Goal: Task Accomplishment & Management: Complete application form

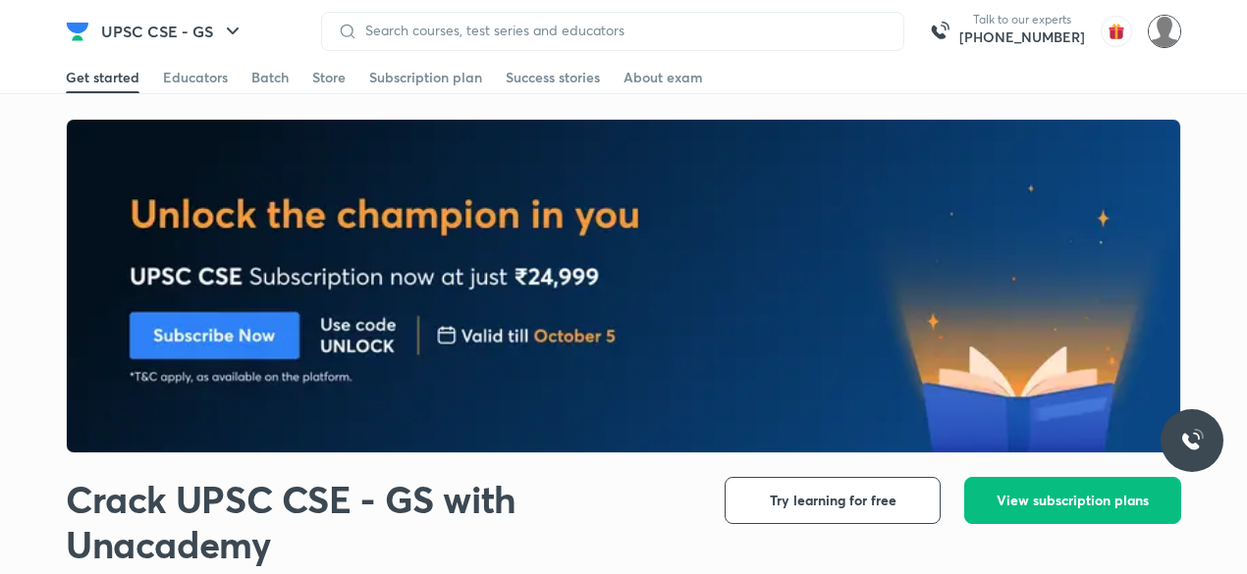
click at [1157, 36] on img at bounding box center [1164, 31] width 33 height 33
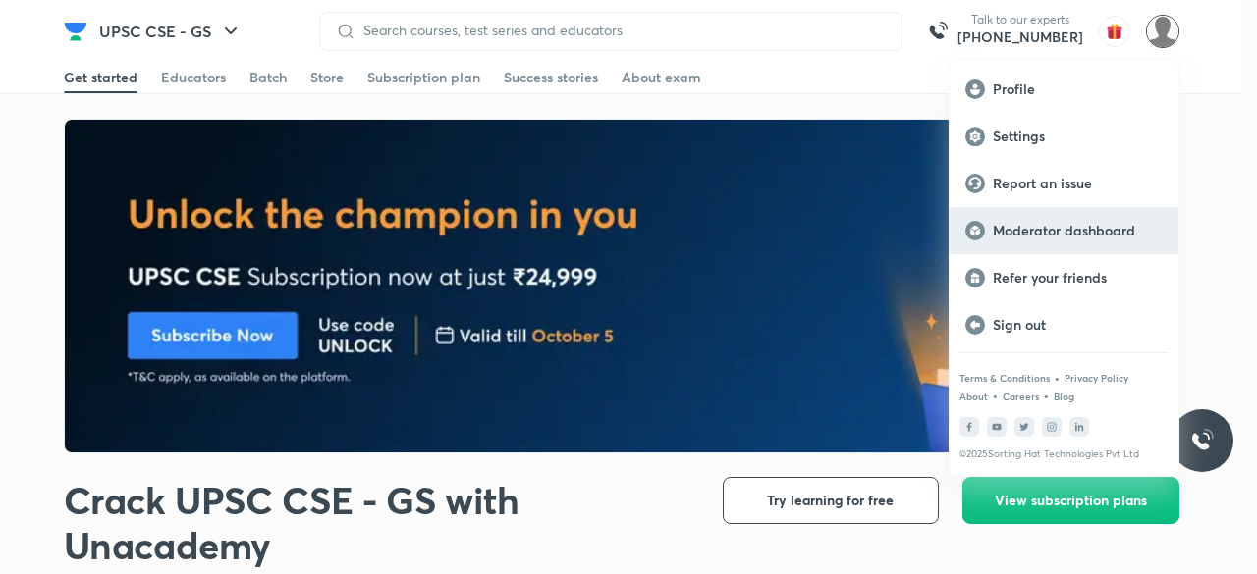
click at [1070, 235] on p "Moderator dashboard" at bounding box center [1078, 231] width 170 height 18
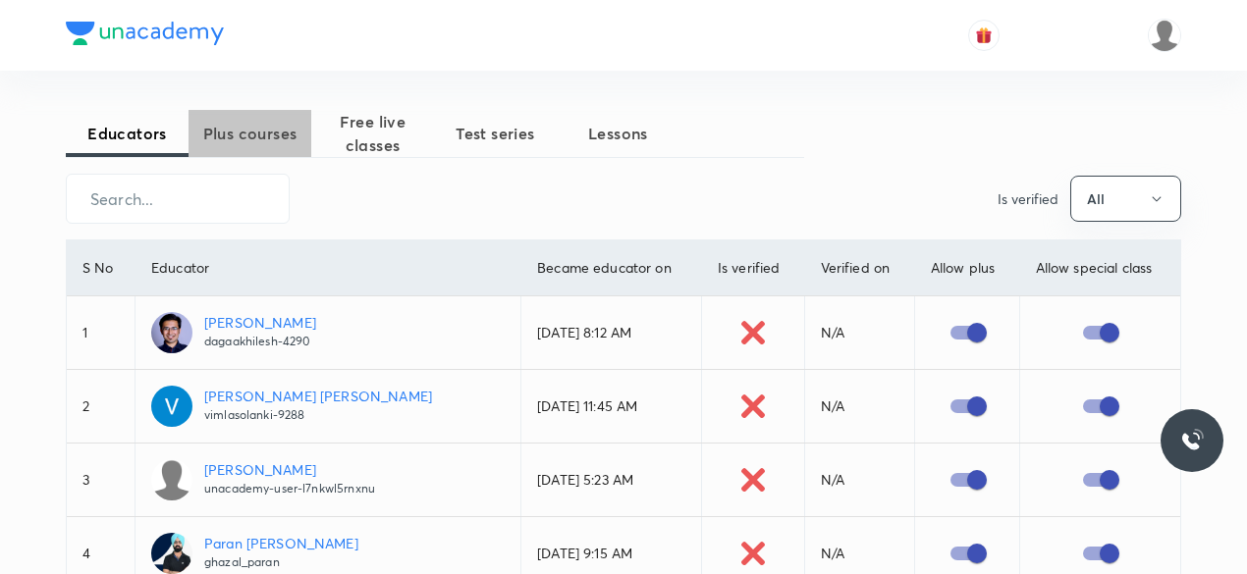
click at [297, 136] on span "Plus courses" at bounding box center [250, 134] width 123 height 24
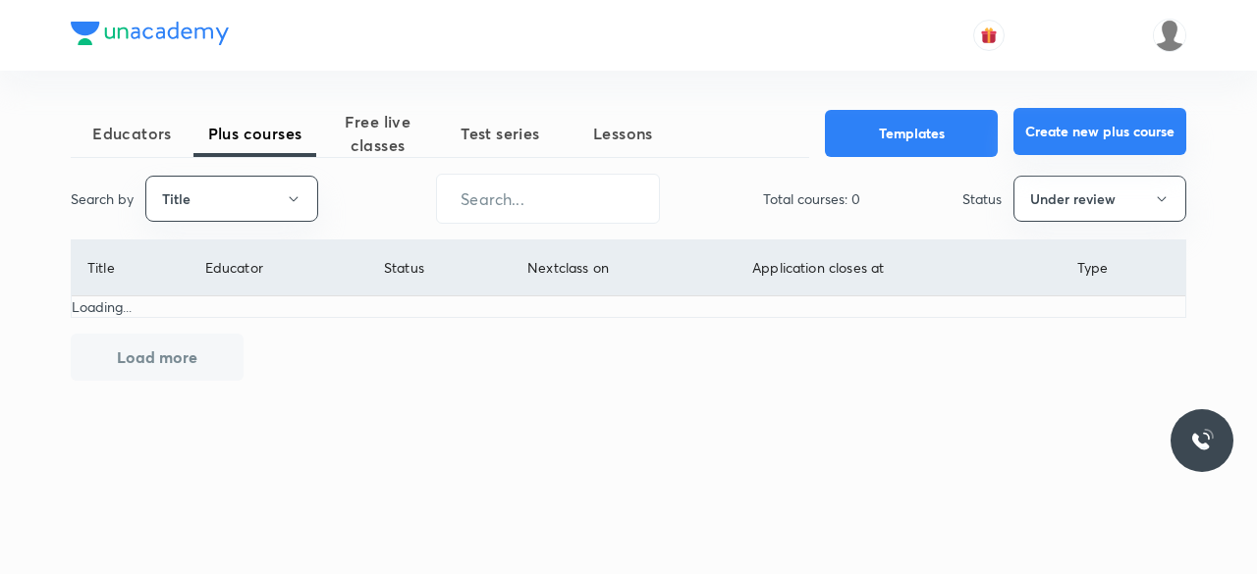
click at [1067, 151] on button "Create new plus course" at bounding box center [1099, 131] width 173 height 47
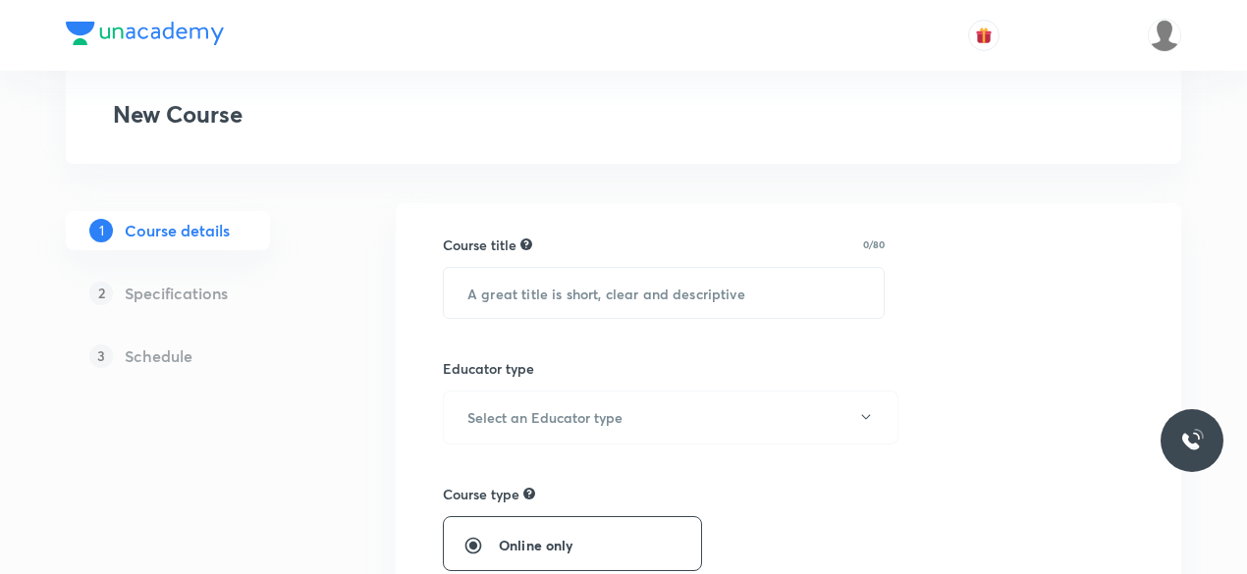
scroll to position [96, 0]
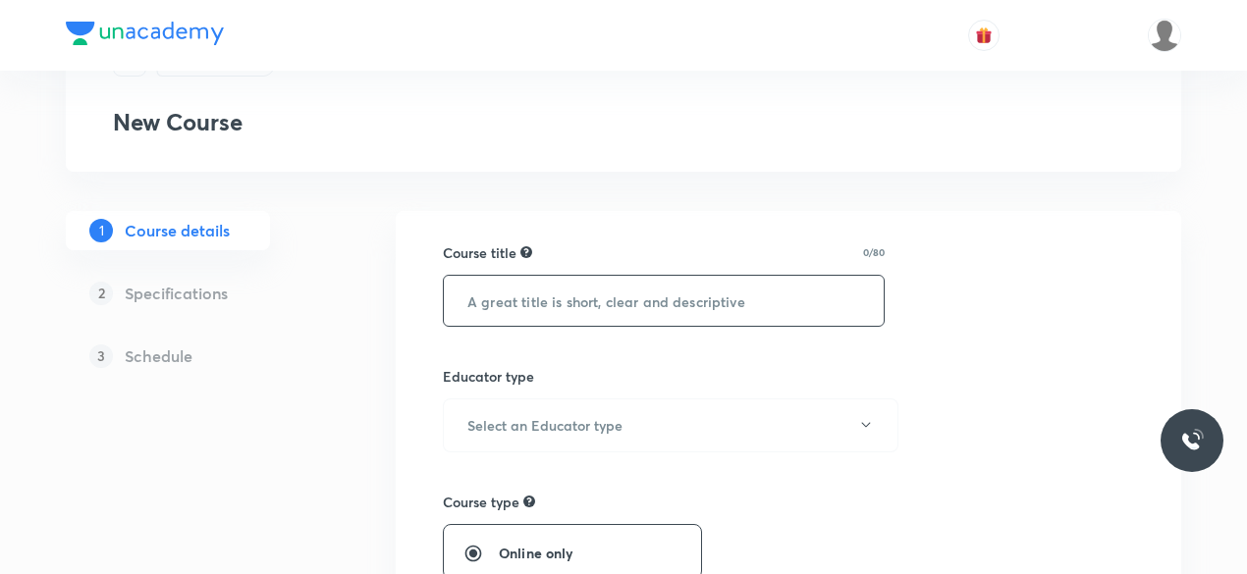
click at [549, 298] on input "text" at bounding box center [664, 301] width 440 height 50
paste input "प्राचीन भारतीय इतिहास (Ancient History)"
type input "प्राचीन भारतीय इतिहास (Ancient History)"
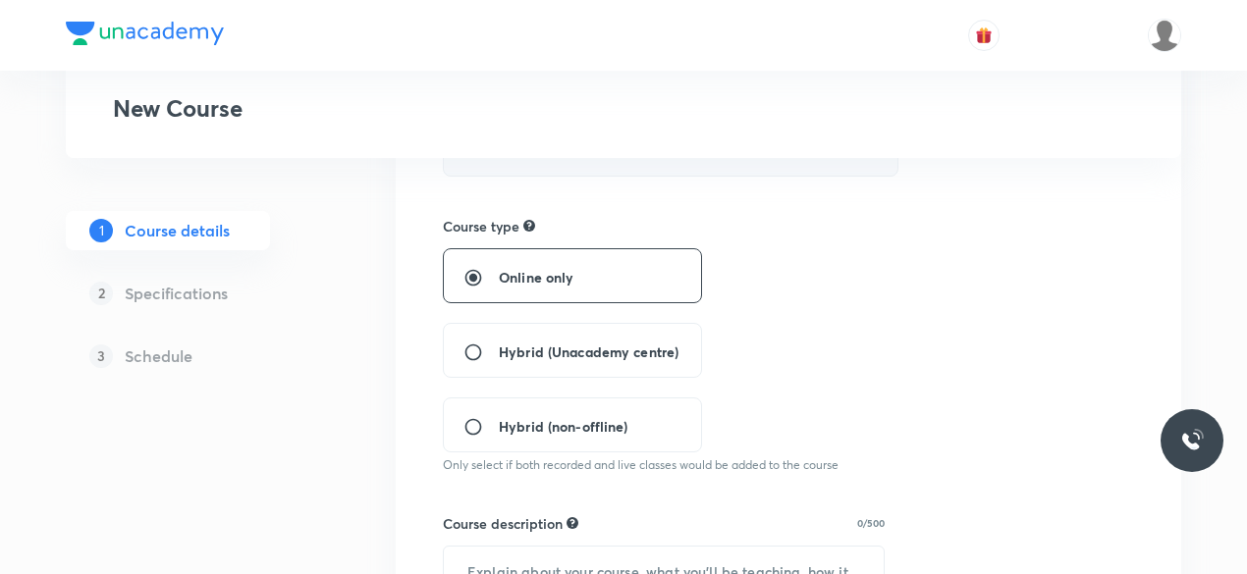
scroll to position [373, 0]
click at [558, 349] on span "Hybrid (Unacademy centre)" at bounding box center [589, 351] width 180 height 21
click at [499, 349] on input "Hybrid (Unacademy centre)" at bounding box center [480, 352] width 35 height 20
radio input "true"
radio input "false"
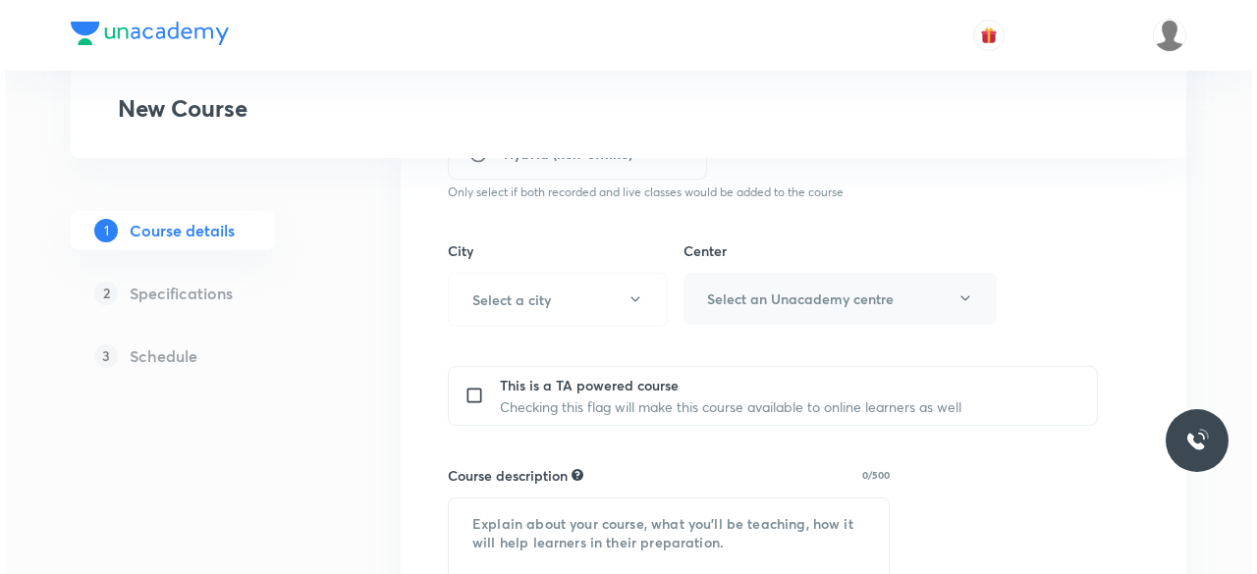
scroll to position [648, 0]
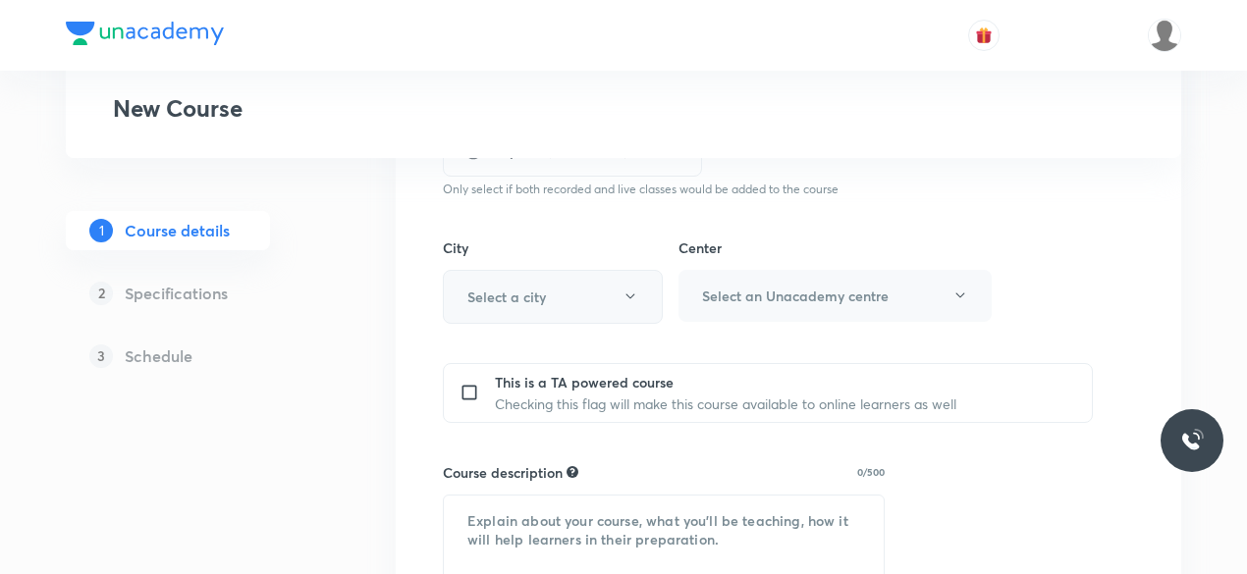
click at [569, 284] on button "Select a city" at bounding box center [553, 297] width 220 height 54
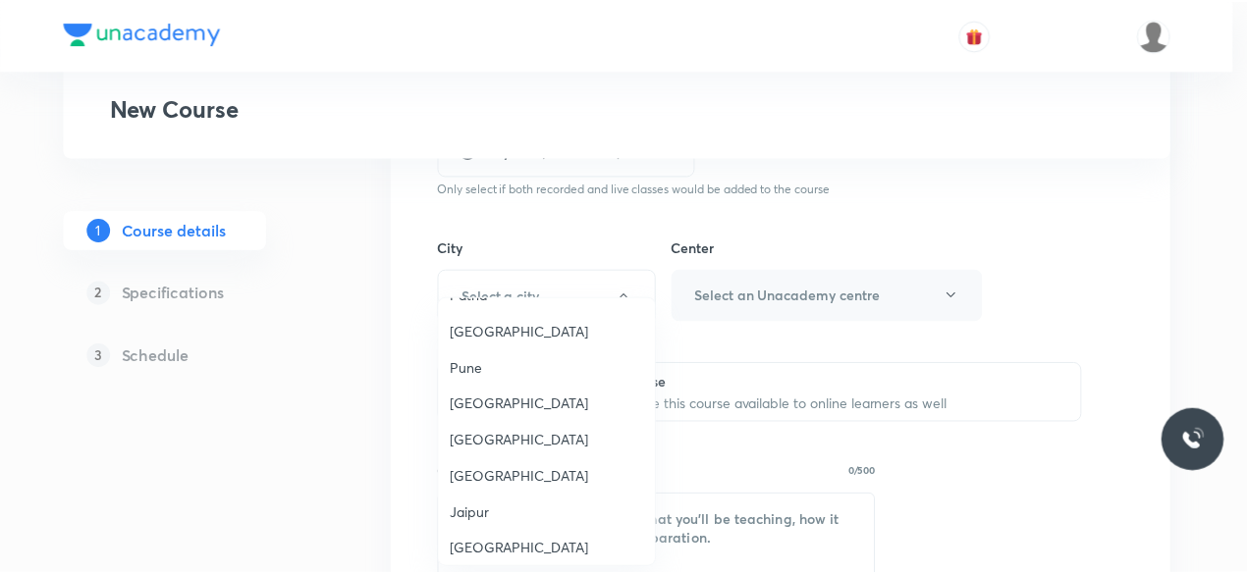
scroll to position [1719, 0]
click at [490, 432] on span "Delhi" at bounding box center [551, 442] width 194 height 21
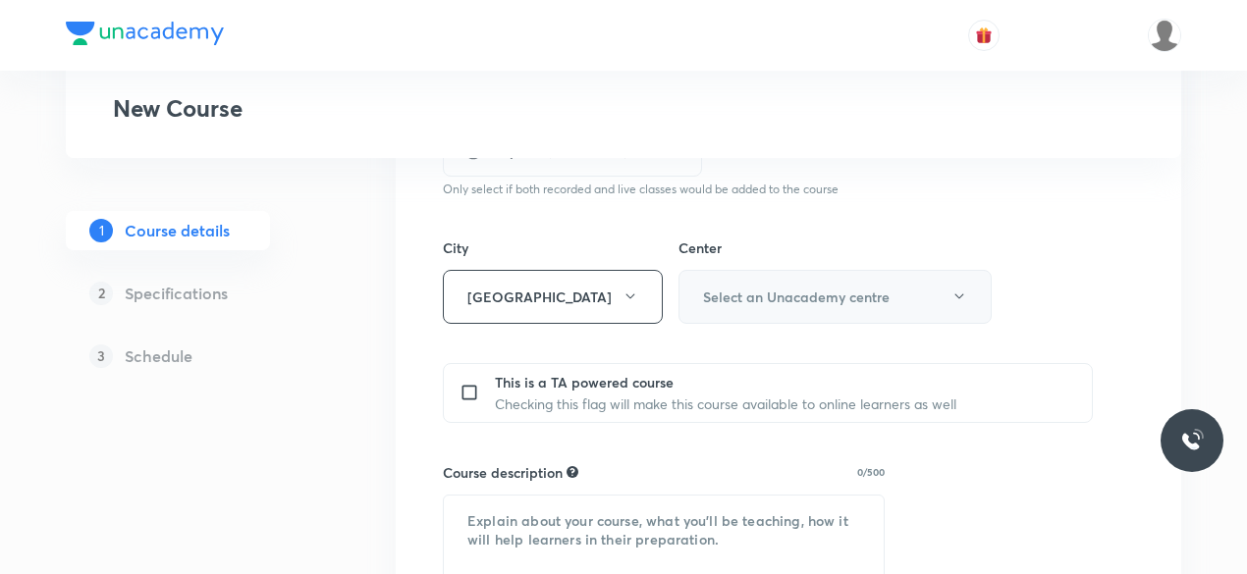
click at [801, 317] on button "Select an Unacademy centre" at bounding box center [835, 297] width 313 height 54
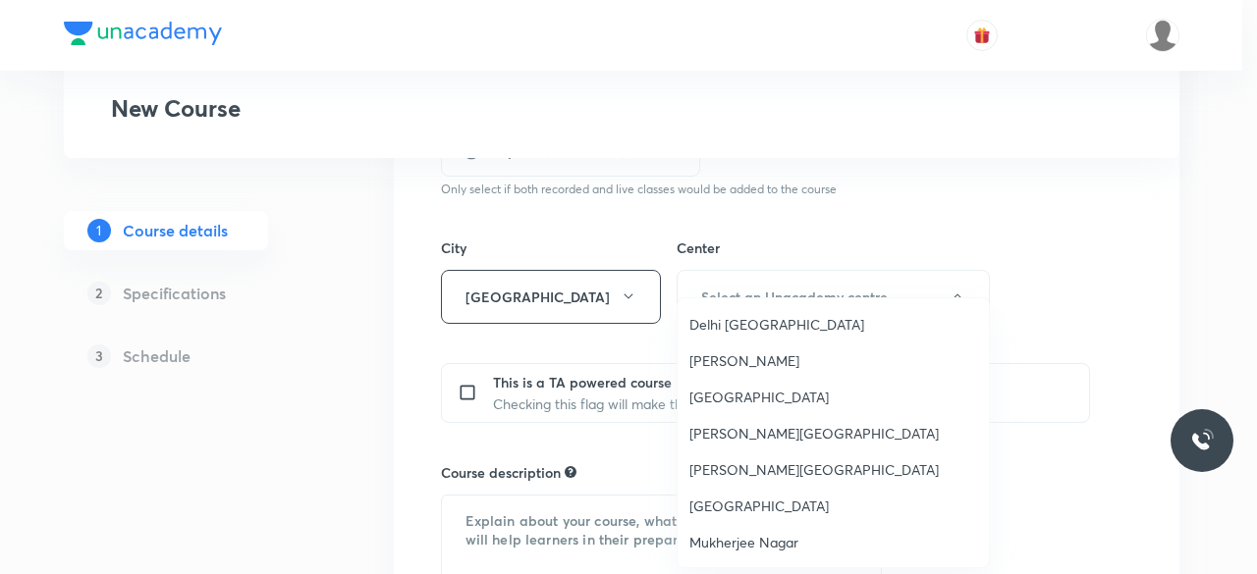
click at [747, 537] on span "Mukherjee Nagar" at bounding box center [833, 542] width 288 height 21
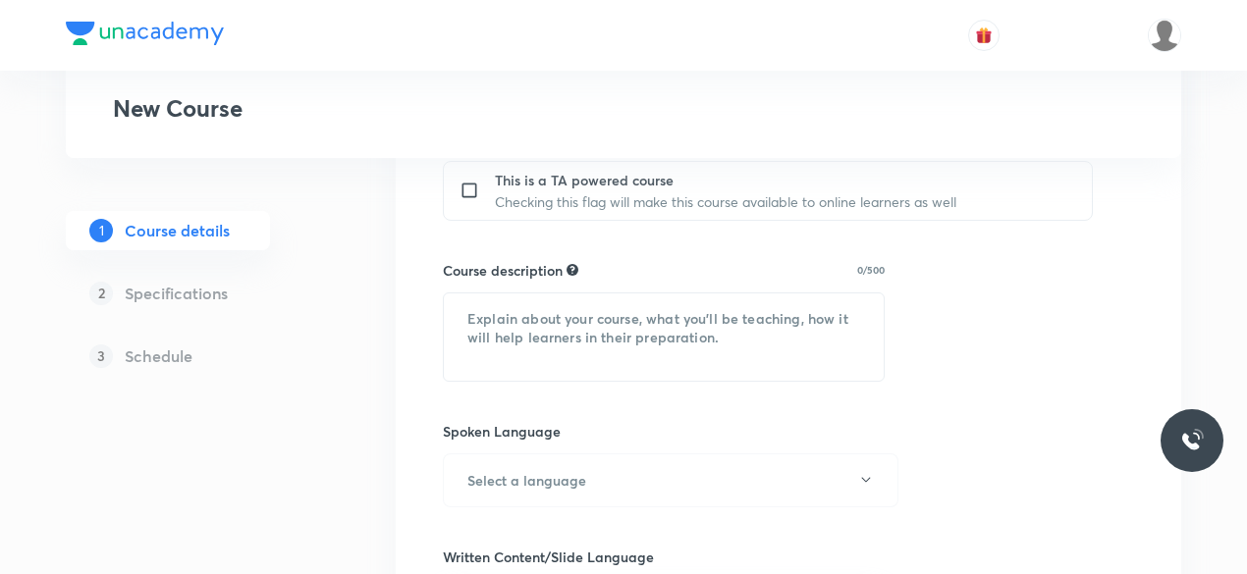
scroll to position [851, 0]
click at [584, 333] on textarea at bounding box center [664, 336] width 440 height 87
paste textarea "इस पाठ्यक्रम में, रजनीश सर प्राचीन भारतीय इतिहास की महत्वपूर्ण अवधारणाओं को शाम…"
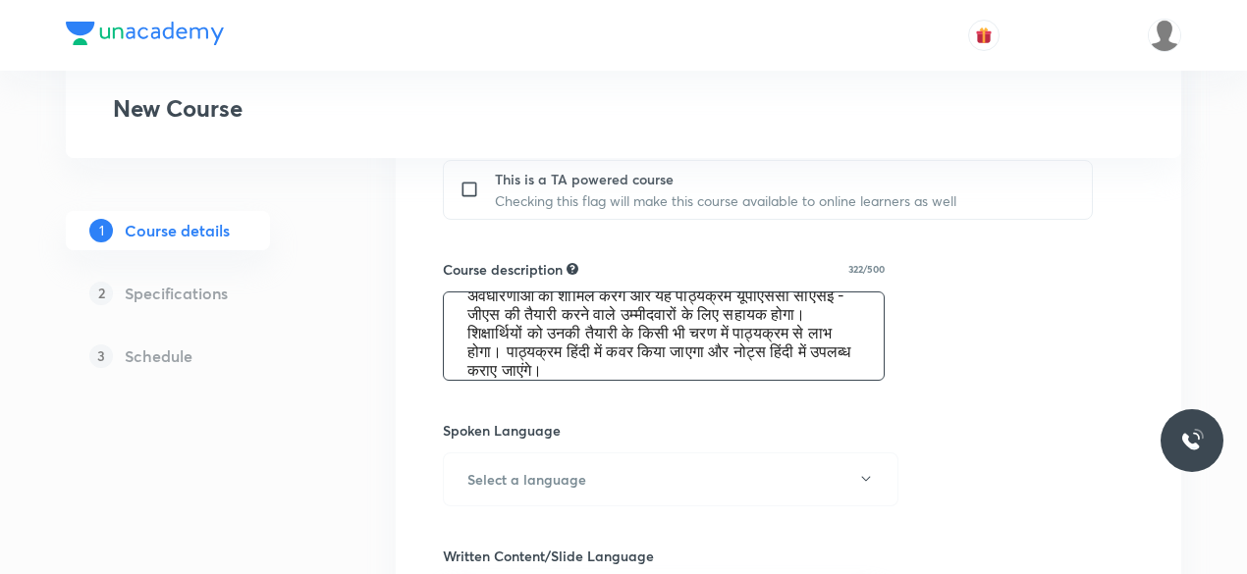
scroll to position [55, 0]
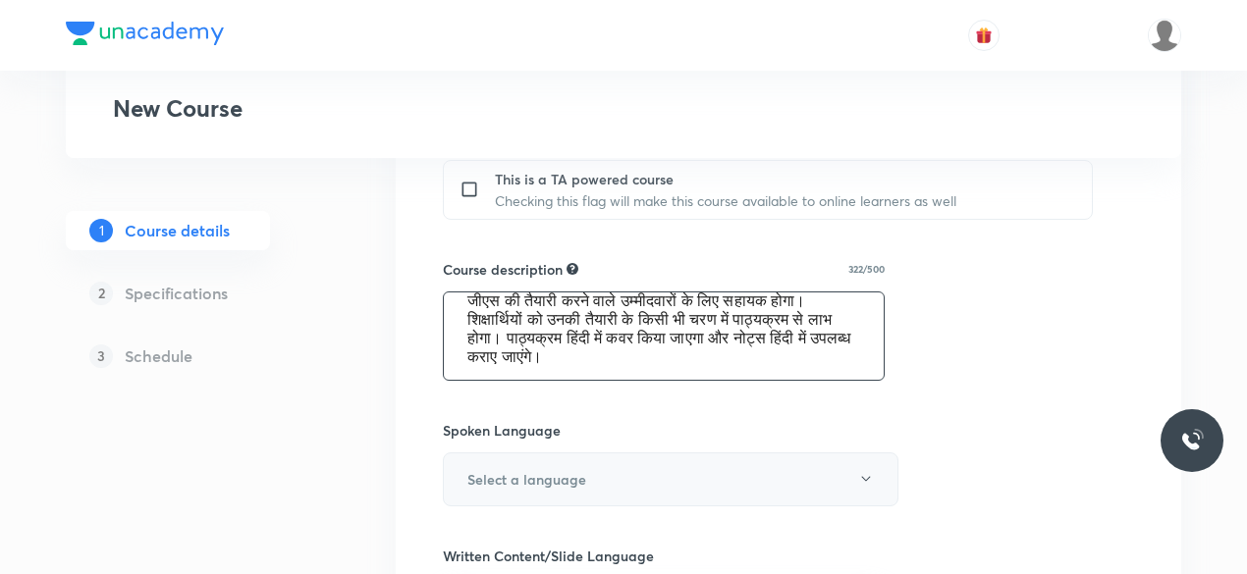
type textarea "इस पाठ्यक्रम में, रजनीश सर प्राचीन भारतीय इतिहास की महत्वपूर्ण अवधारणाओं को शाम…"
click at [568, 474] on h6 "Select a language" at bounding box center [526, 479] width 119 height 21
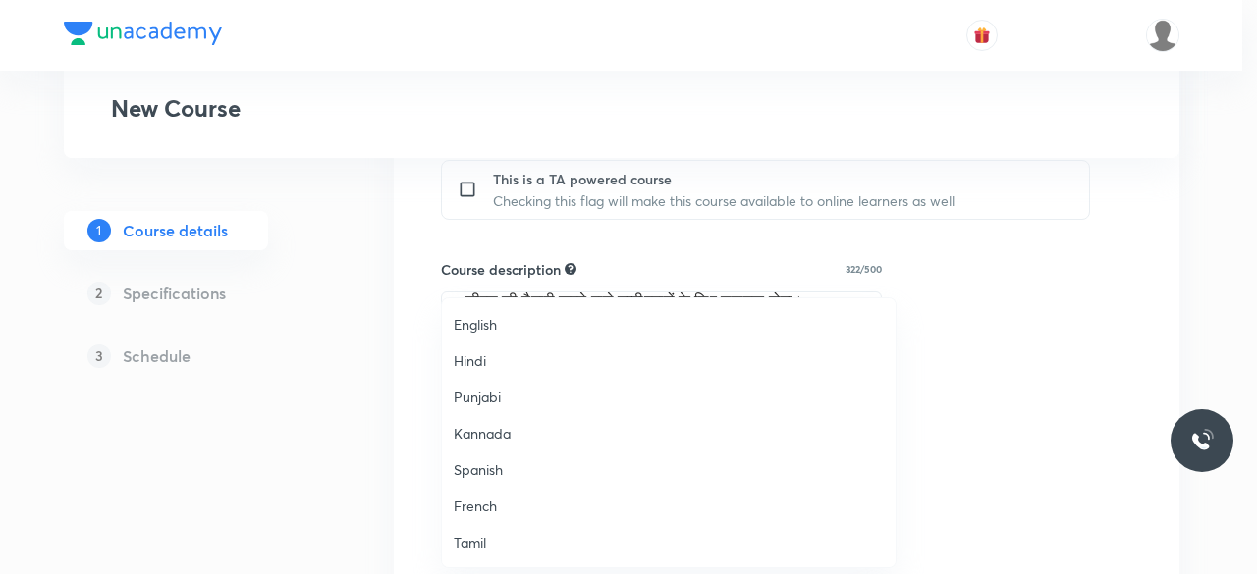
click at [509, 364] on span "Hindi" at bounding box center [669, 361] width 430 height 21
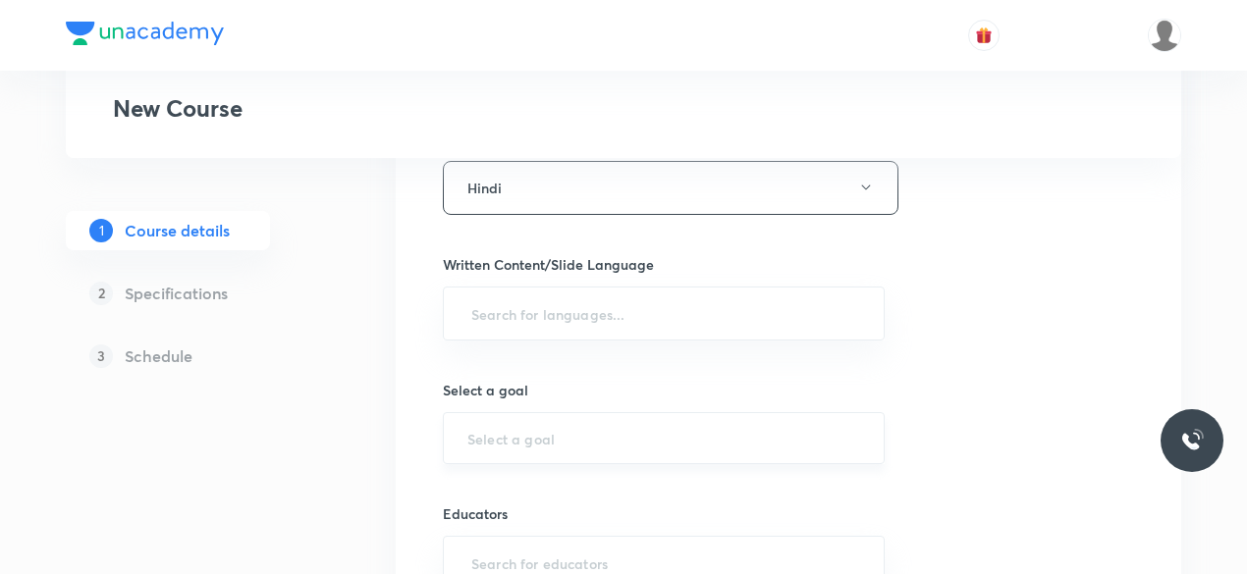
scroll to position [1144, 0]
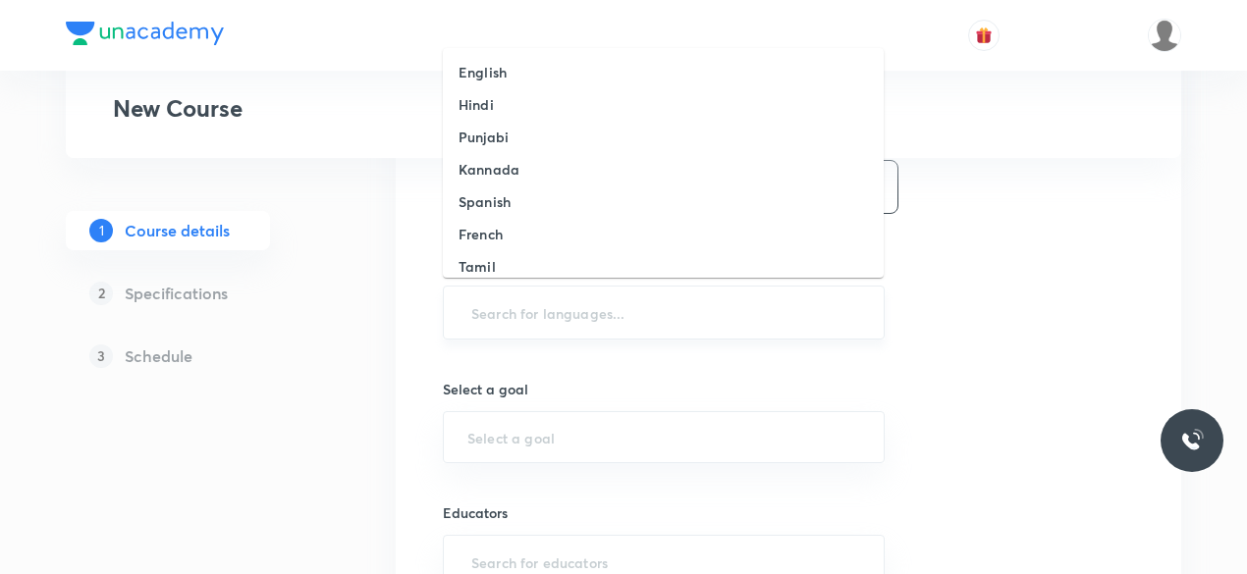
click at [589, 315] on input "text" at bounding box center [663, 313] width 393 height 36
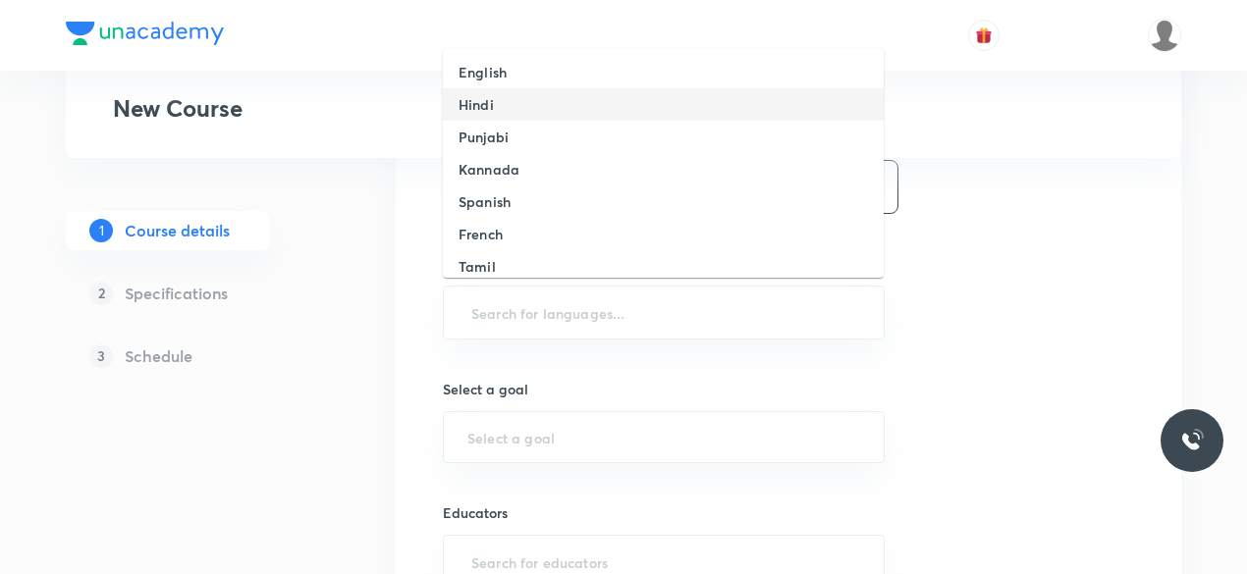
click at [532, 97] on li "Hindi" at bounding box center [663, 104] width 441 height 32
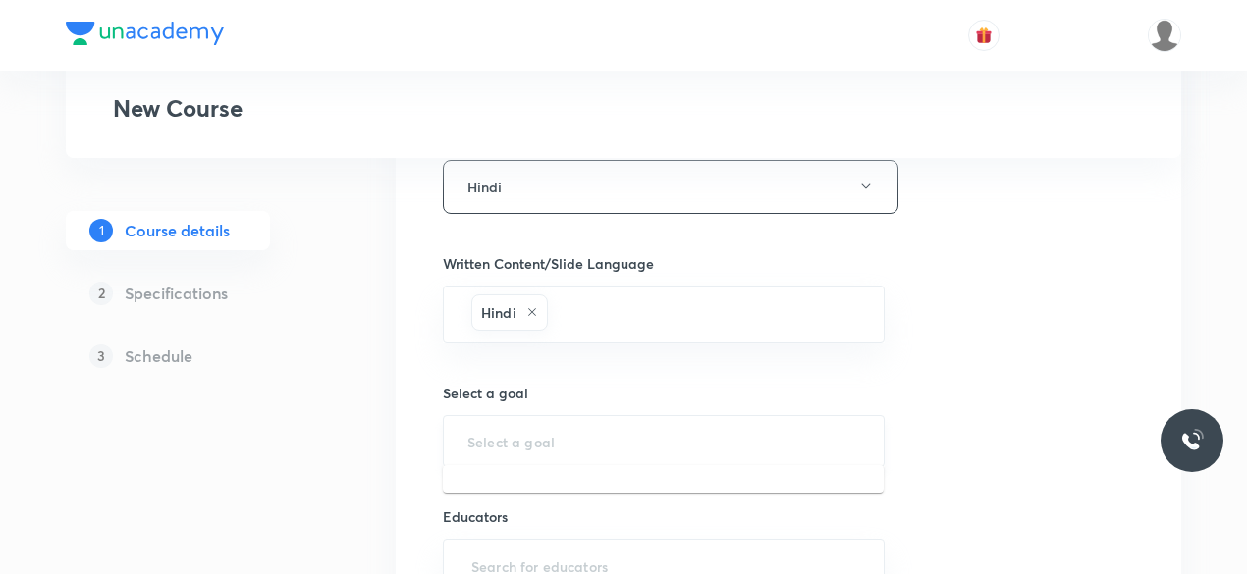
click at [573, 440] on input "text" at bounding box center [663, 441] width 393 height 19
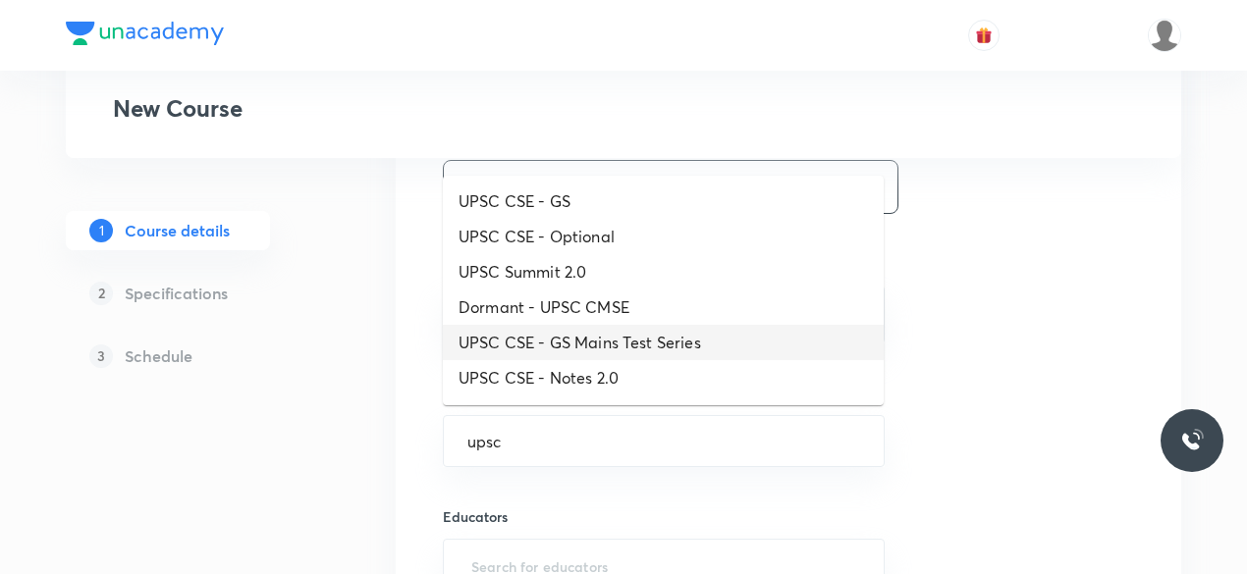
scroll to position [210, 0]
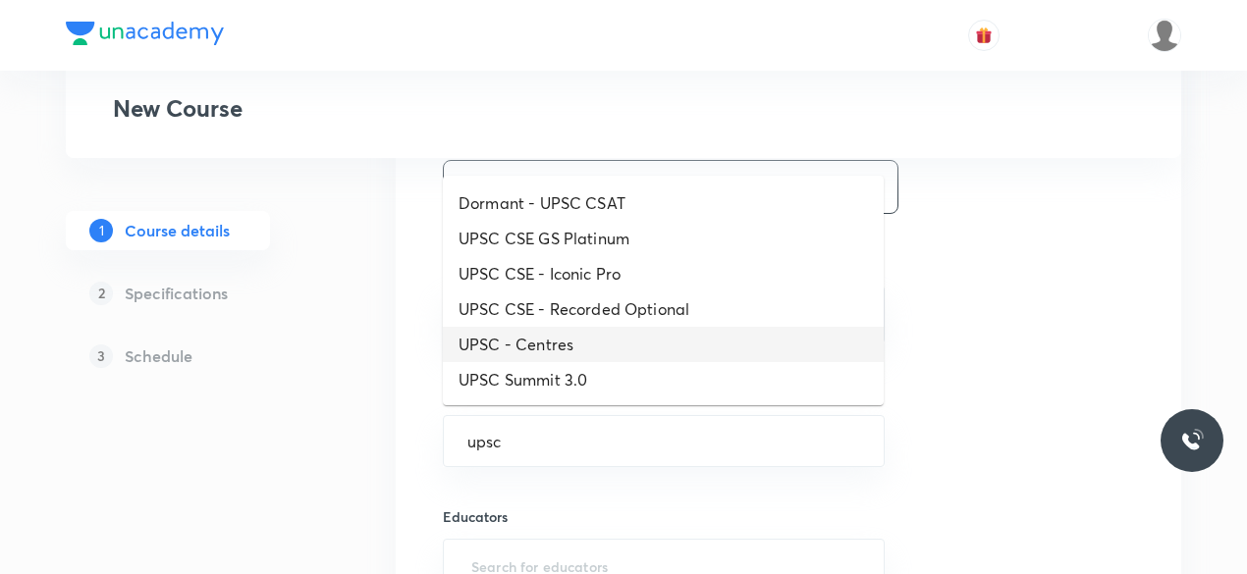
click at [579, 353] on li "UPSC - Centres" at bounding box center [663, 344] width 441 height 35
type input "UPSC - Centres"
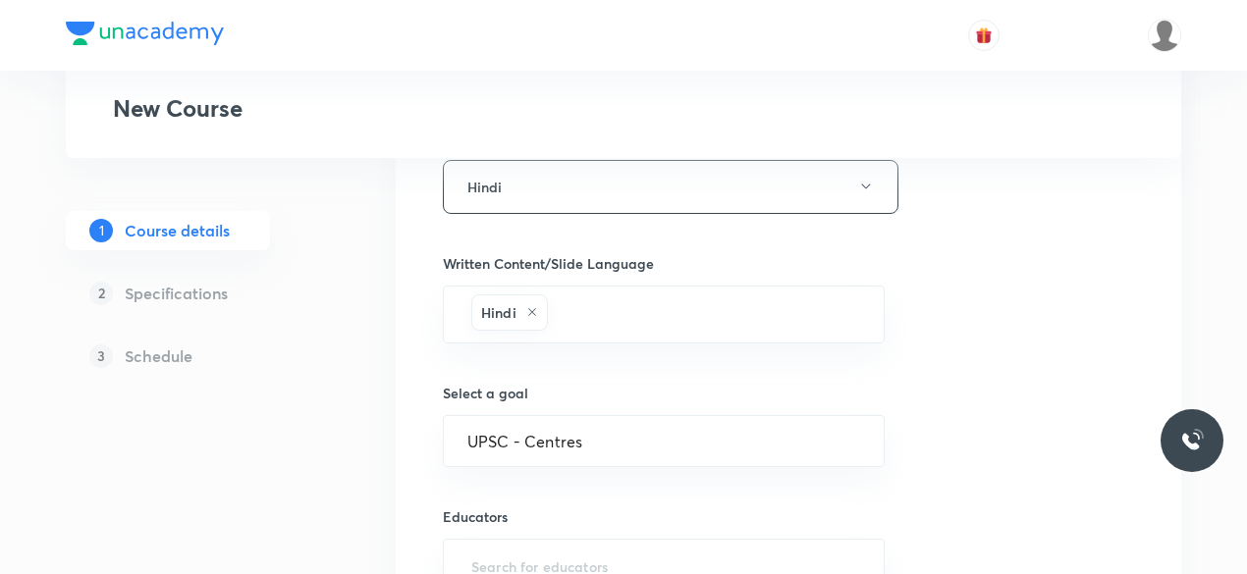
scroll to position [1335, 0]
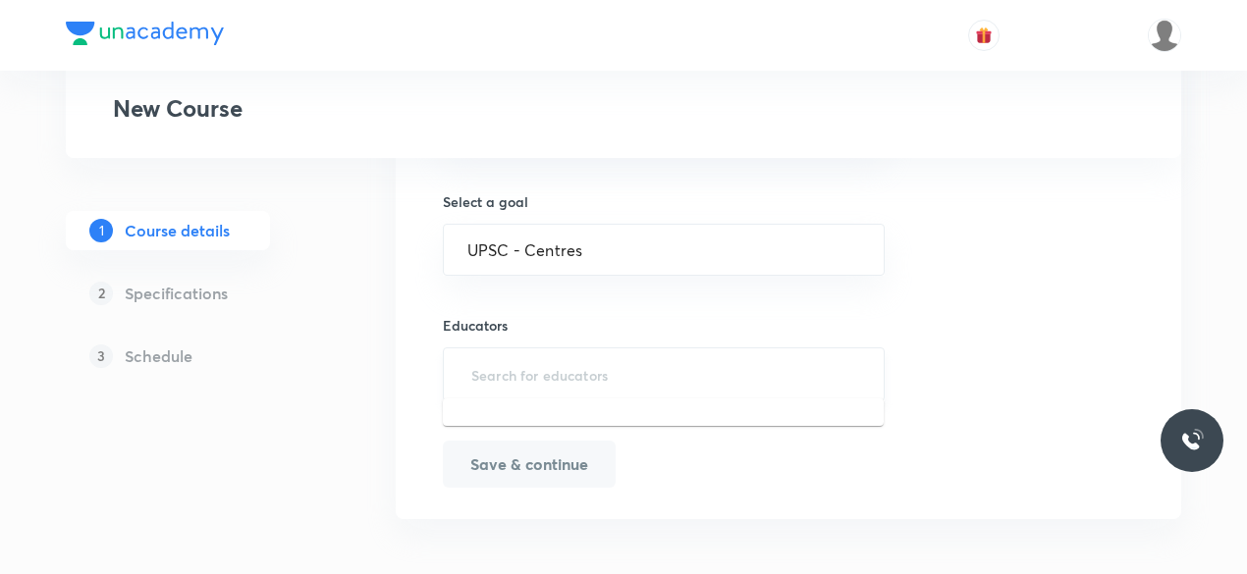
click at [623, 356] on input "text" at bounding box center [663, 374] width 393 height 36
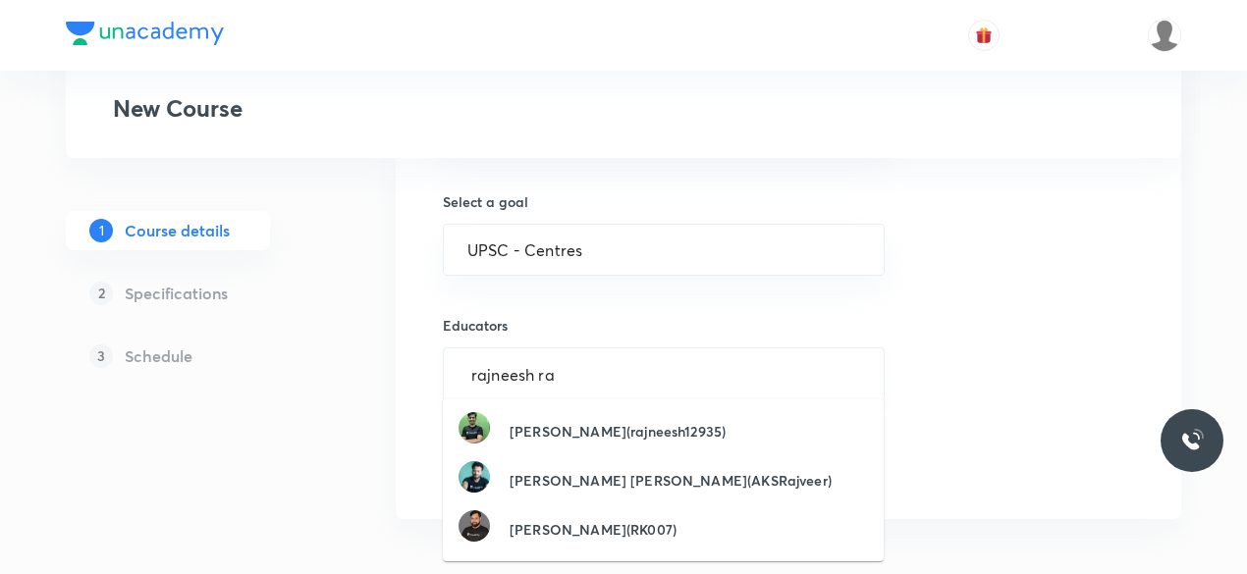
type input "rajneesh raj"
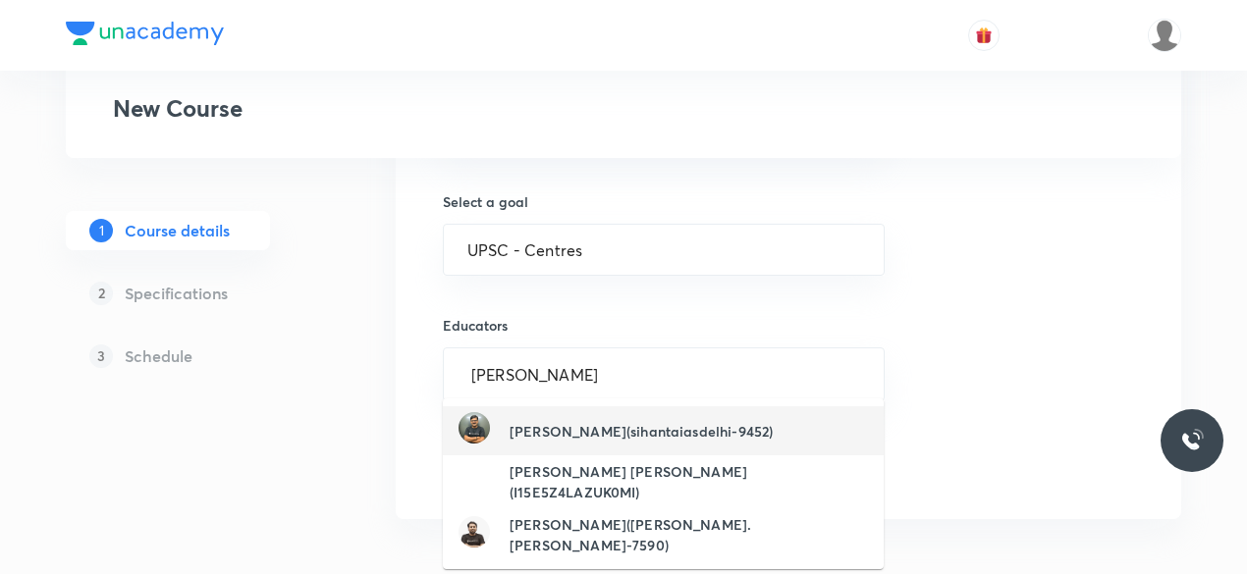
click at [594, 426] on h6 "Rajneesh Raj(sihantaiasdelhi-9452)" at bounding box center [641, 431] width 263 height 21
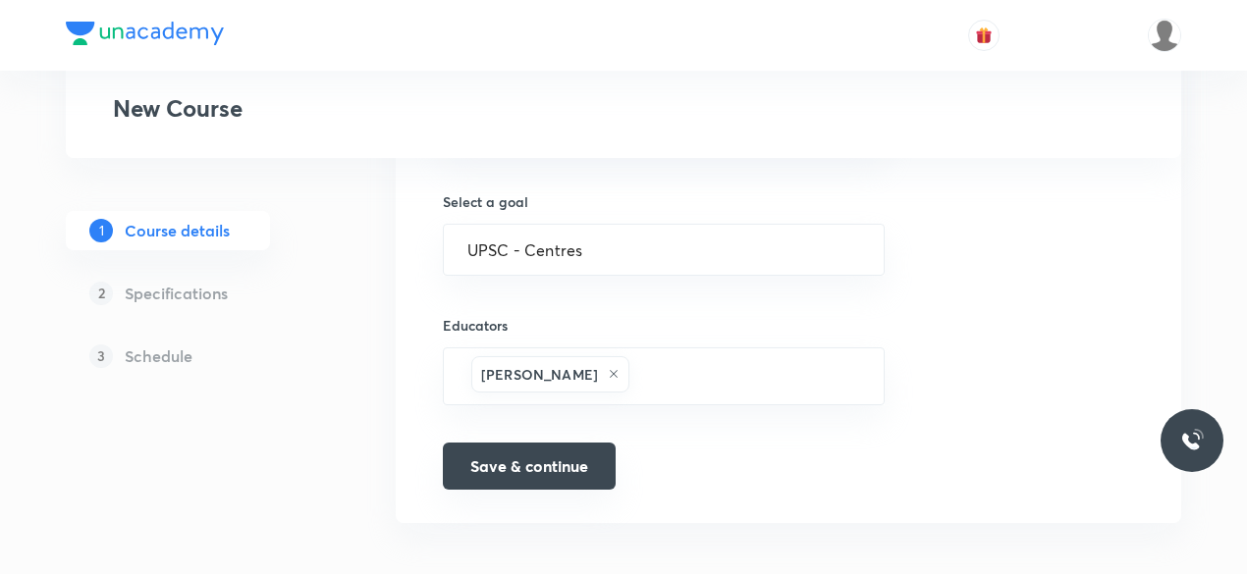
click at [512, 461] on button "Save & continue" at bounding box center [529, 466] width 173 height 47
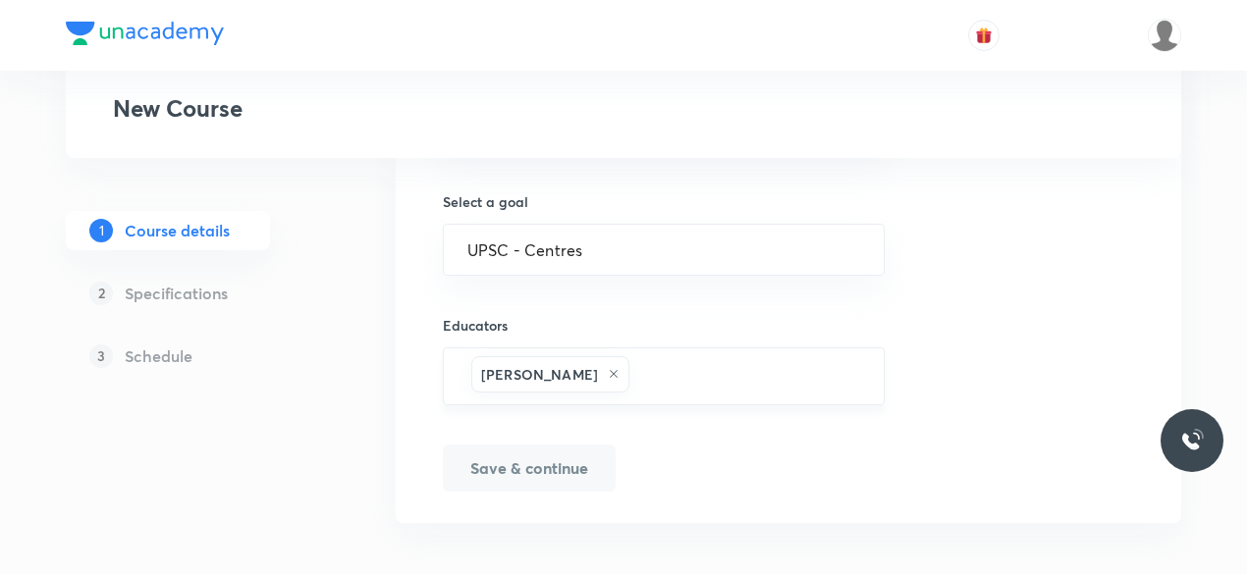
scroll to position [1361, 0]
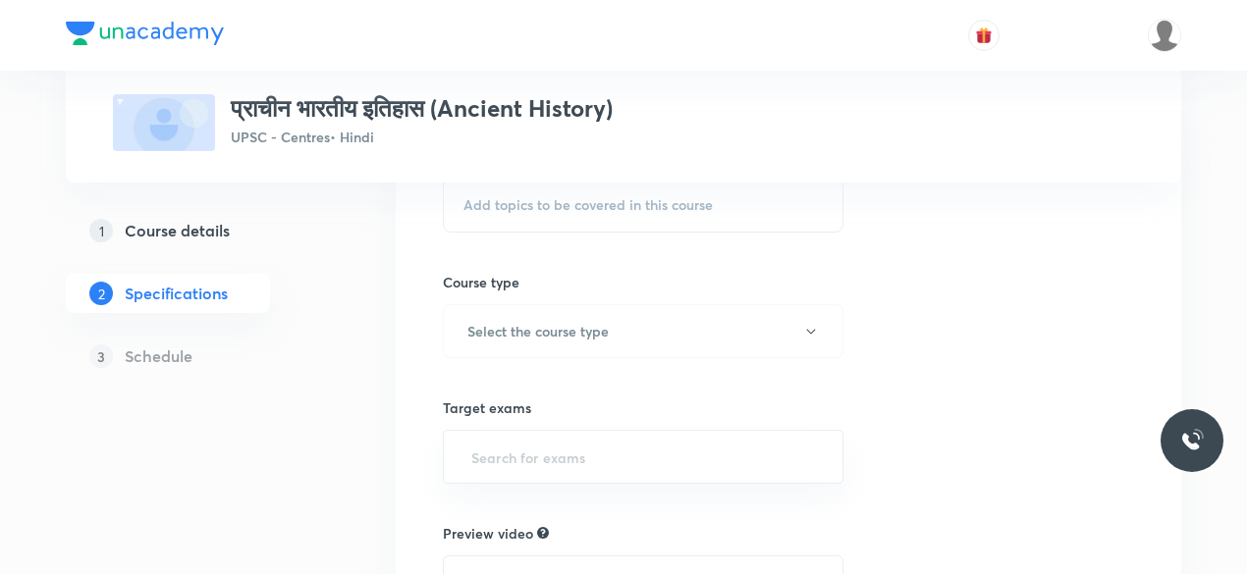
scroll to position [220, 0]
click at [197, 226] on h5 "Course details" at bounding box center [177, 231] width 105 height 24
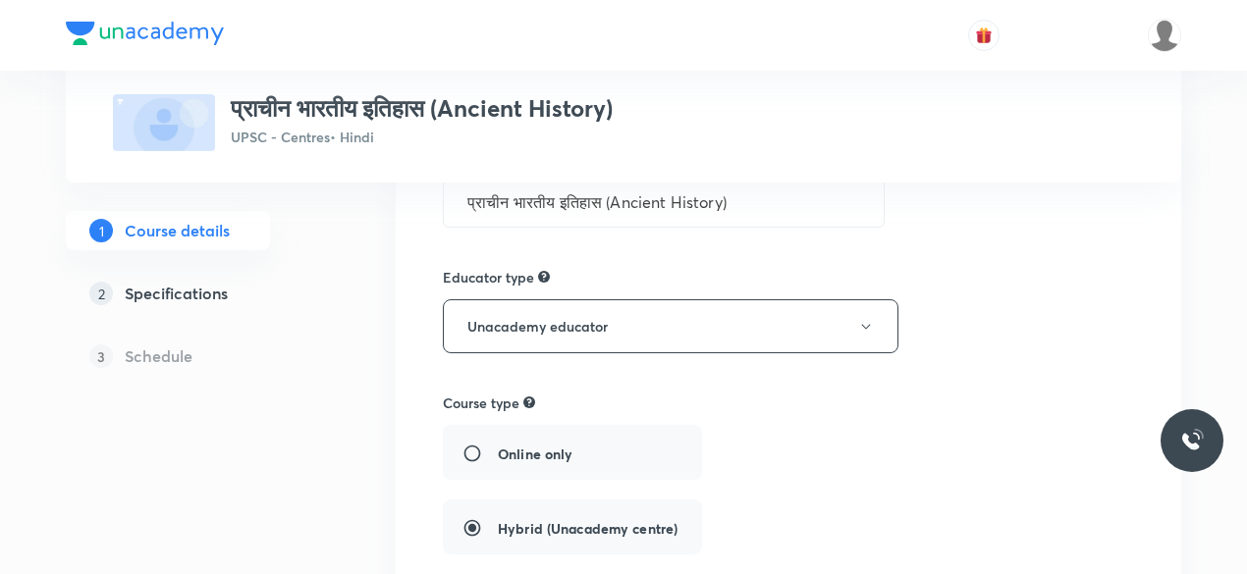
type input "UPSC - Centres"
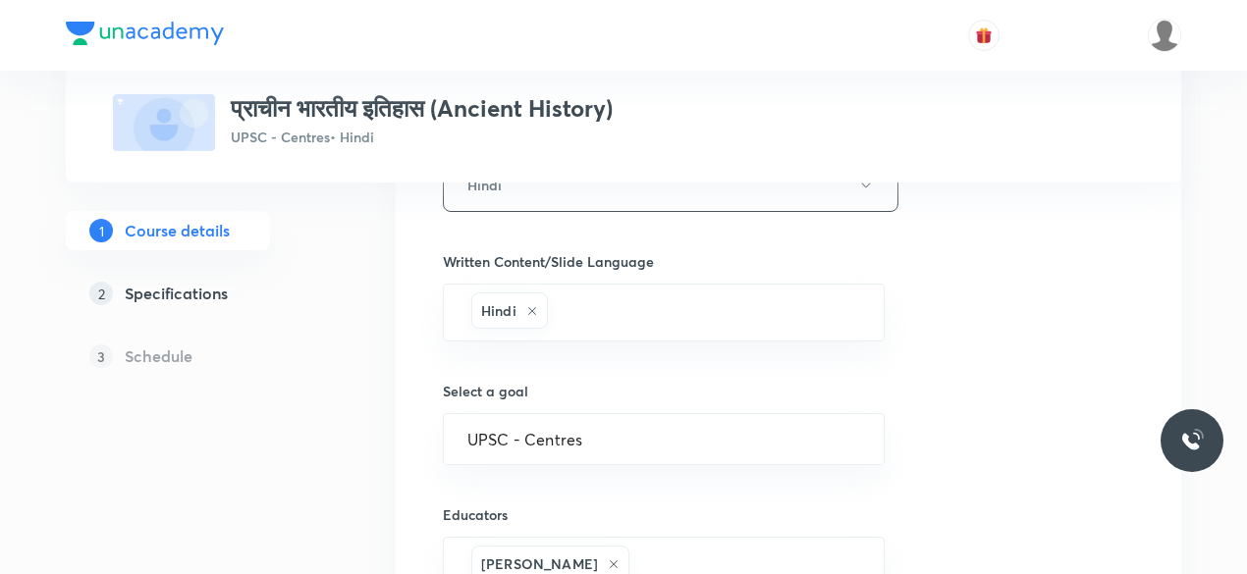
scroll to position [1363, 0]
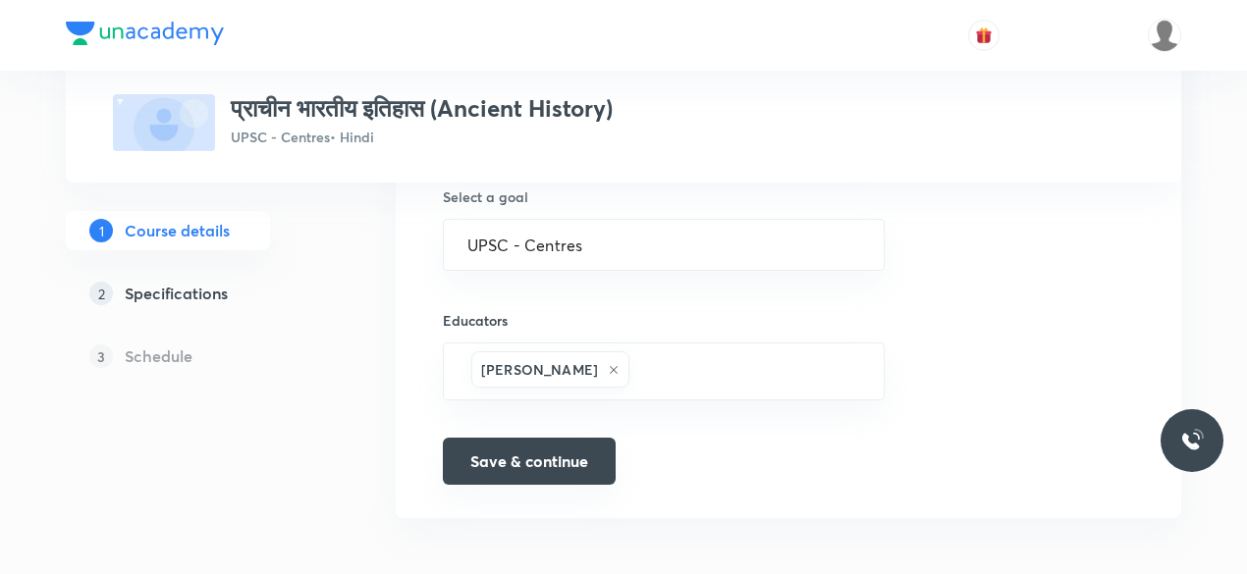
click at [551, 459] on button "Save & continue" at bounding box center [529, 461] width 173 height 47
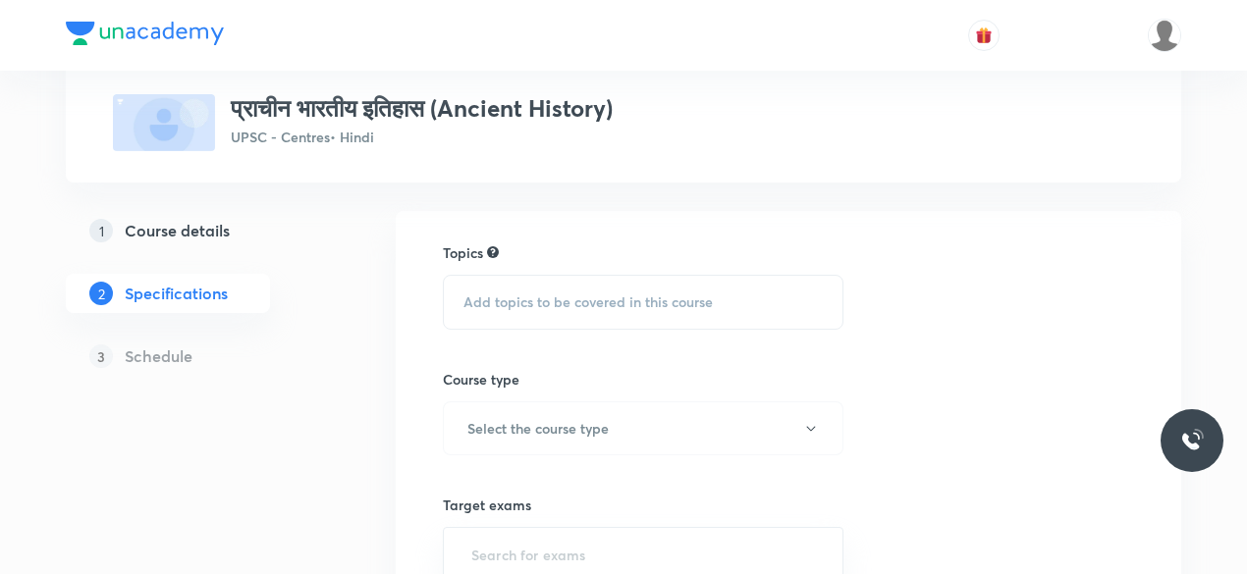
scroll to position [124, 0]
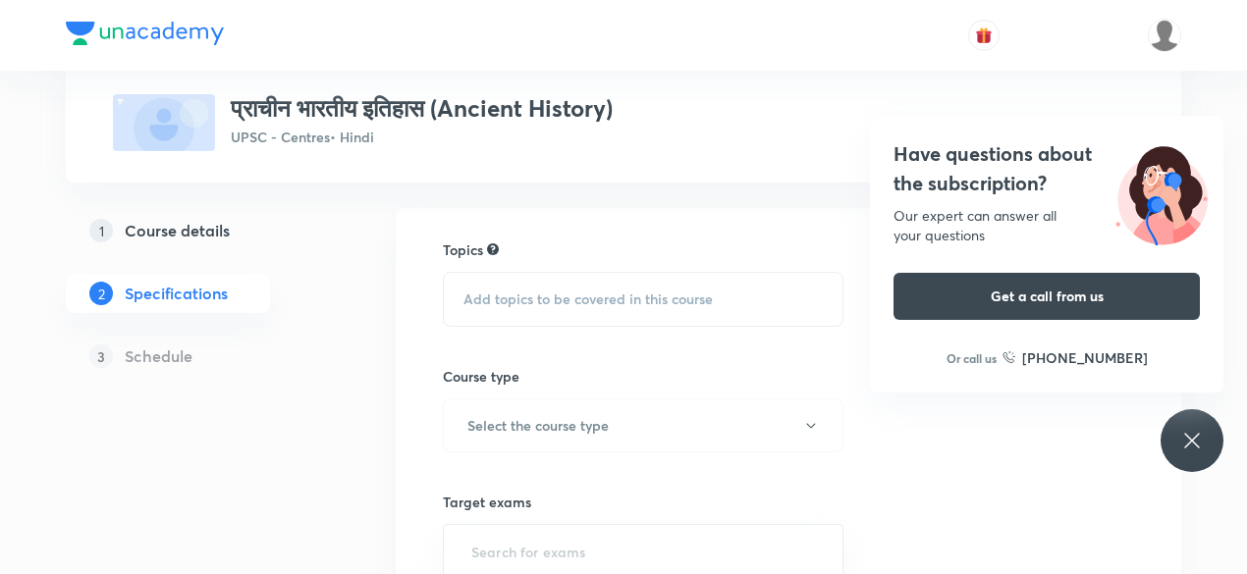
click at [556, 307] on span "Add topics to be covered in this course" at bounding box center [587, 300] width 249 height 16
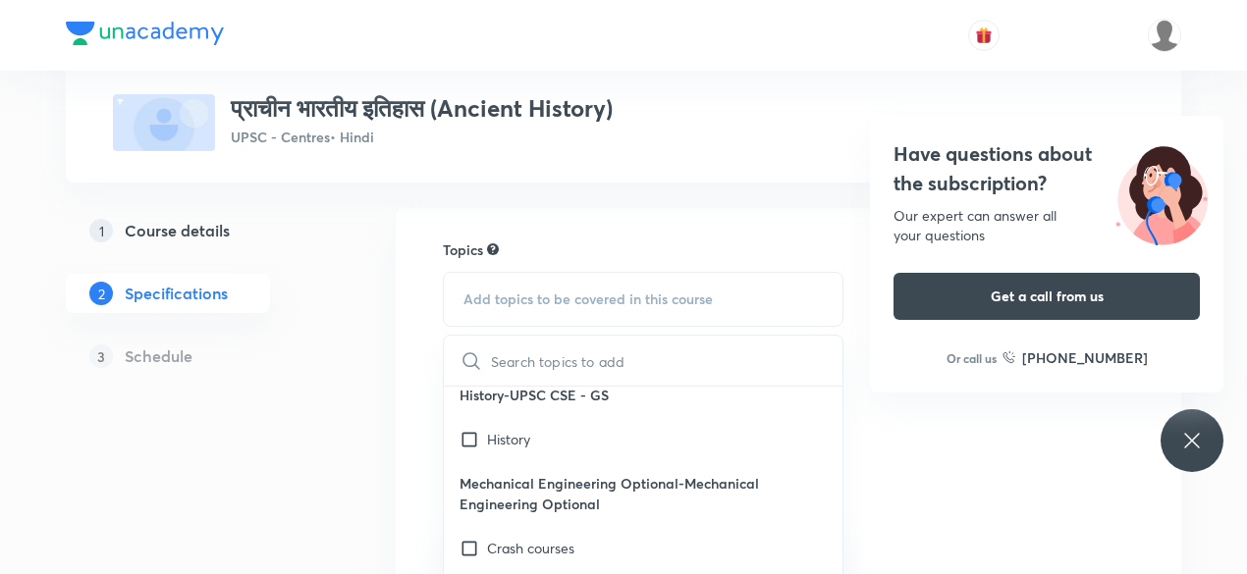
scroll to position [13, 0]
click at [472, 441] on input "checkbox" at bounding box center [473, 440] width 27 height 21
checkbox input "true"
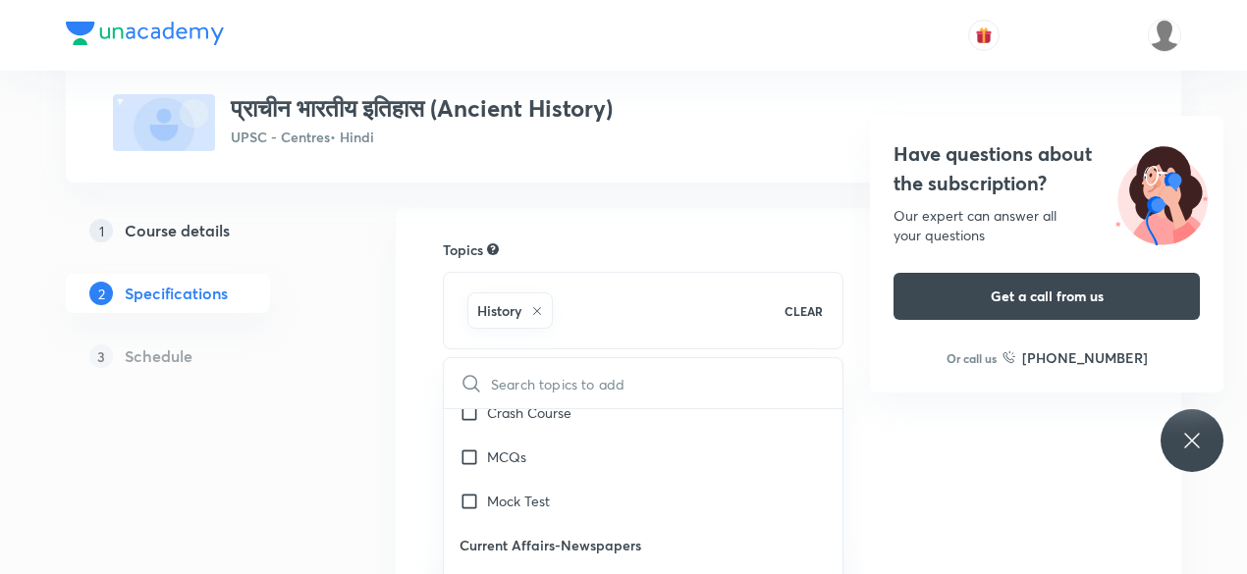
scroll to position [37457, 0]
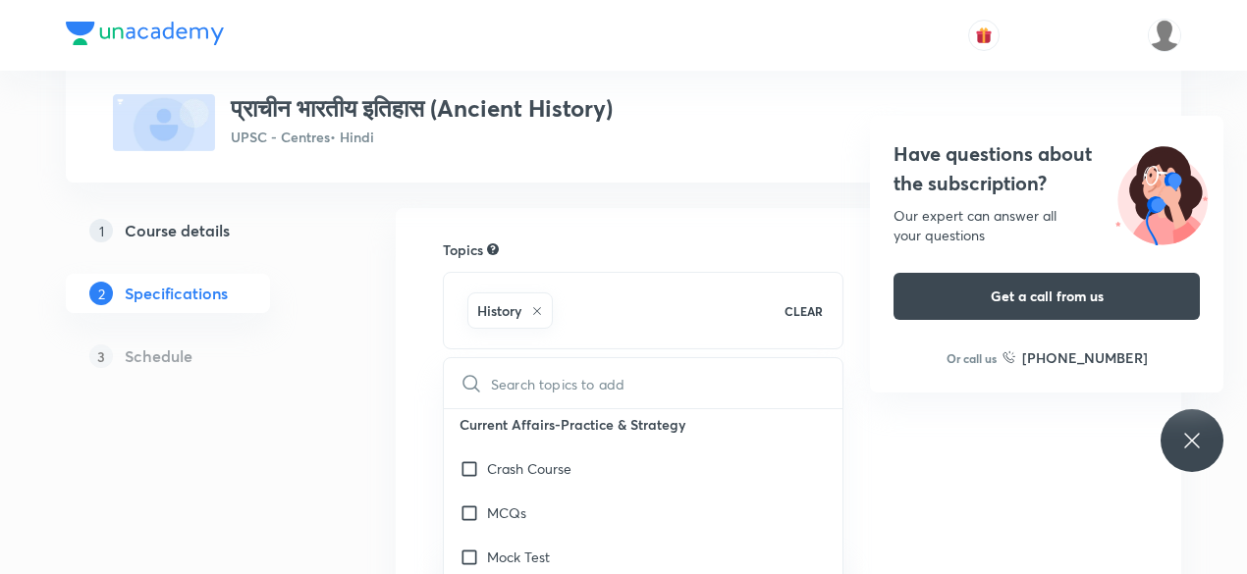
click at [533, 390] on input "text" at bounding box center [667, 383] width 352 height 50
type input "a"
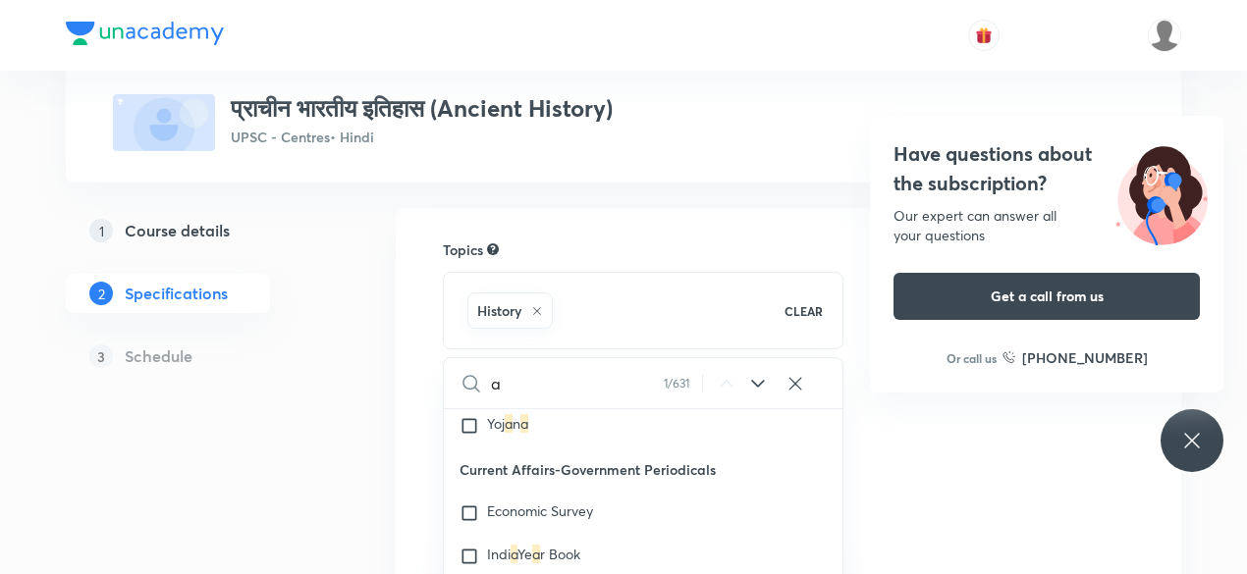
checkbox input "true"
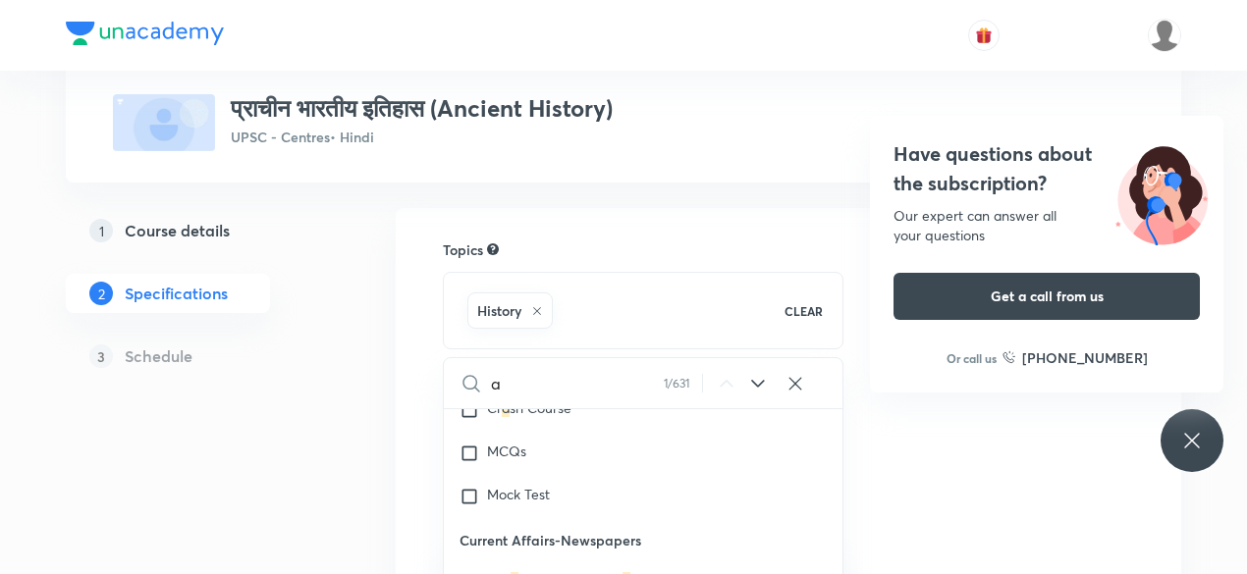
type input "an"
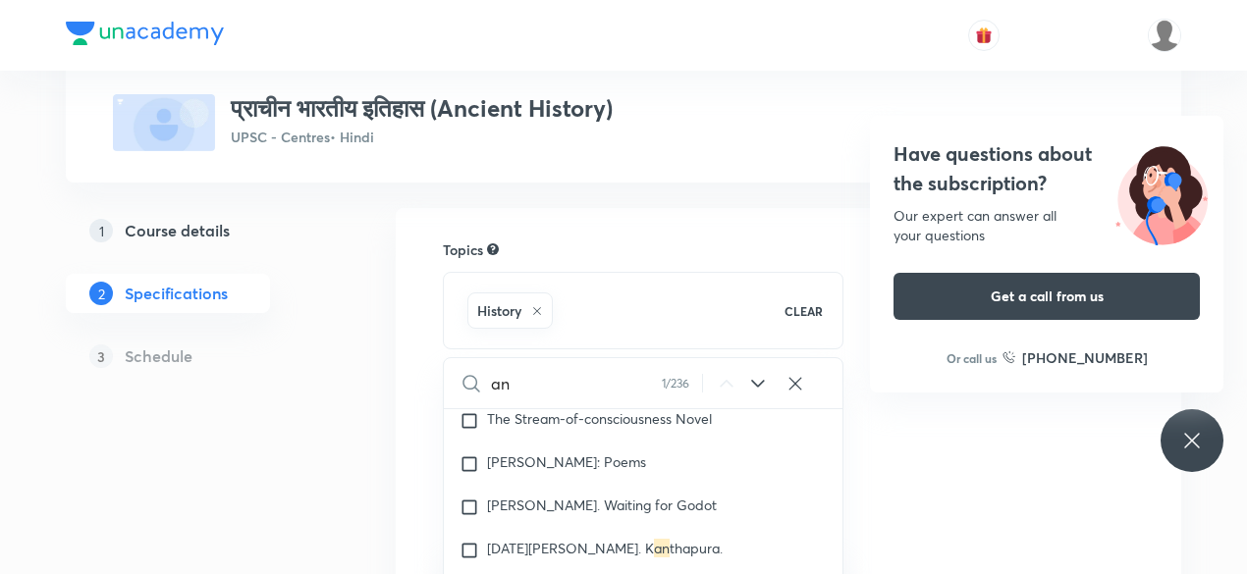
checkbox input "true"
type input "ani"
checkbox input "true"
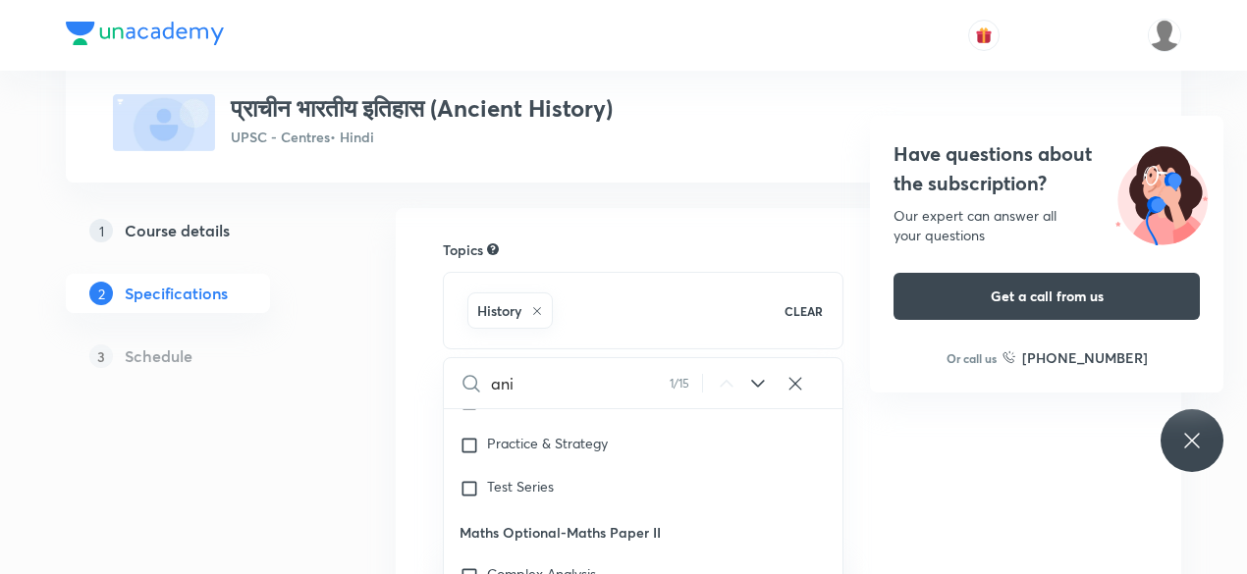
scroll to position [267, 0]
type input "anic"
checkbox input "true"
type input "anice"
checkbox input "true"
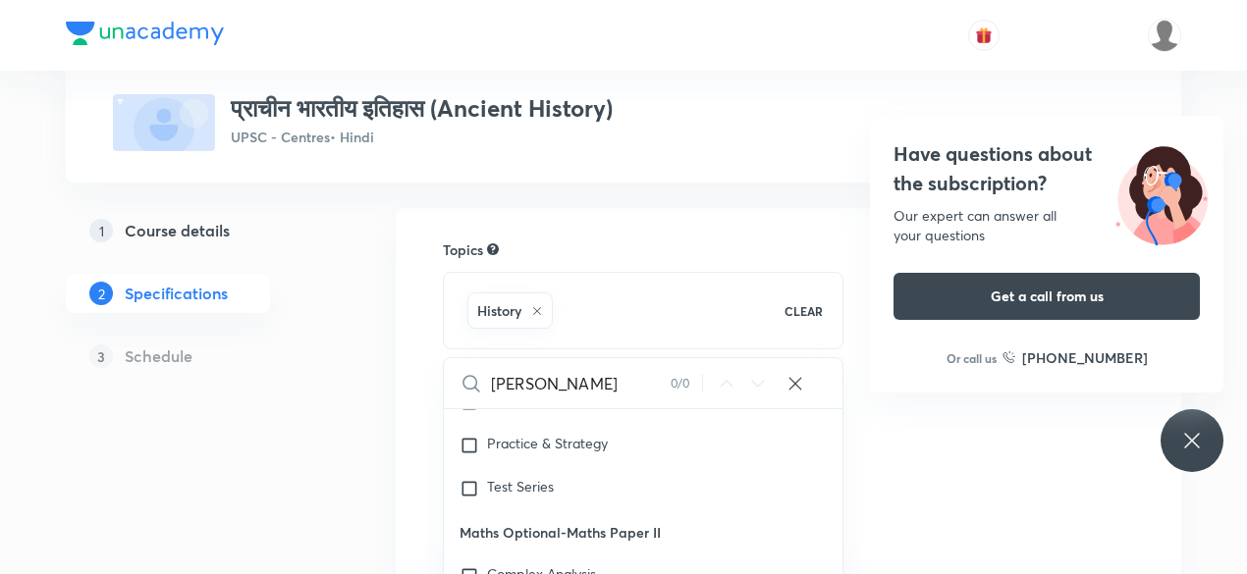
type input "anicen"
checkbox input "true"
type input "anicent"
checkbox input "true"
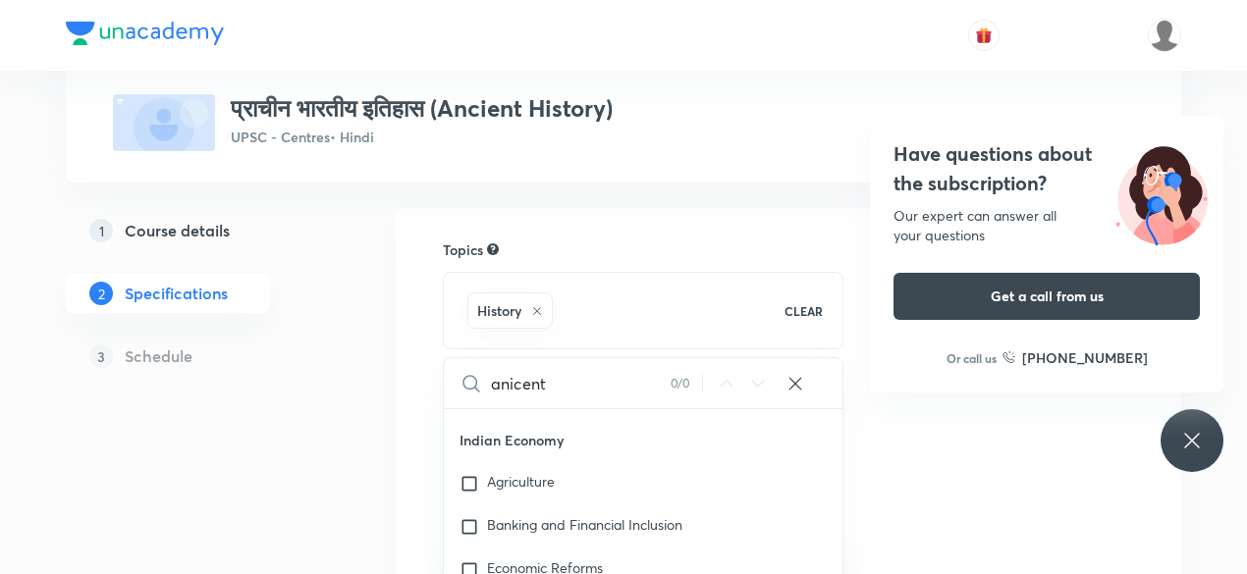
scroll to position [2961, 0]
type input "anicent"
checkbox input "true"
type input "ancient"
checkbox input "true"
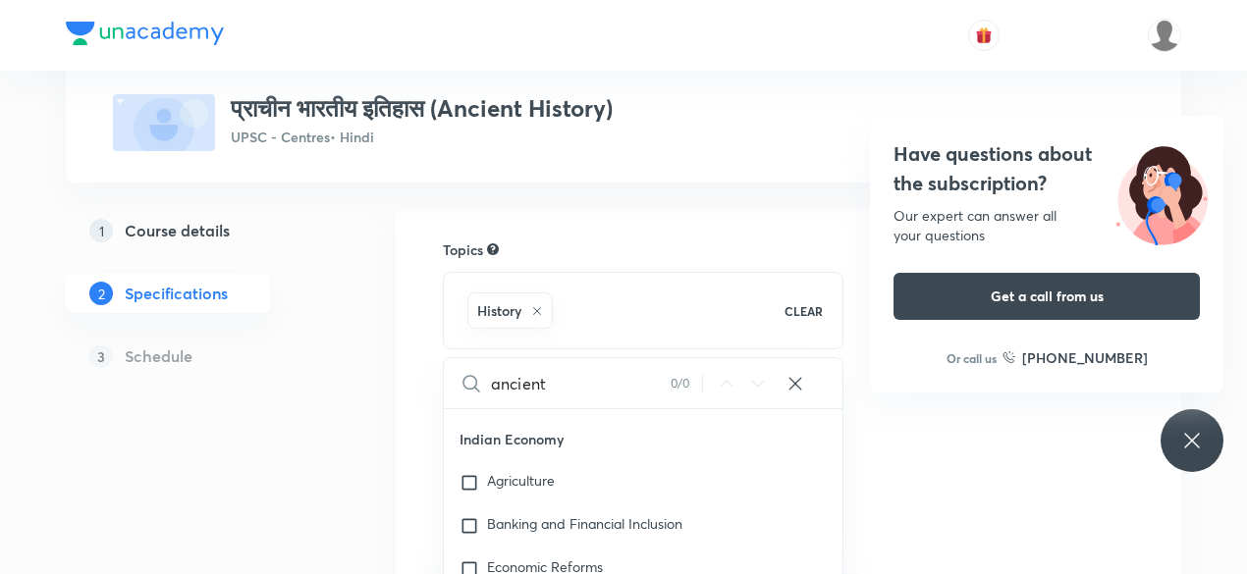
type input "ancient"
checkbox input "true"
type input "ancient h"
checkbox input "true"
type input "ancient hi"
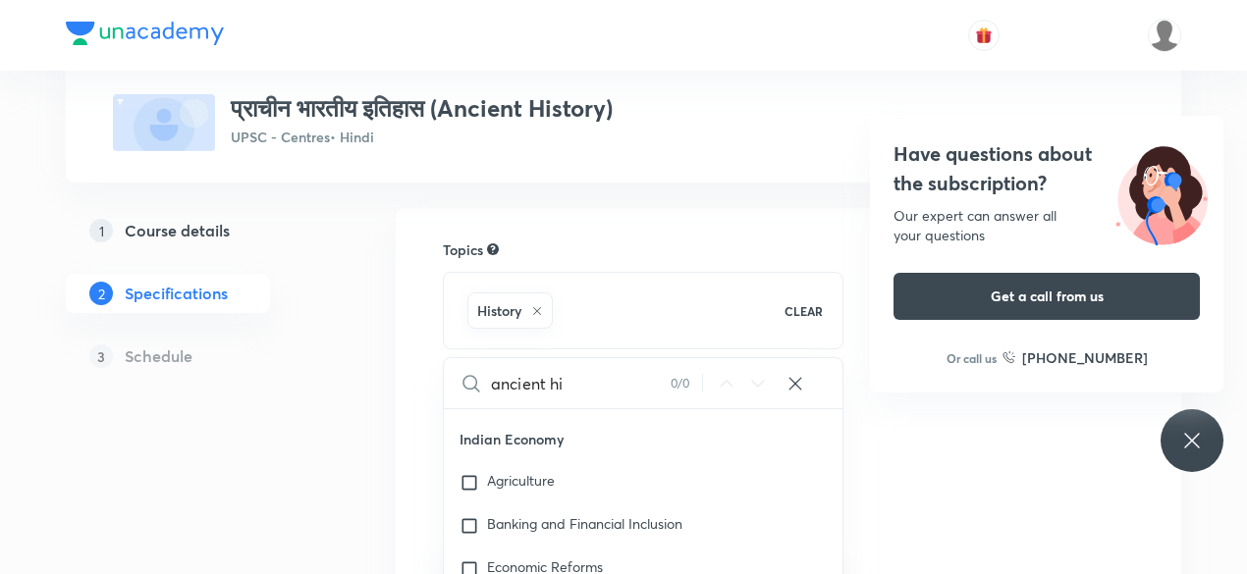
checkbox input "true"
type input "ancient his"
checkbox input "true"
type input "ancient hist"
checkbox input "true"
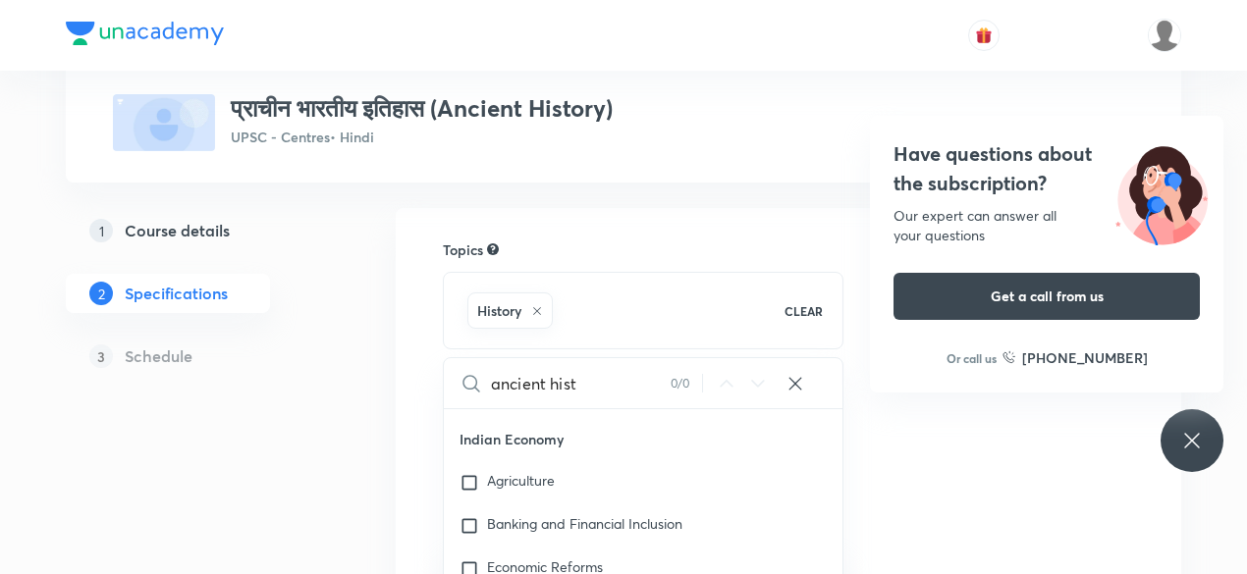
type input "ancient histo"
checkbox input "true"
type input "ancient histoy"
checkbox input "true"
type input "ancient histo"
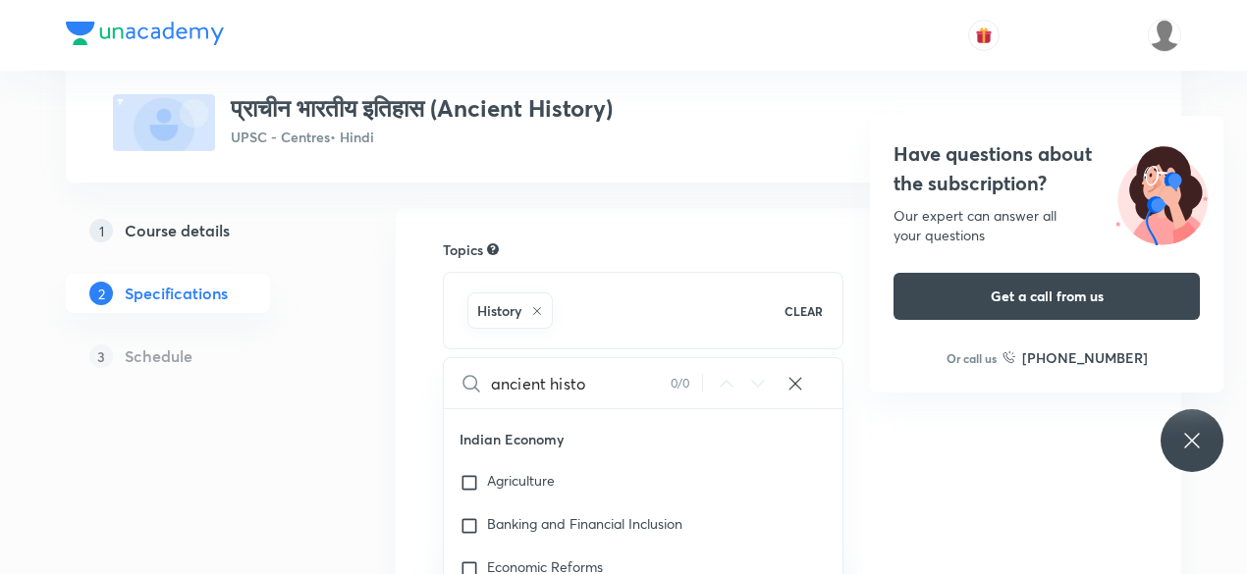
checkbox input "true"
type input "ancient histor"
checkbox input "true"
type input "ancient history"
checkbox input "true"
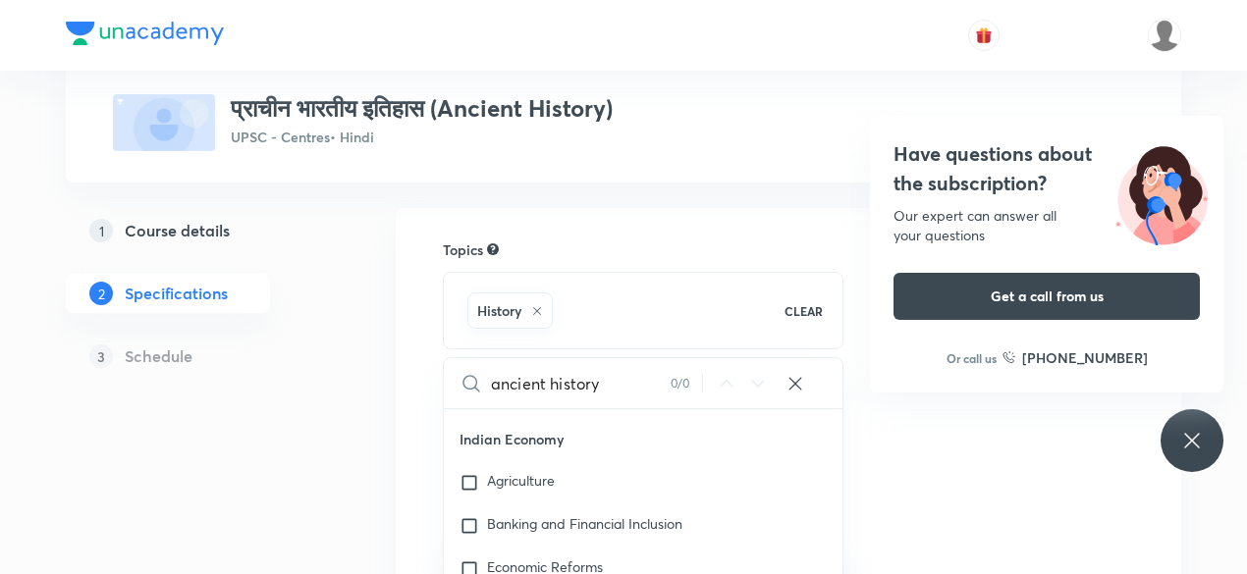
type input "ancient history"
drag, startPoint x: 603, startPoint y: 383, endPoint x: 486, endPoint y: 392, distance: 117.2
click at [486, 392] on div "ancient history 0 / 0 ​" at bounding box center [643, 383] width 399 height 50
checkbox input "true"
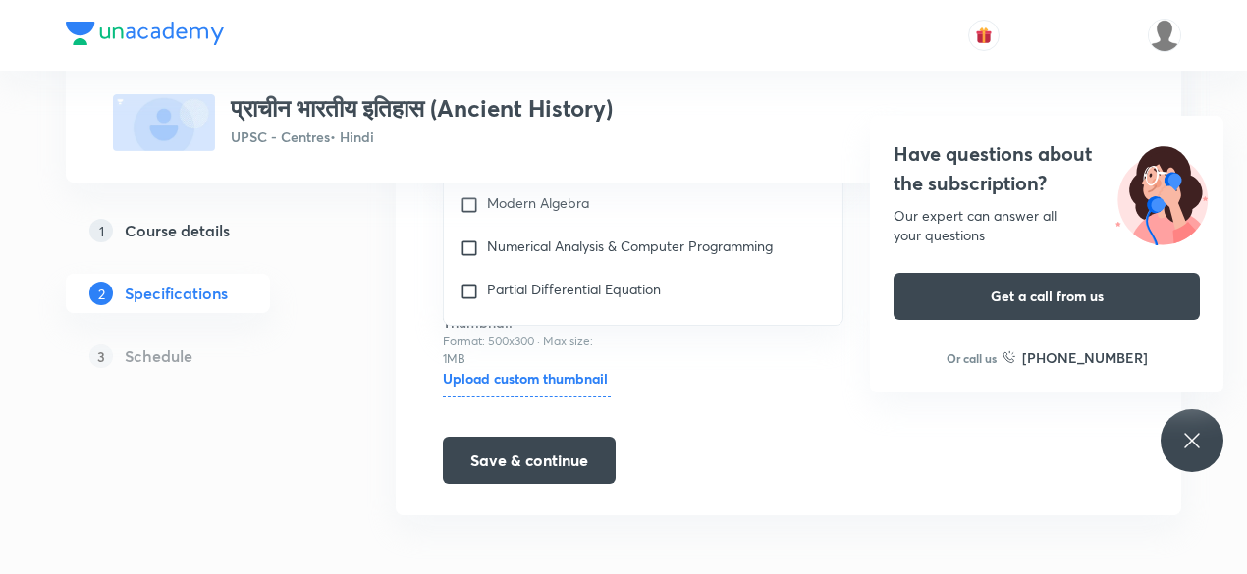
scroll to position [0, 0]
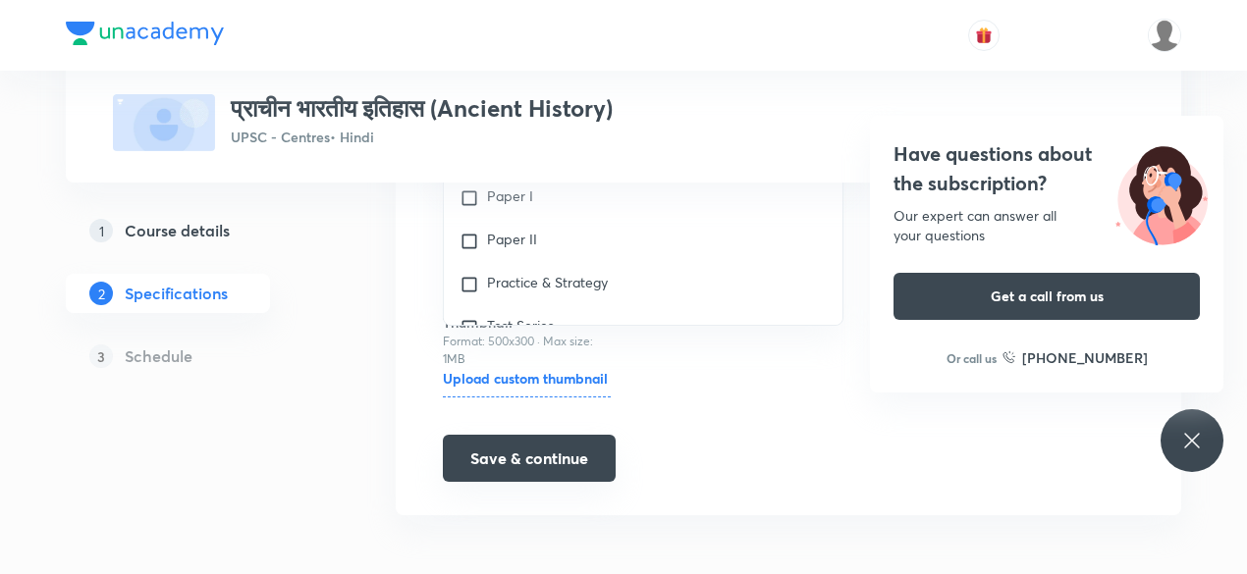
click at [530, 452] on button "Save & continue" at bounding box center [529, 458] width 173 height 47
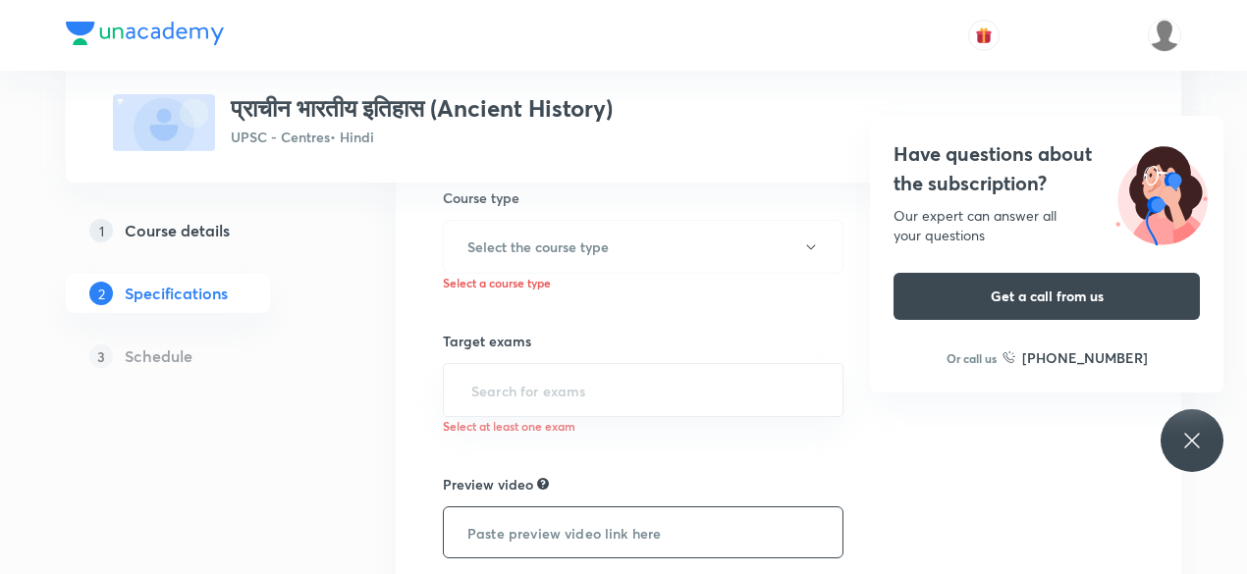
scroll to position [324, 0]
click at [548, 385] on input "text" at bounding box center [643, 391] width 352 height 36
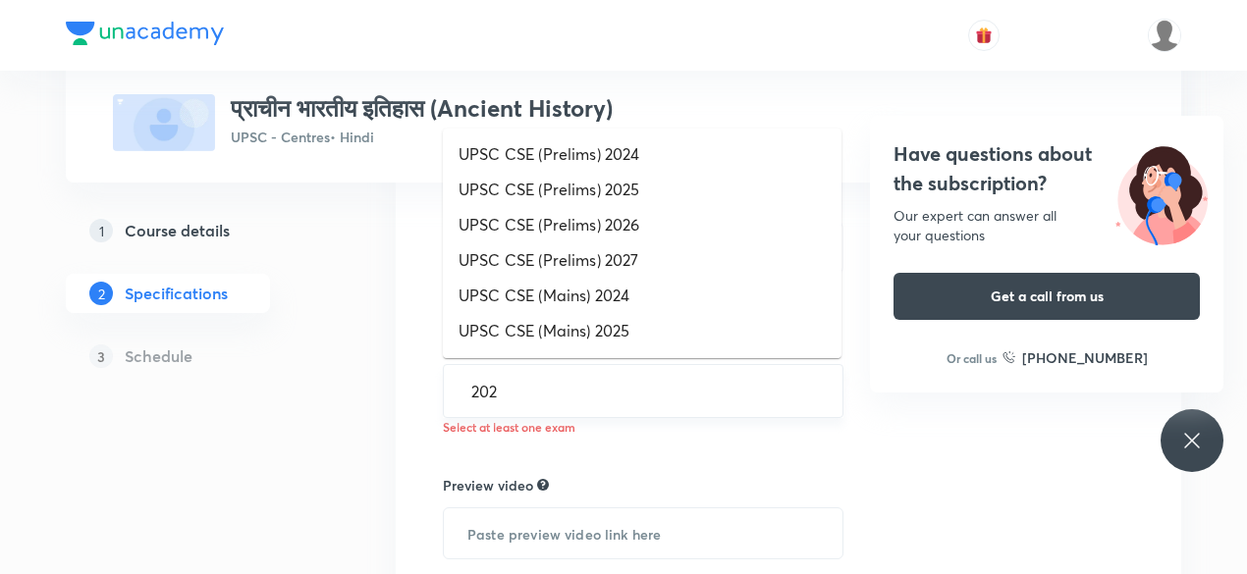
type input "2026"
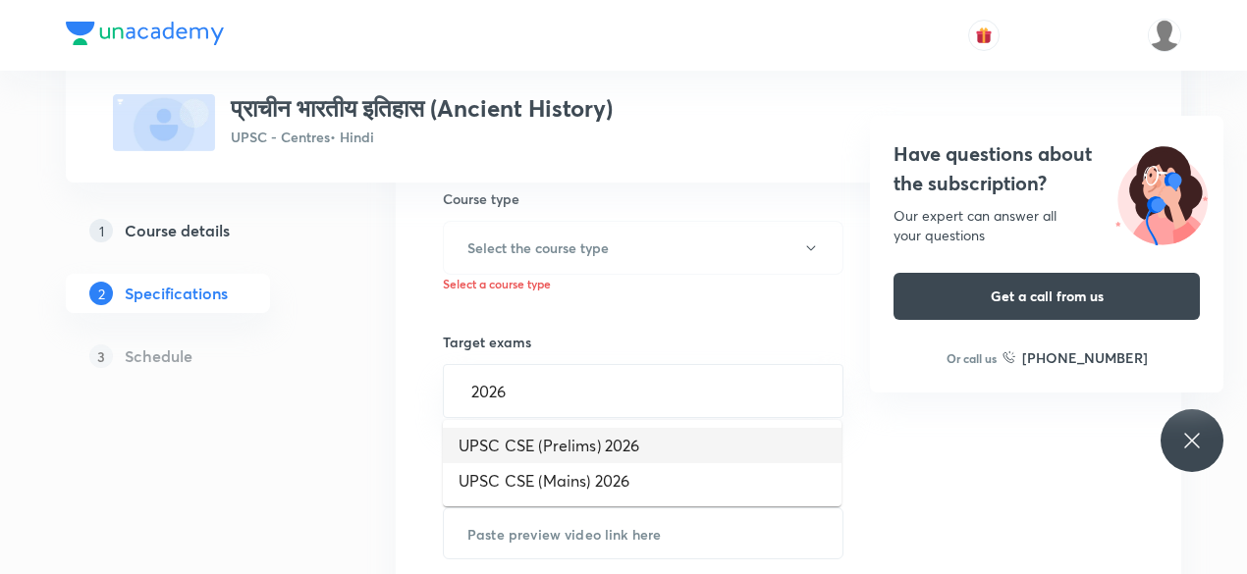
click at [575, 444] on li "UPSC CSE (Prelims) 2026" at bounding box center [642, 445] width 399 height 35
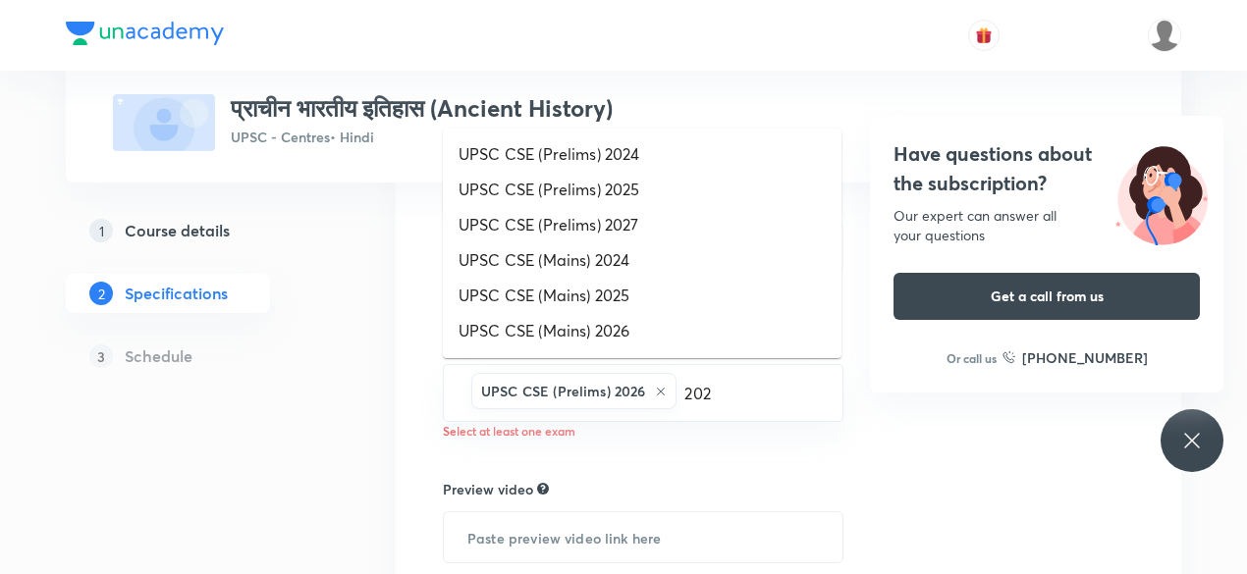
type input "2026"
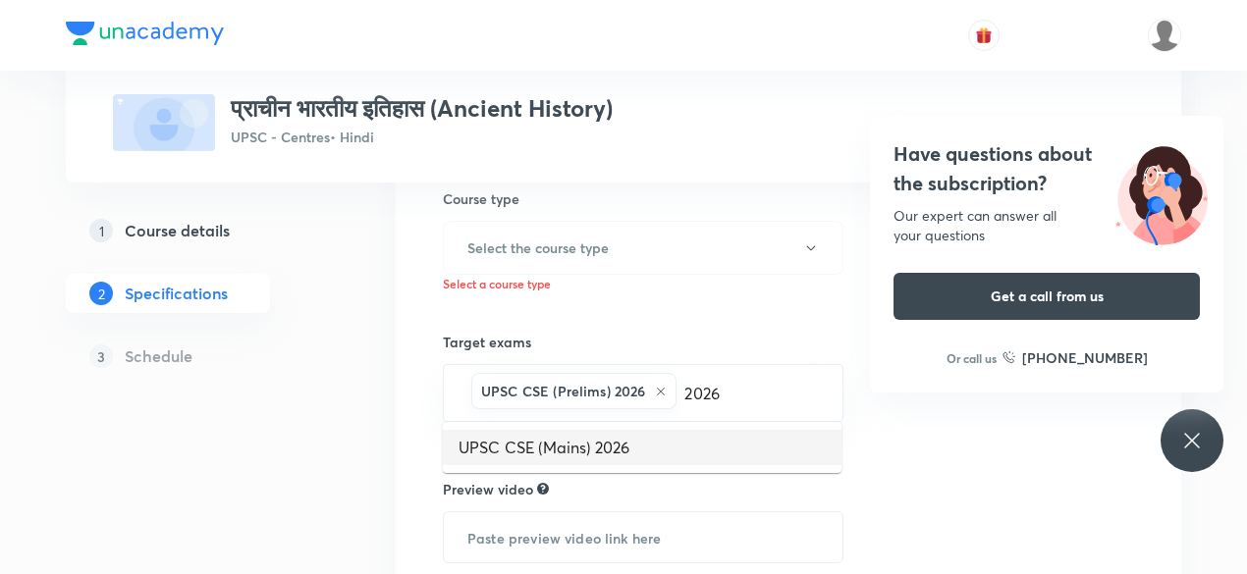
click at [573, 451] on li "UPSC CSE (Mains) 2026" at bounding box center [642, 447] width 399 height 35
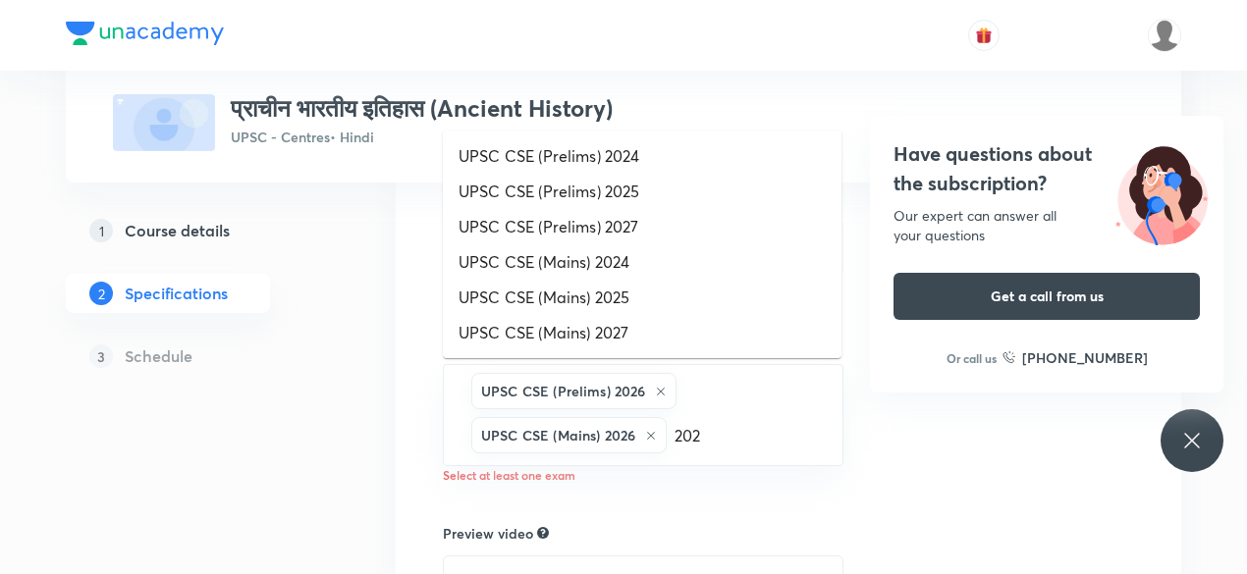
type input "2027"
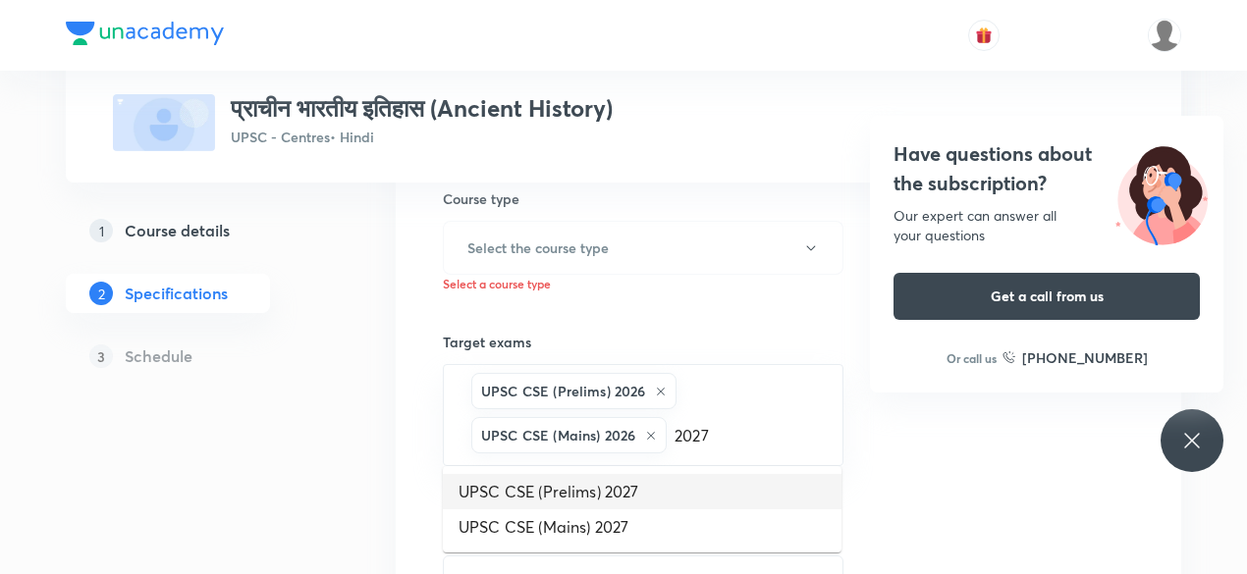
click at [561, 487] on li "UPSC CSE (Prelims) 2027" at bounding box center [642, 491] width 399 height 35
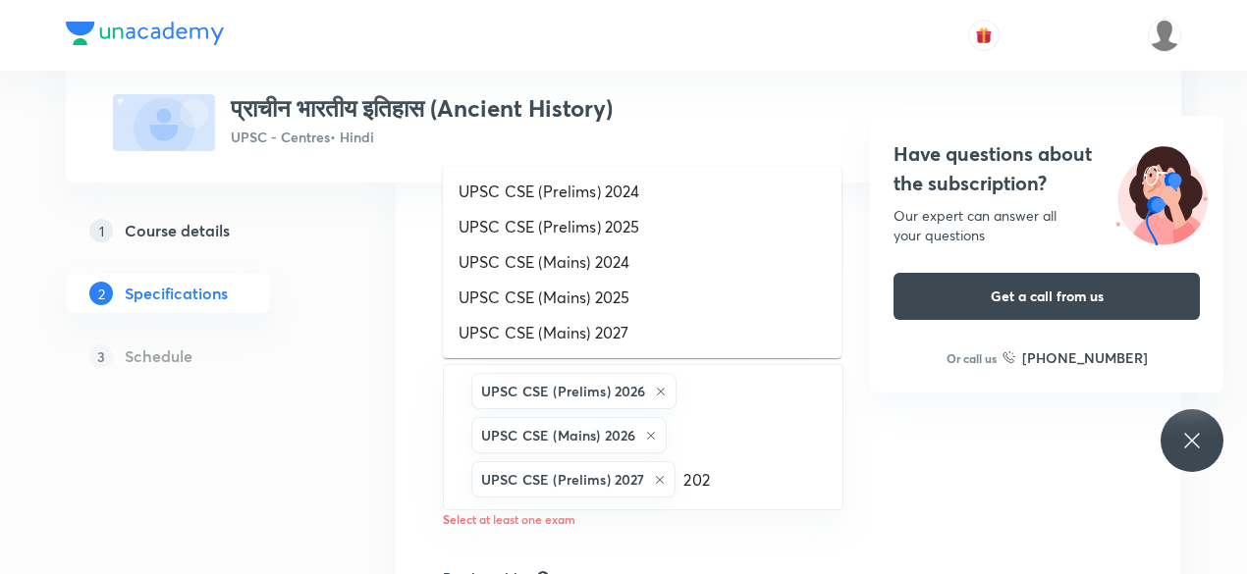
type input "2027"
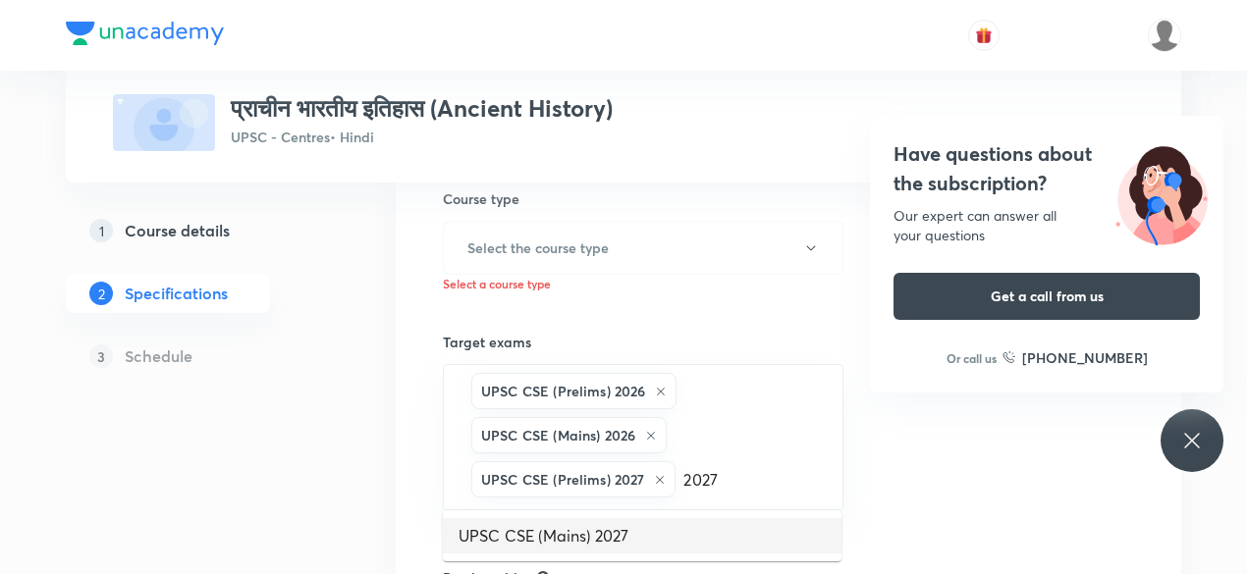
click at [571, 525] on li "UPSC CSE (Mains) 2027" at bounding box center [642, 535] width 399 height 35
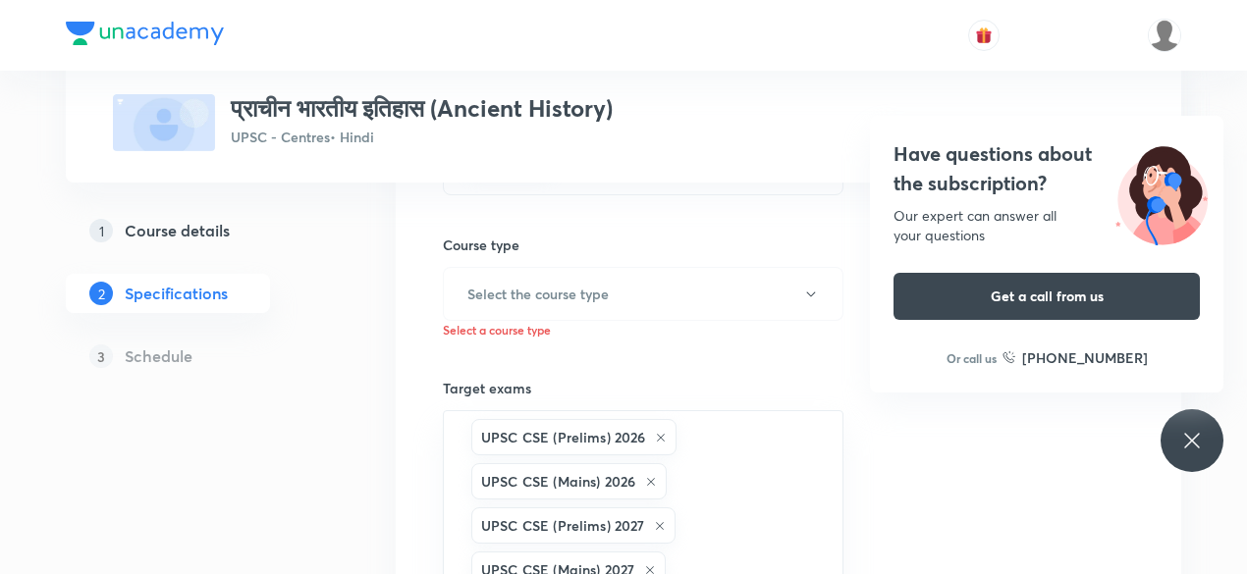
scroll to position [279, 0]
click at [670, 284] on button "Select the course type" at bounding box center [643, 293] width 401 height 54
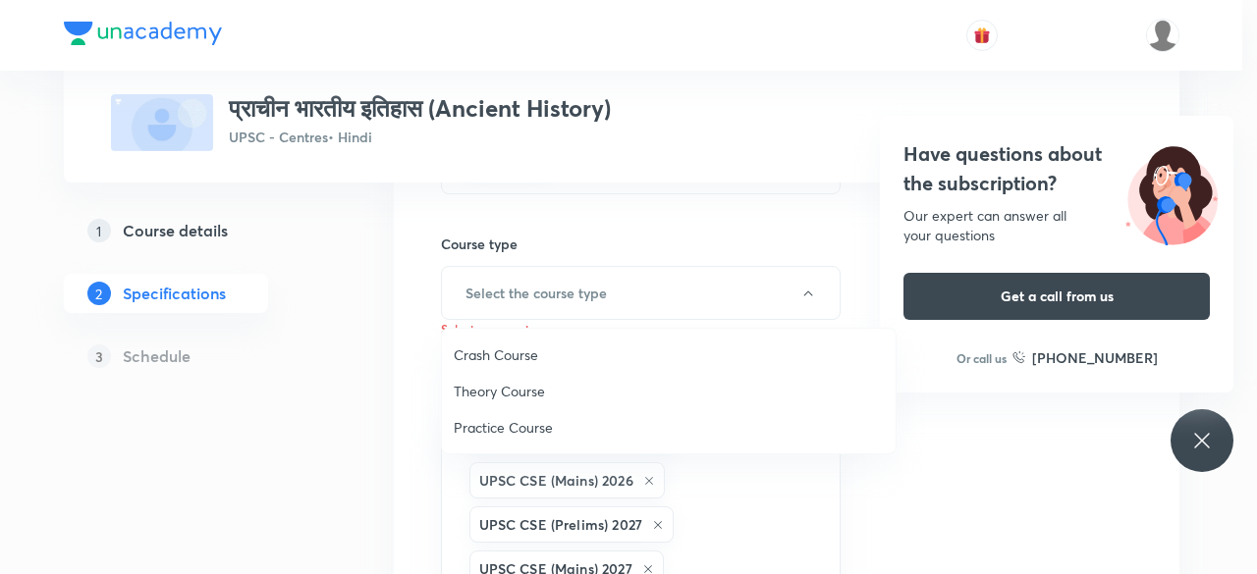
click at [560, 396] on span "Theory Course" at bounding box center [669, 391] width 430 height 21
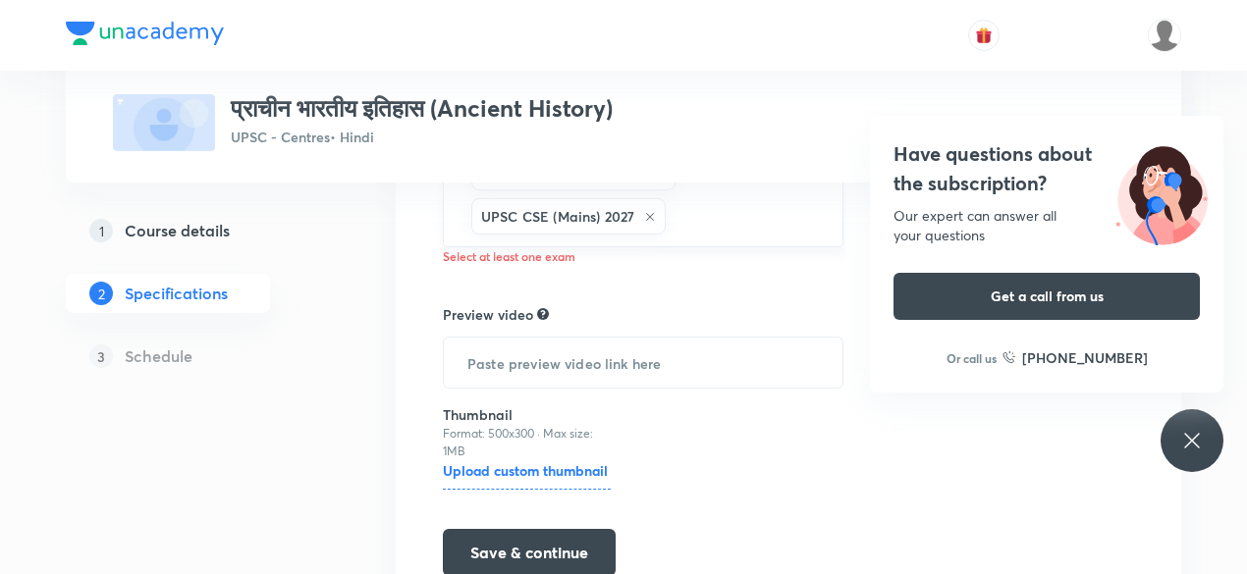
scroll to position [721, 0]
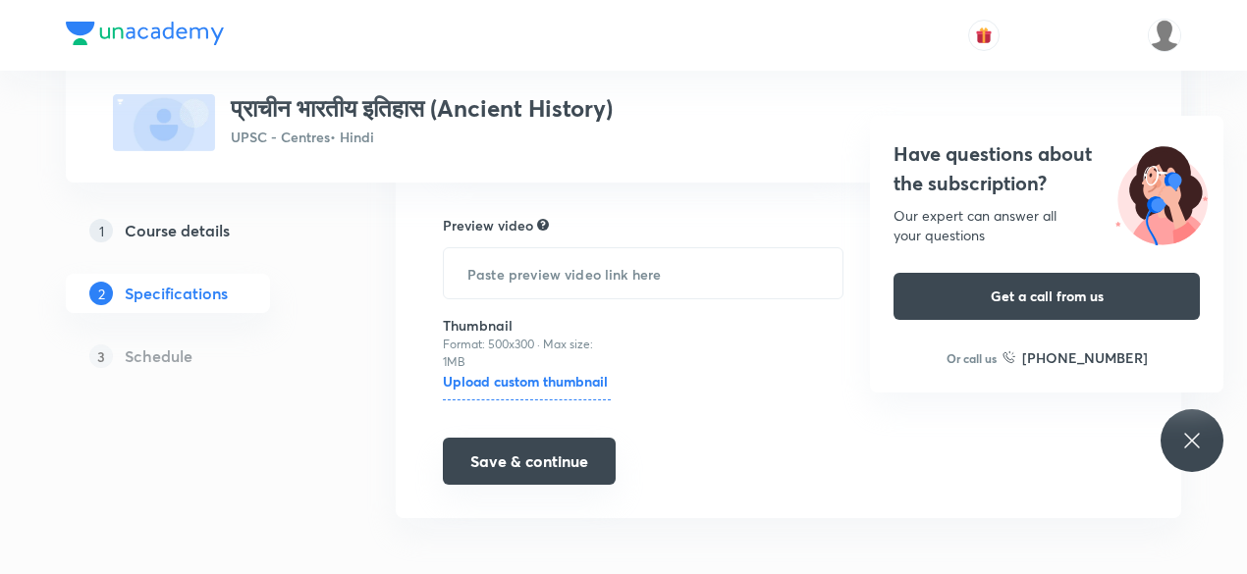
click at [575, 456] on button "Save & continue" at bounding box center [529, 461] width 173 height 47
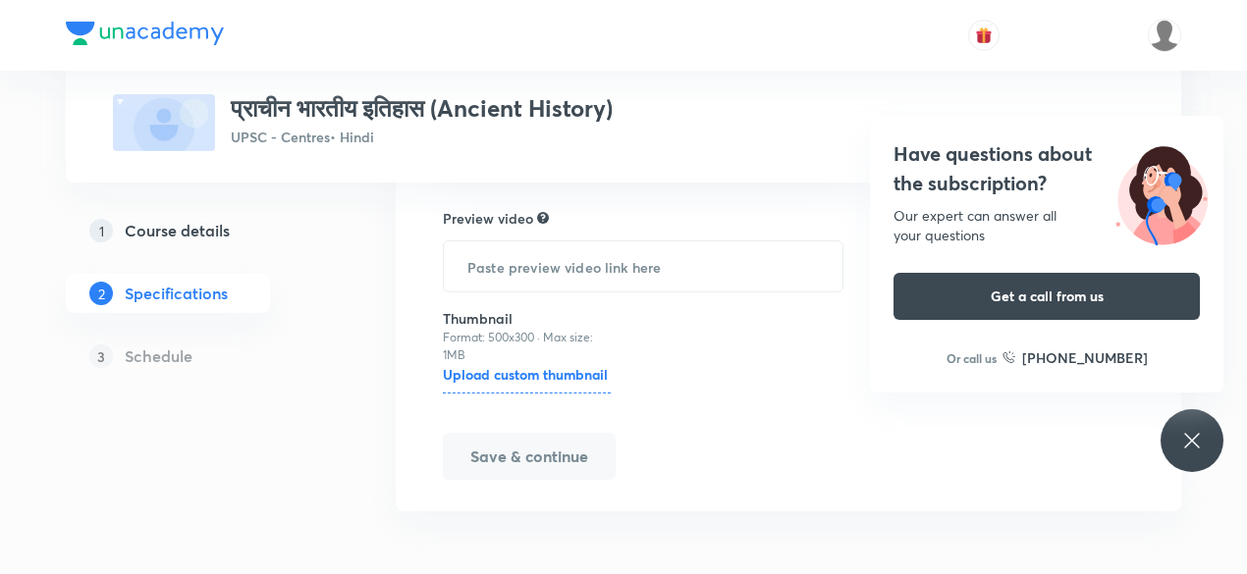
scroll to position [685, 0]
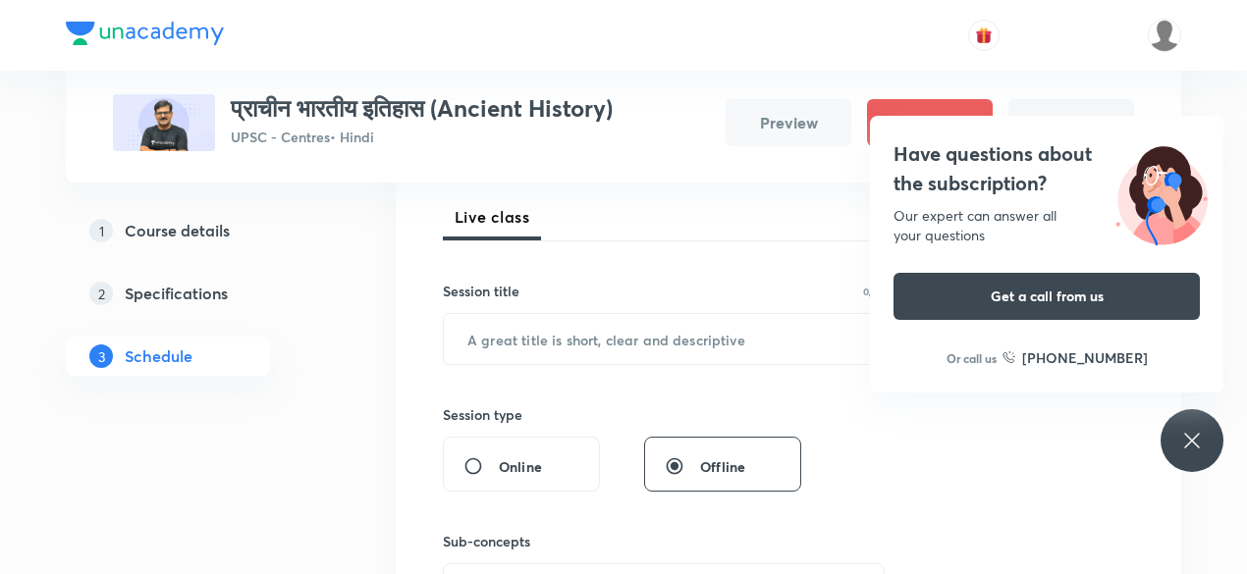
scroll to position [277, 0]
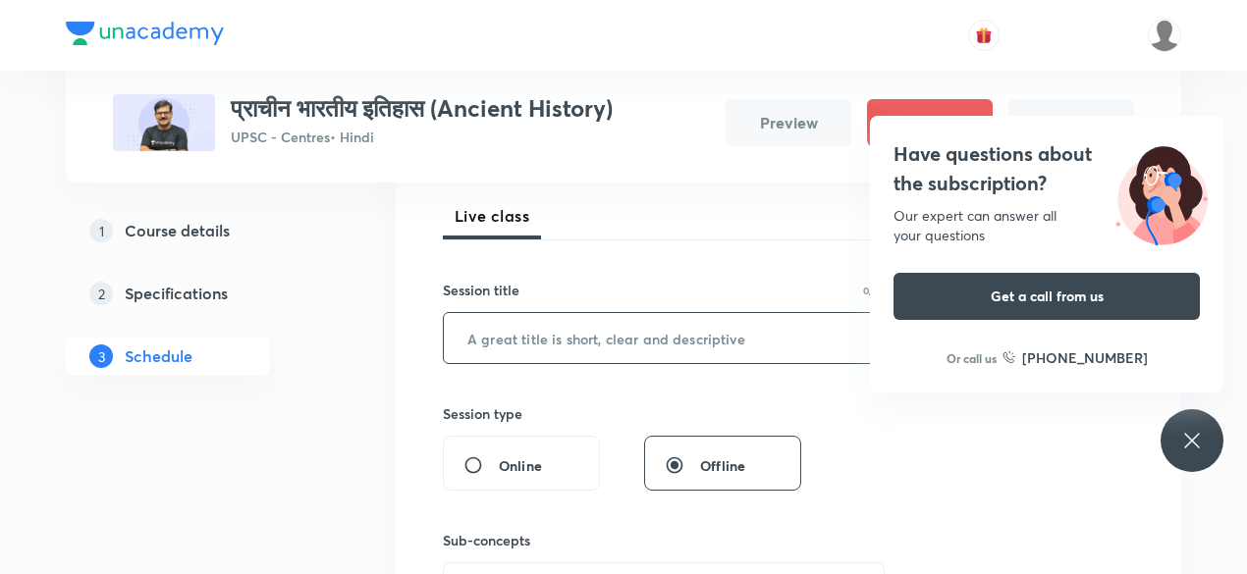
click at [509, 347] on input "text" at bounding box center [664, 338] width 440 height 50
paste input "प्राचीन भारतीय इतिहास - 1"
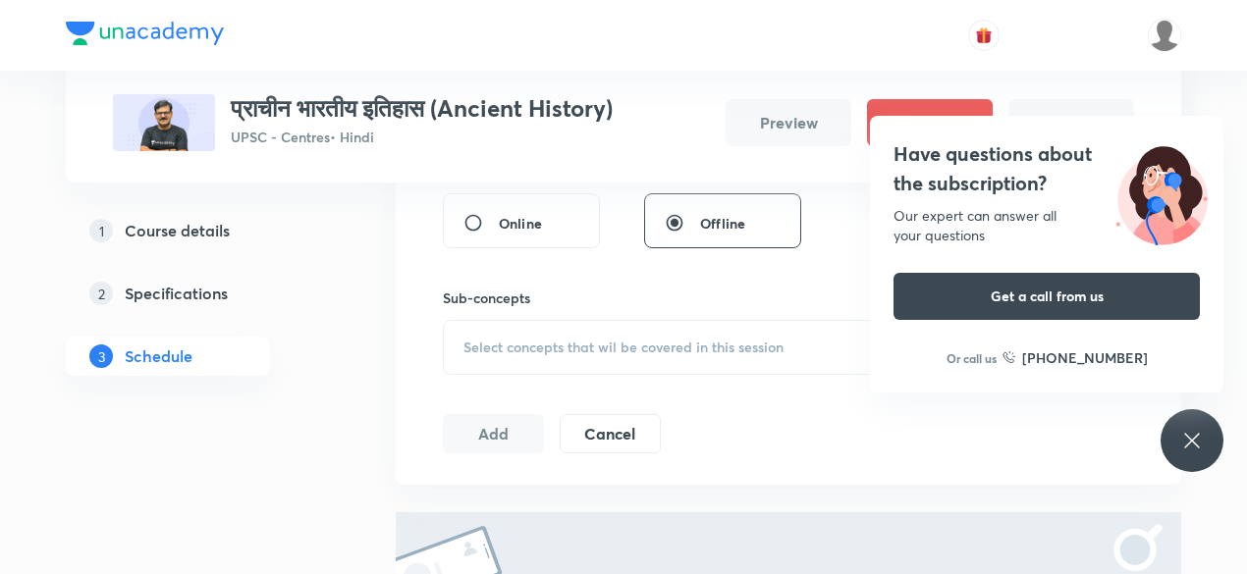
scroll to position [520, 0]
type input "प्राचीन भारतीय इतिहास - 1"
click at [546, 343] on span "Select concepts that wil be covered in this session" at bounding box center [623, 347] width 320 height 16
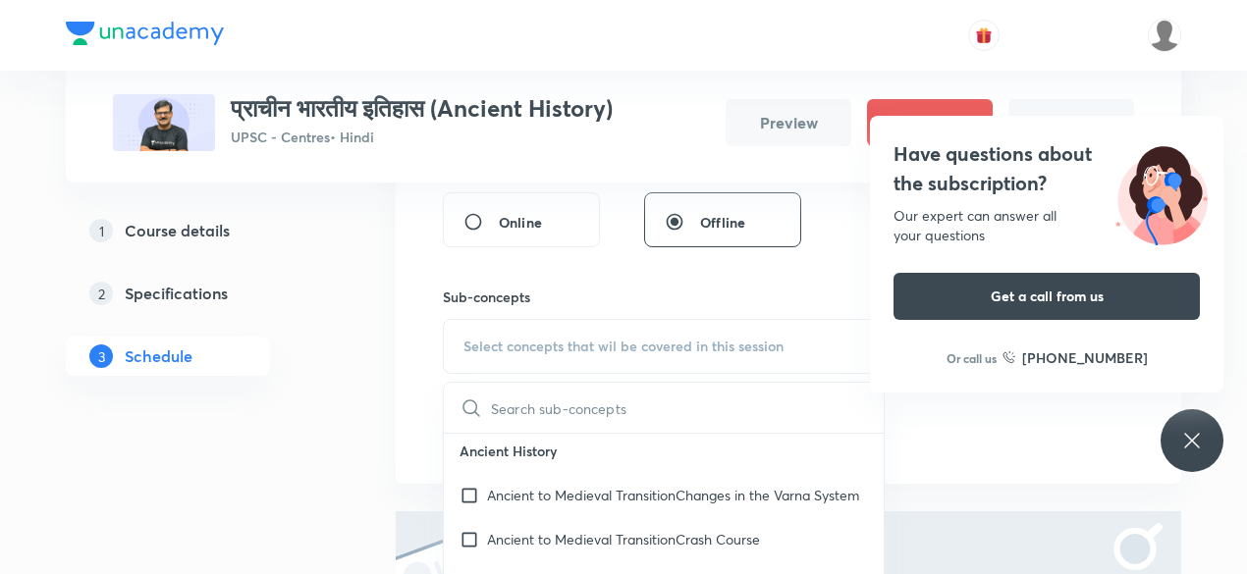
scroll to position [0, 0]
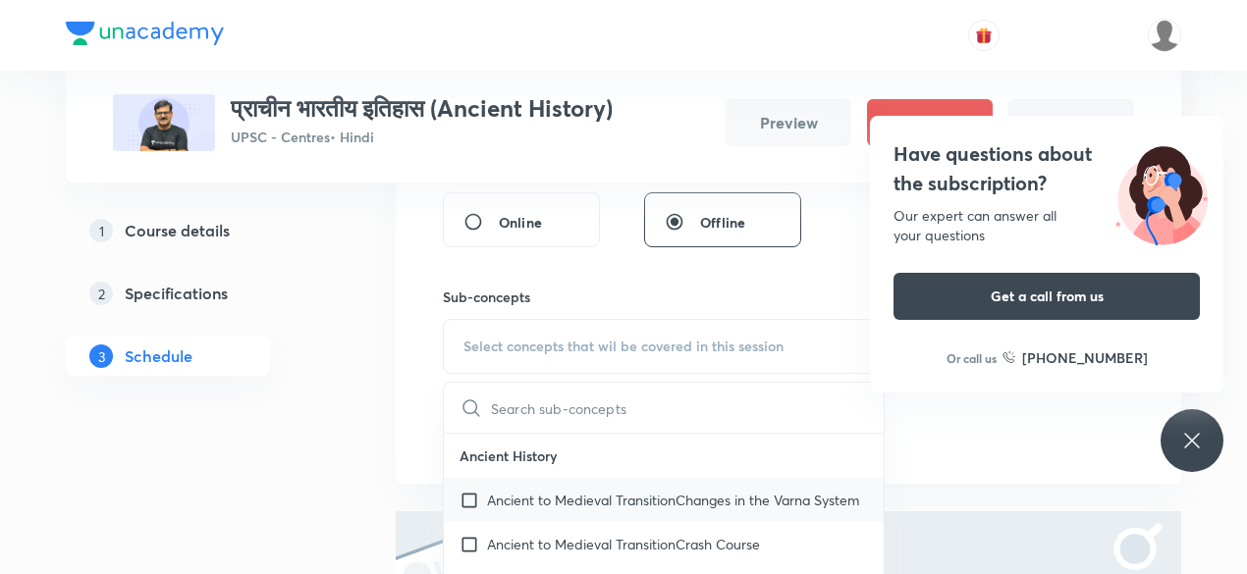
click at [467, 511] on input "checkbox" at bounding box center [473, 500] width 27 height 21
checkbox input "true"
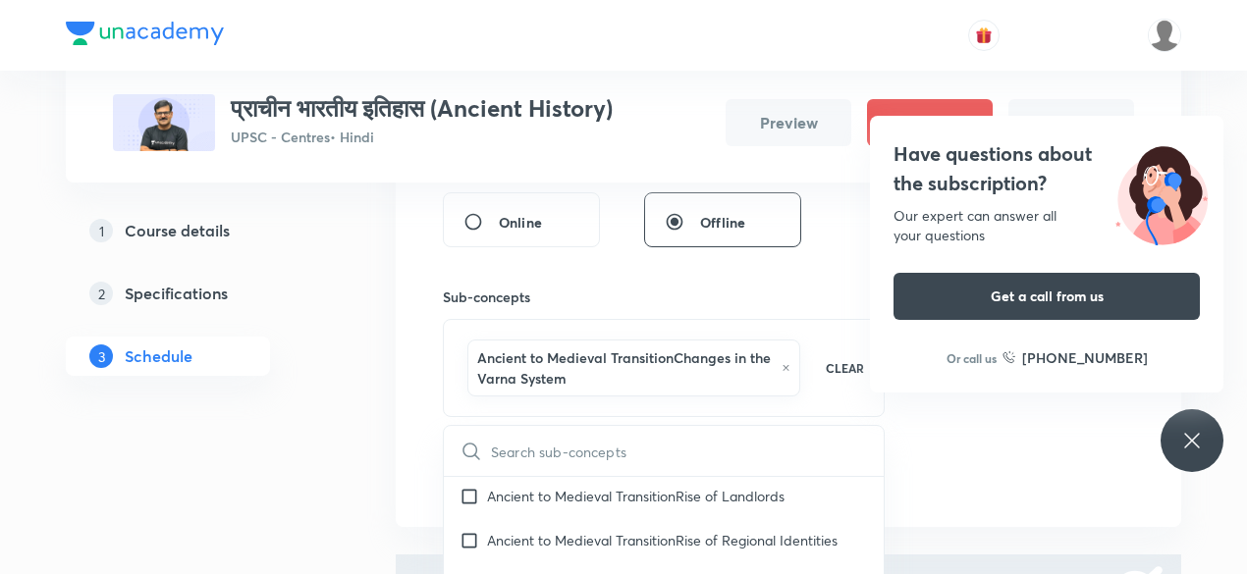
scroll to position [227, 0]
click at [927, 458] on div "Session 1 Live class Session title 25/99 प्राचीन भारतीय इतिहास - 1 ​ Session ty…" at bounding box center [788, 200] width 691 height 592
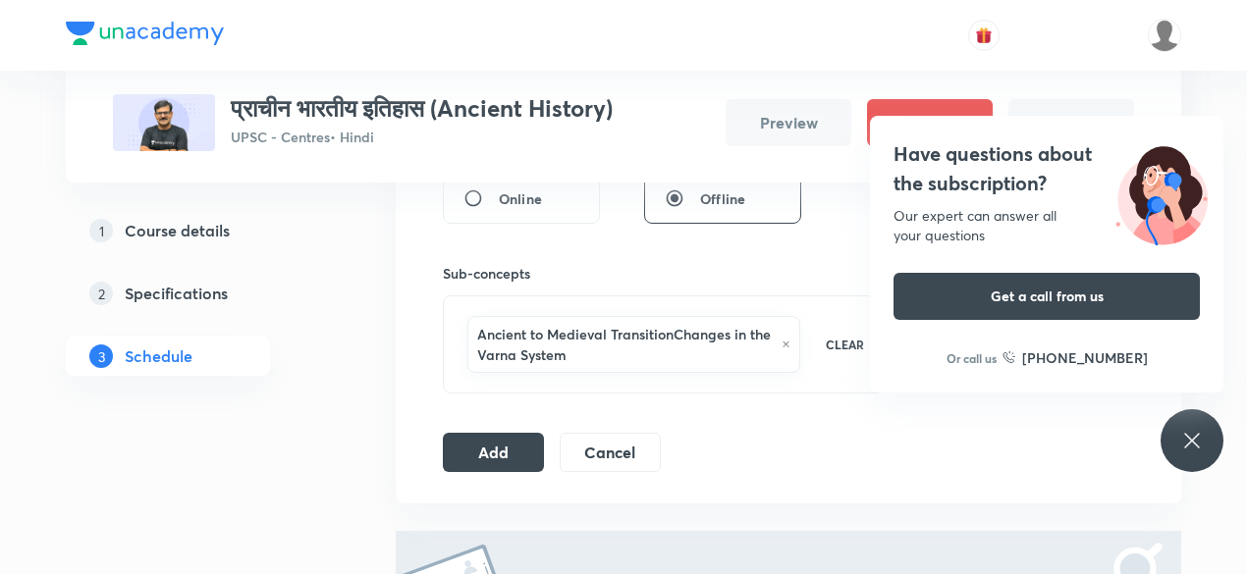
scroll to position [546, 0]
click at [509, 443] on button "Add" at bounding box center [493, 448] width 101 height 39
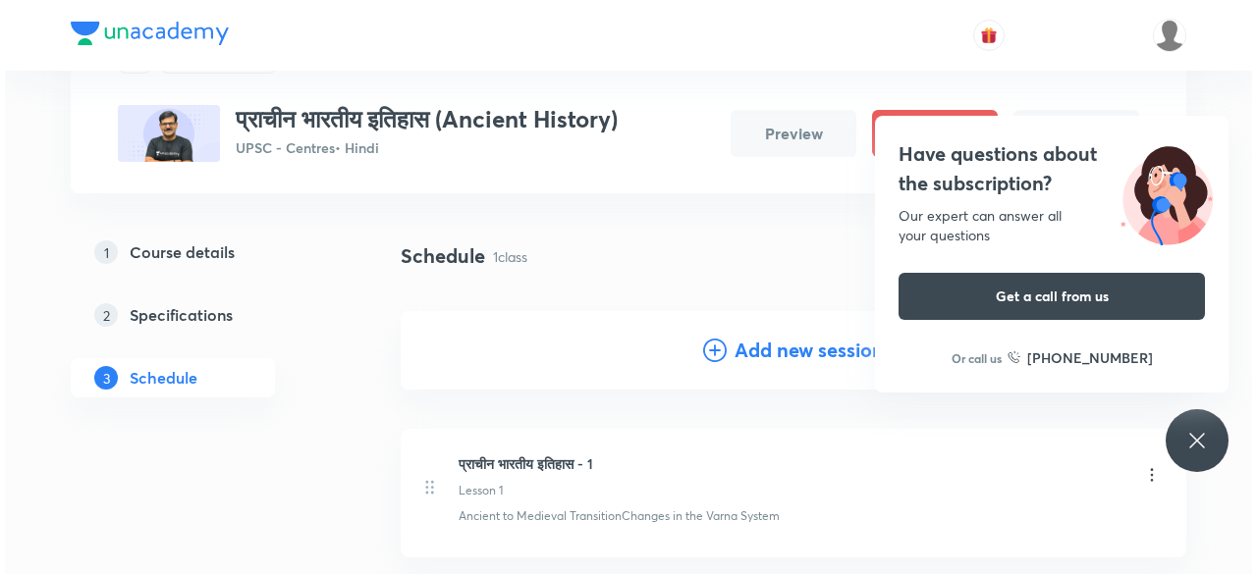
scroll to position [0, 0]
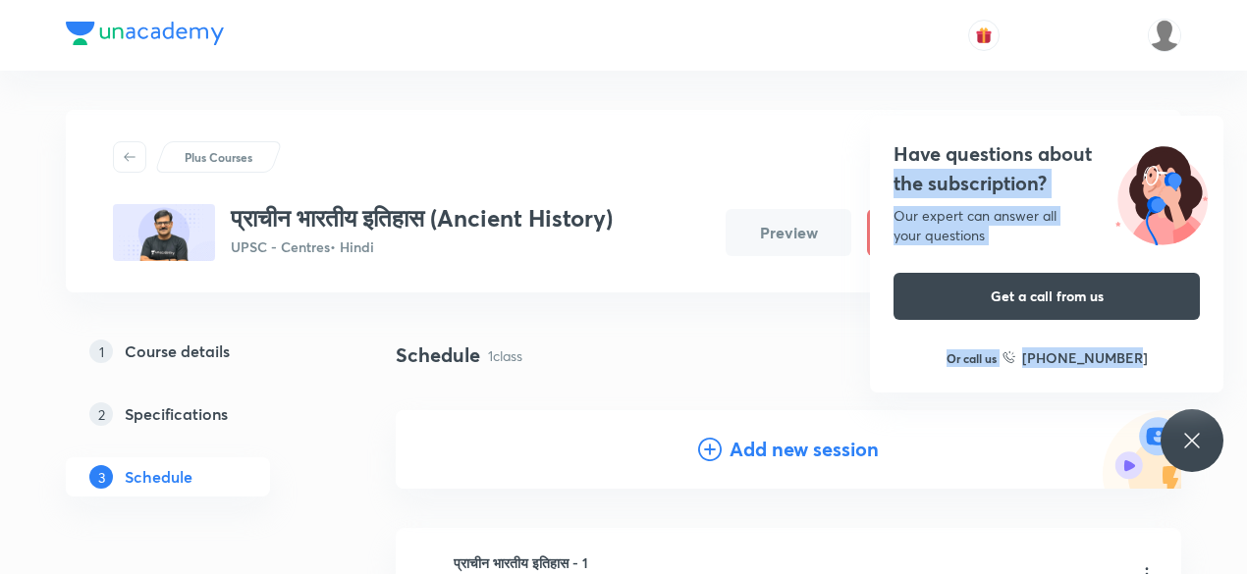
drag, startPoint x: 1100, startPoint y: 136, endPoint x: 1129, endPoint y: 327, distance: 193.7
click at [1129, 327] on div "Have questions about the subscription? Our expert can answer all your questions…" at bounding box center [1046, 254] width 353 height 277
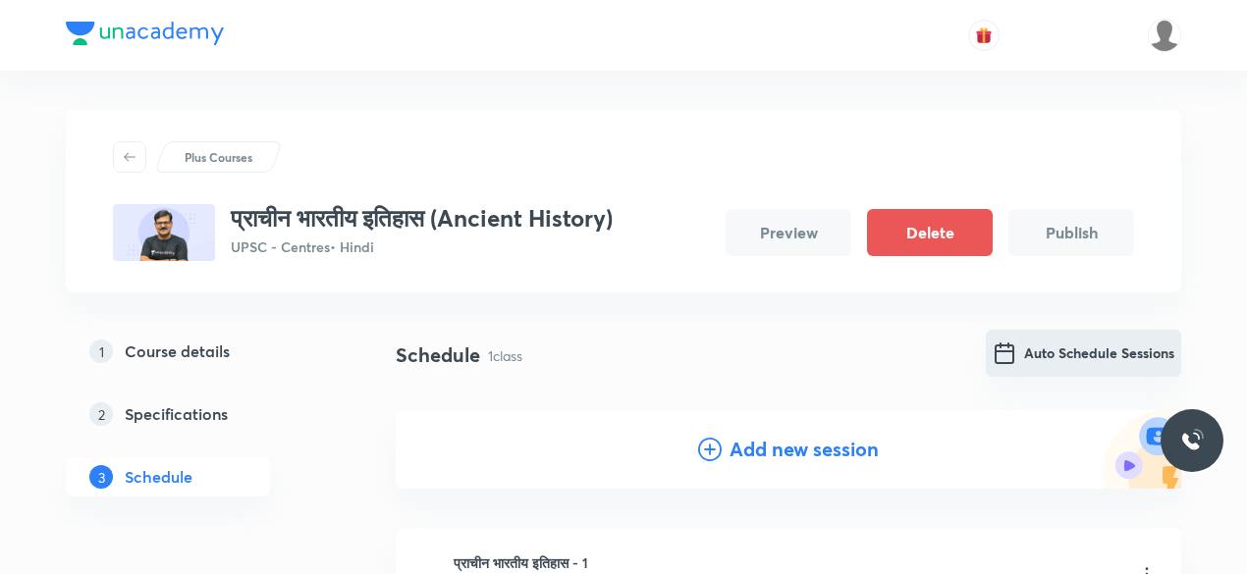
click at [1066, 350] on button "Auto Schedule Sessions" at bounding box center [1083, 353] width 195 height 47
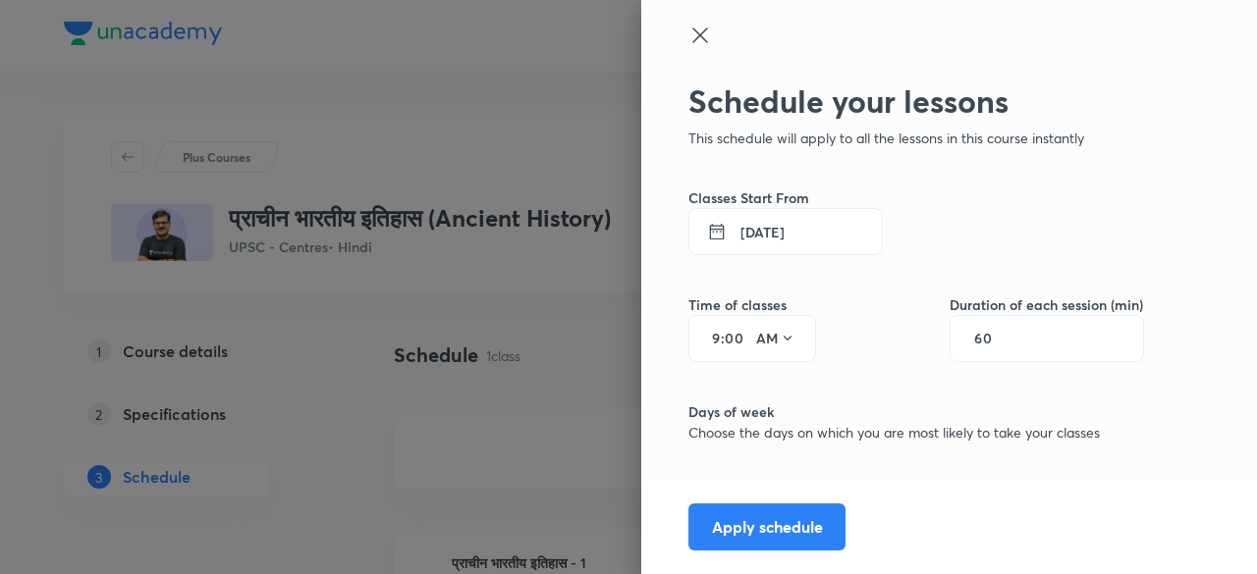
click at [807, 225] on button "[DATE]" at bounding box center [785, 231] width 194 height 47
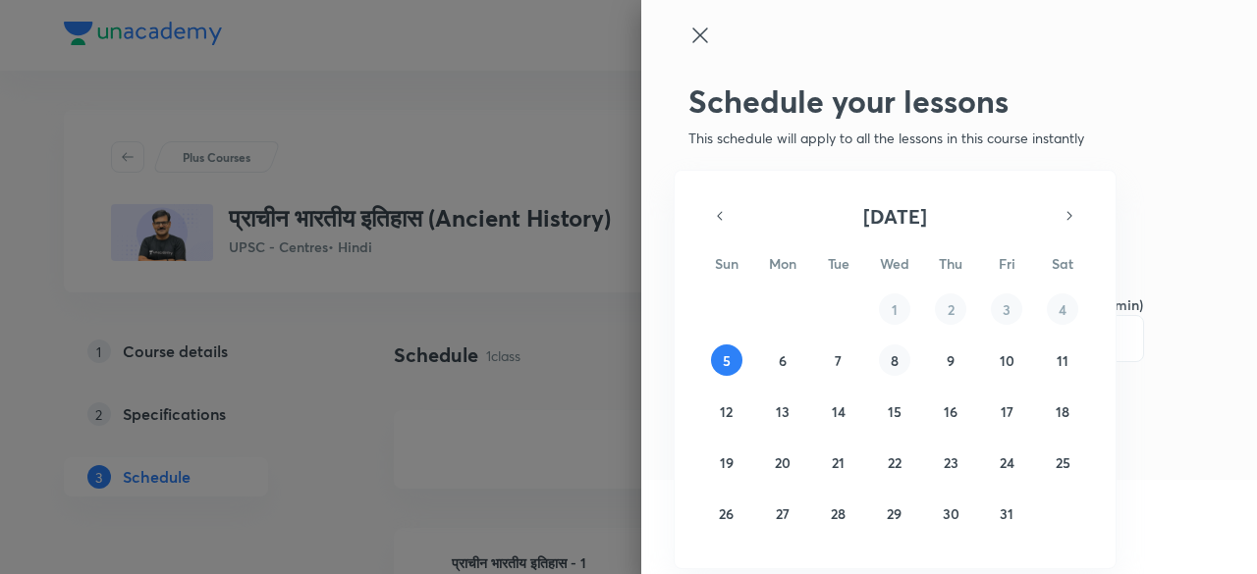
click at [894, 356] on abbr "8" at bounding box center [895, 361] width 8 height 19
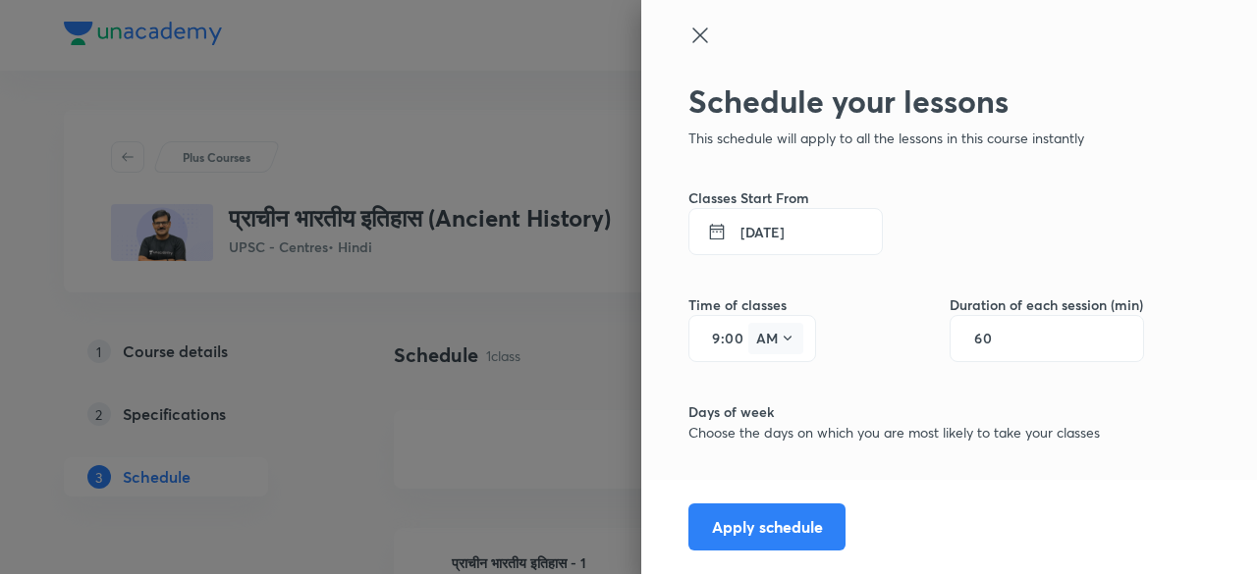
click at [780, 345] on icon at bounding box center [788, 339] width 16 height 16
click at [758, 346] on div at bounding box center [628, 287] width 1257 height 574
click at [704, 337] on input "9" at bounding box center [709, 339] width 24 height 16
type input "11"
type input "0"
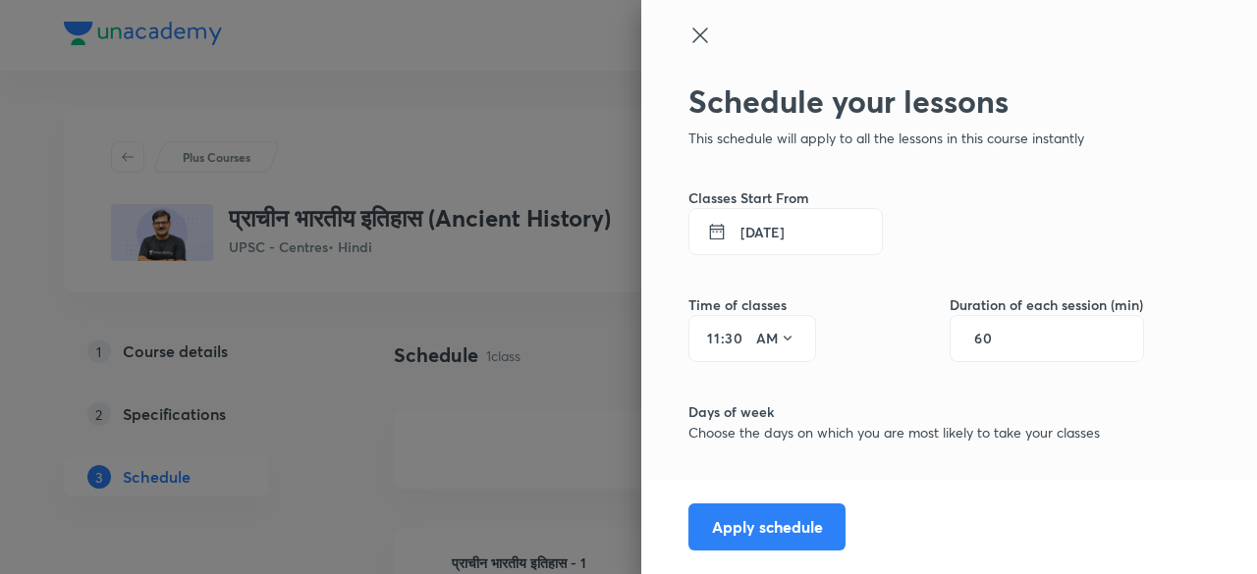
type input "30"
click at [993, 344] on input "60" at bounding box center [992, 339] width 37 height 16
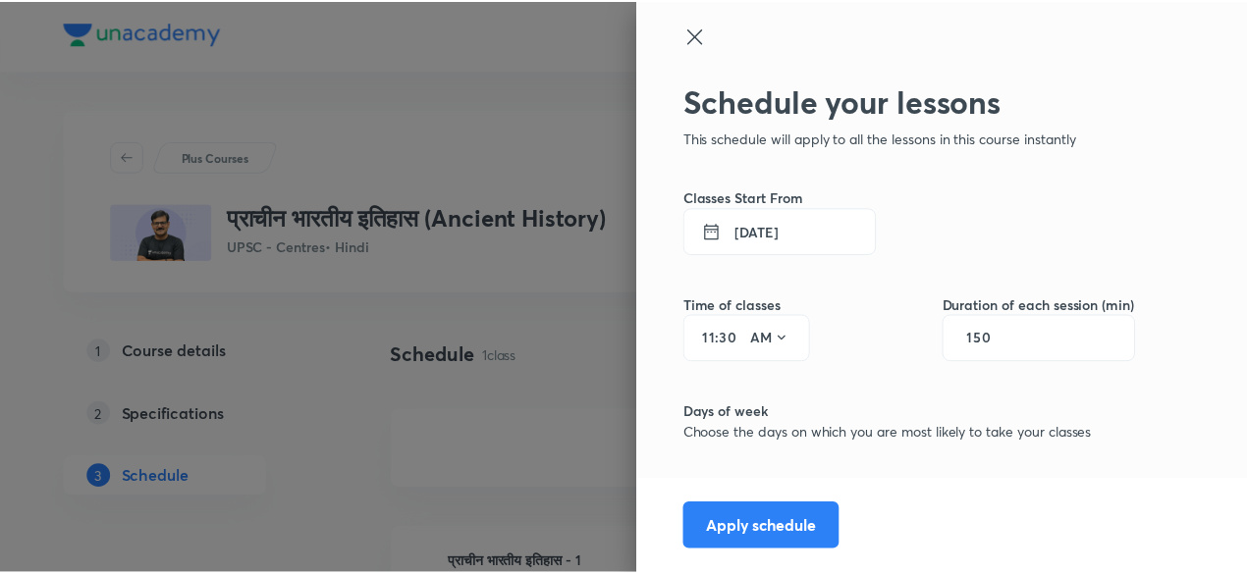
scroll to position [151, 0]
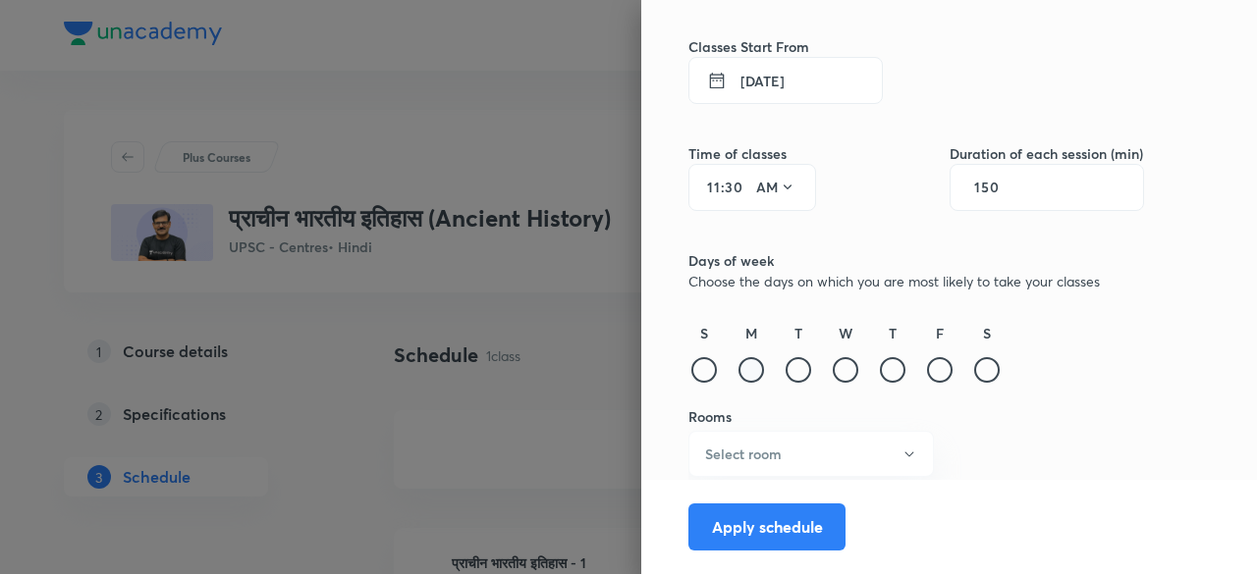
type input "150"
click at [738, 374] on div at bounding box center [751, 370] width 26 height 26
click at [789, 375] on div at bounding box center [799, 370] width 26 height 26
click at [841, 370] on div at bounding box center [846, 370] width 26 height 26
click at [880, 370] on div at bounding box center [893, 370] width 26 height 26
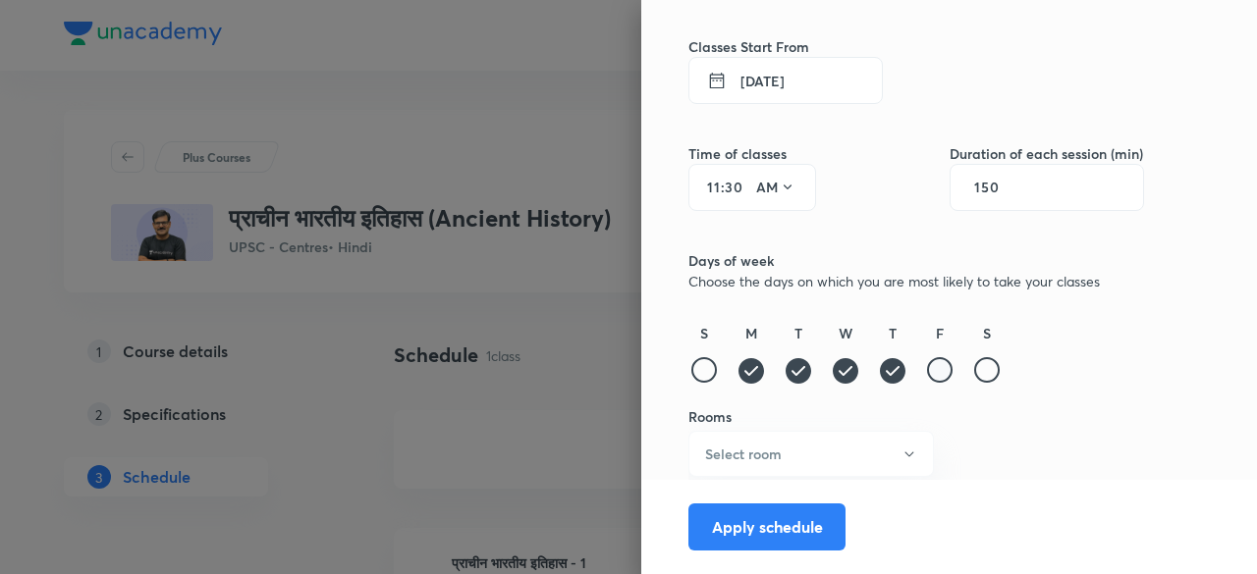
click at [927, 372] on div at bounding box center [940, 370] width 26 height 26
click at [979, 366] on div at bounding box center [987, 370] width 26 height 26
click at [691, 368] on div at bounding box center [704, 370] width 26 height 26
click at [799, 455] on button "Select room" at bounding box center [810, 454] width 245 height 46
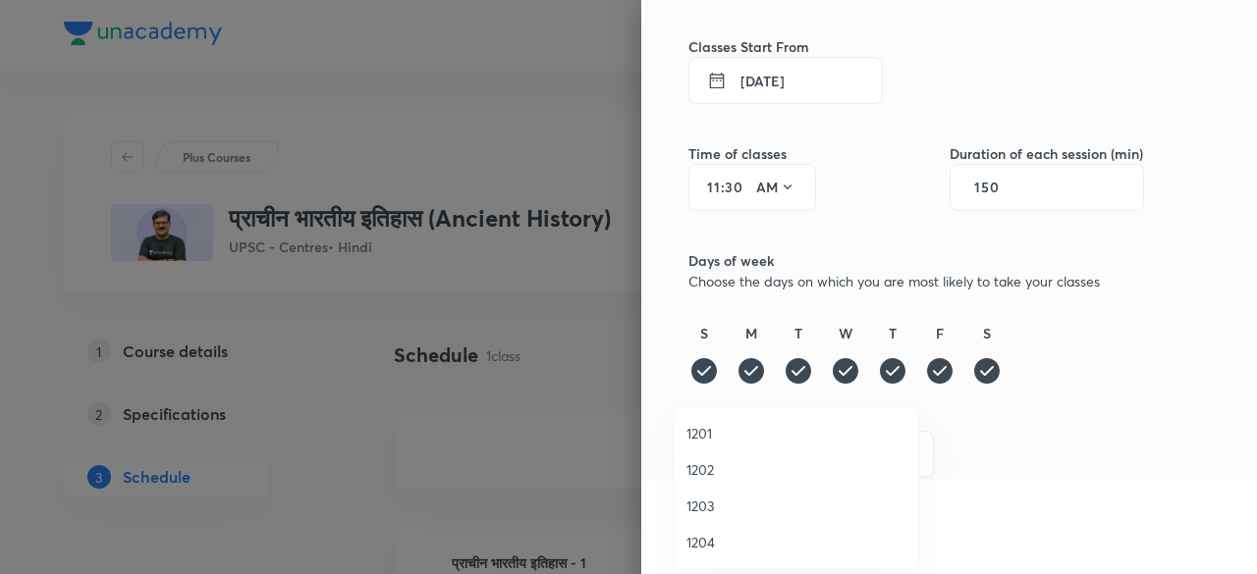
click at [716, 432] on span "1201" at bounding box center [796, 433] width 220 height 21
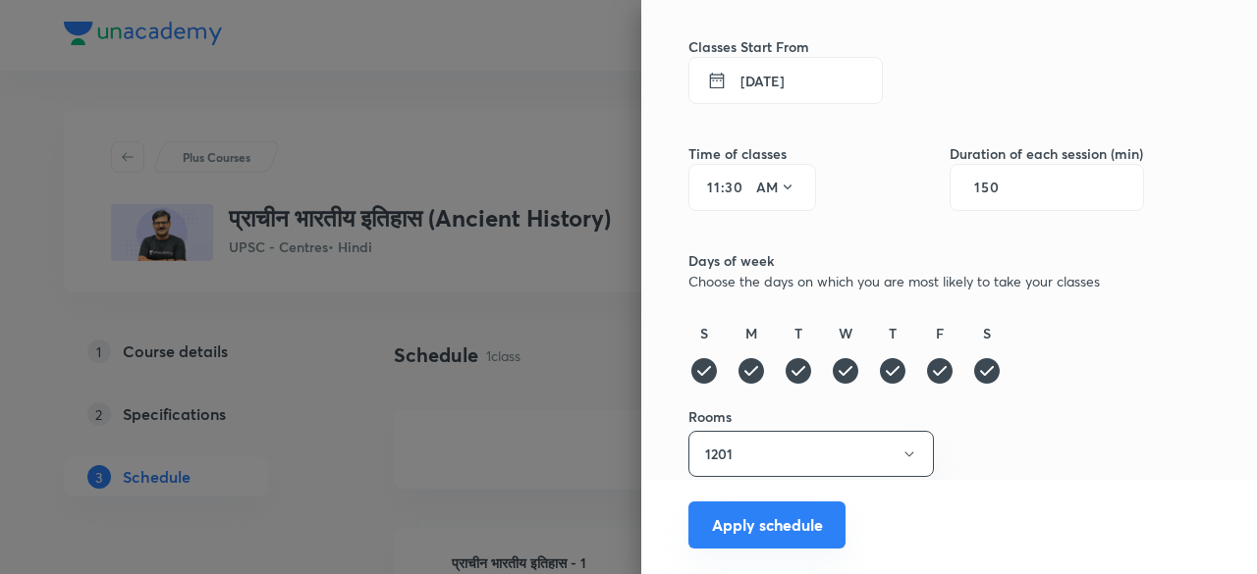
click at [766, 523] on button "Apply schedule" at bounding box center [766, 525] width 157 height 47
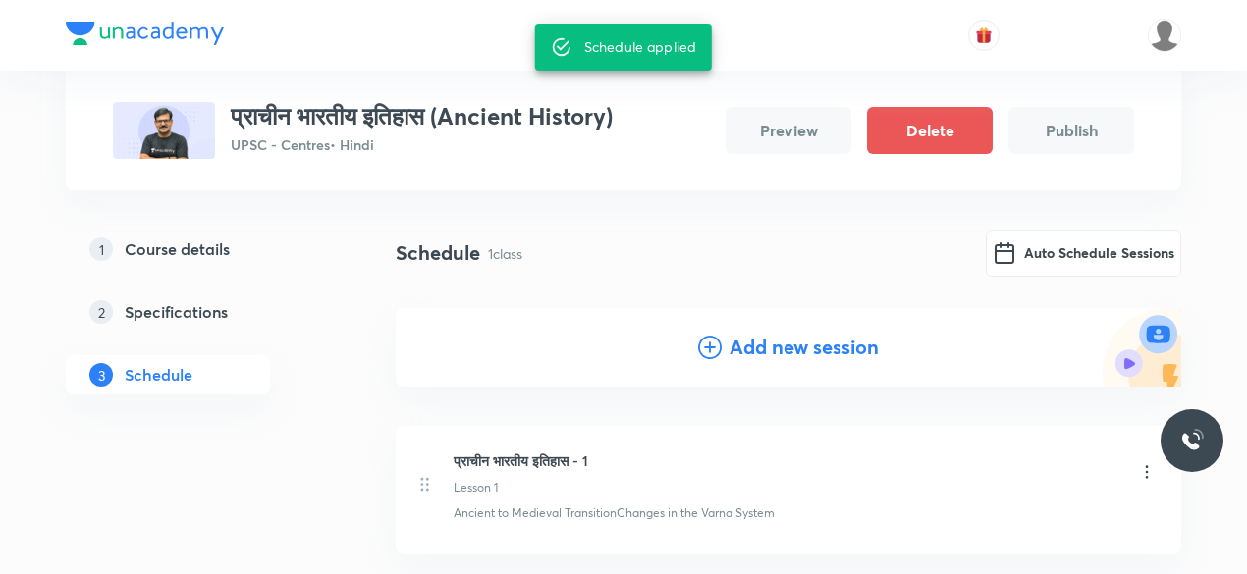
scroll to position [0, 0]
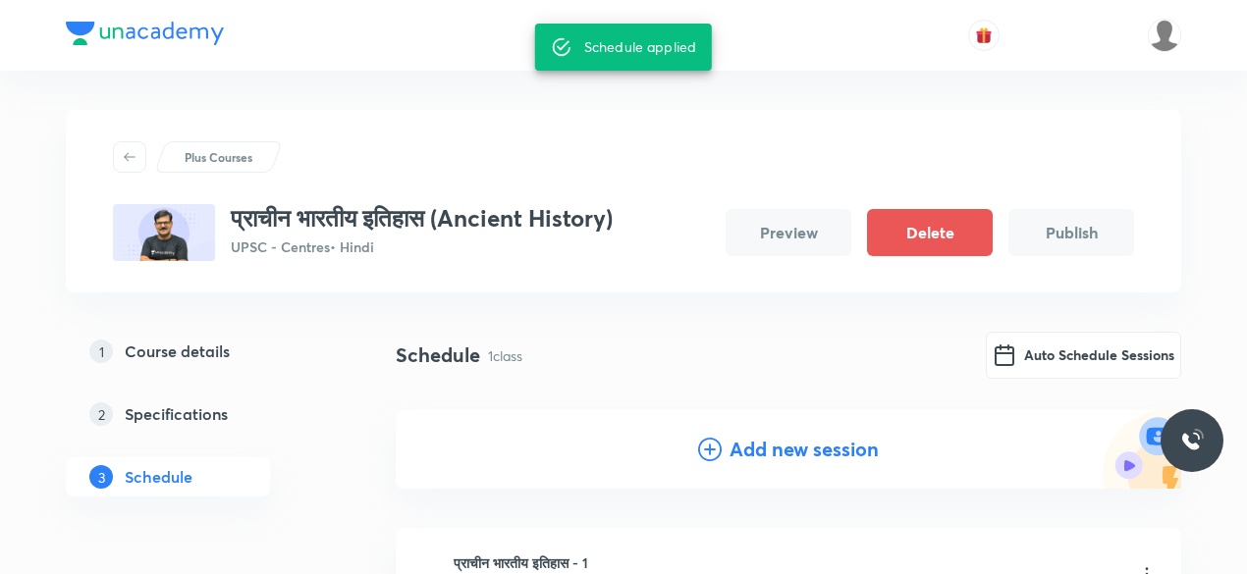
click at [780, 150] on div "Plus Courses" at bounding box center [623, 156] width 1021 height 31
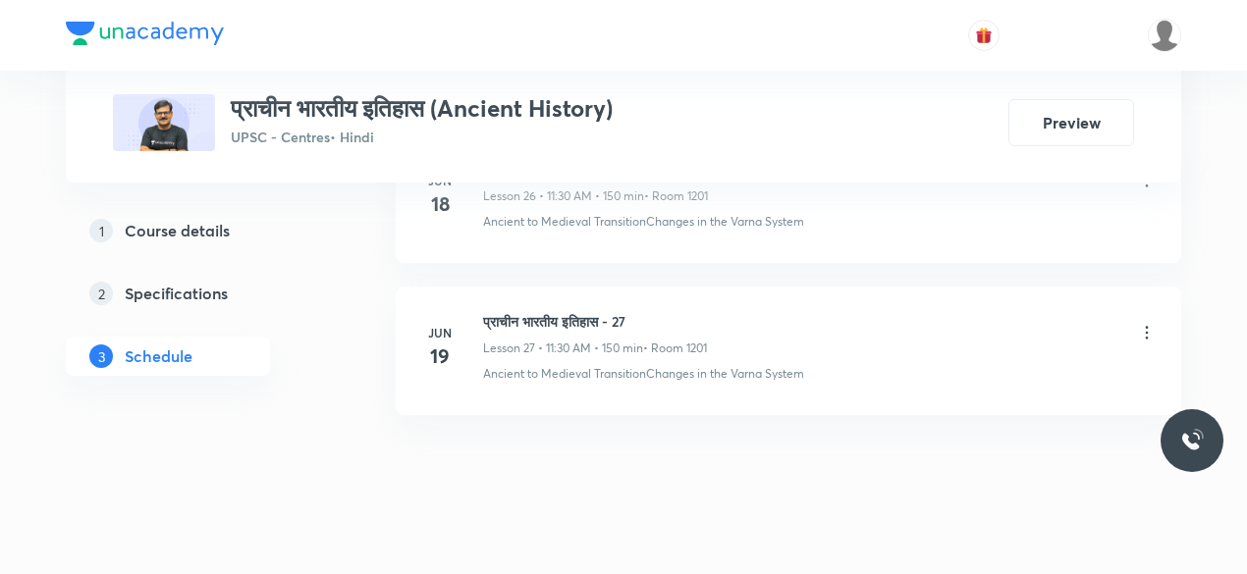
scroll to position [5088, 0]
click at [196, 244] on link "1 Course details" at bounding box center [199, 230] width 267 height 39
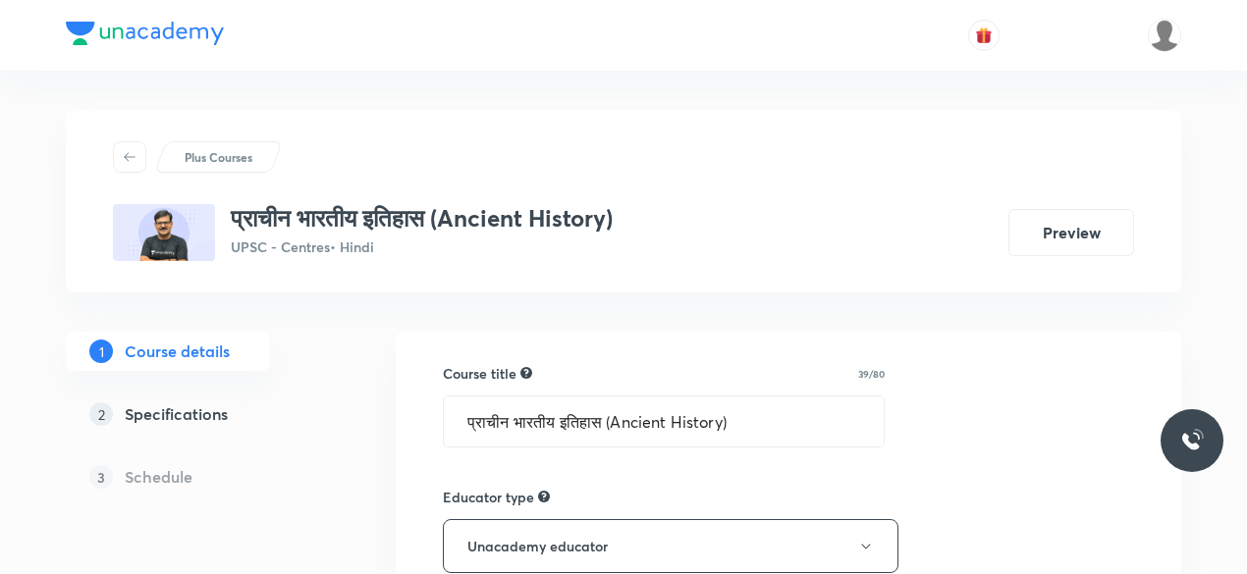
scroll to position [145, 0]
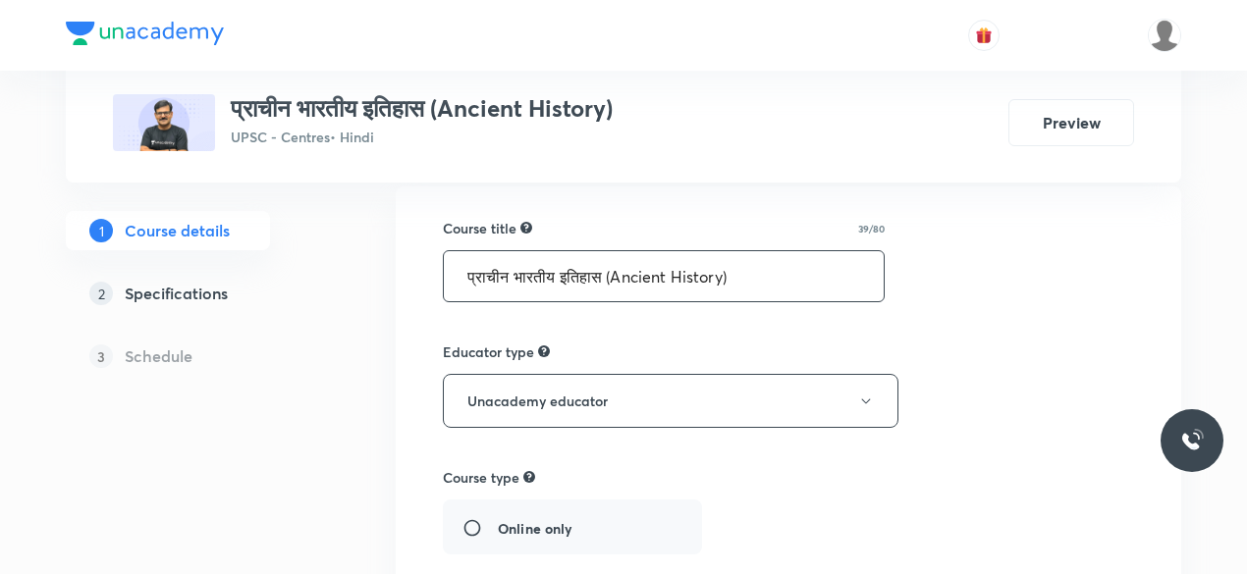
drag, startPoint x: 757, startPoint y: 281, endPoint x: 465, endPoint y: 282, distance: 291.6
click at [465, 282] on input "प्राचीन भारतीय इतिहास (Ancient History)" at bounding box center [664, 276] width 440 height 50
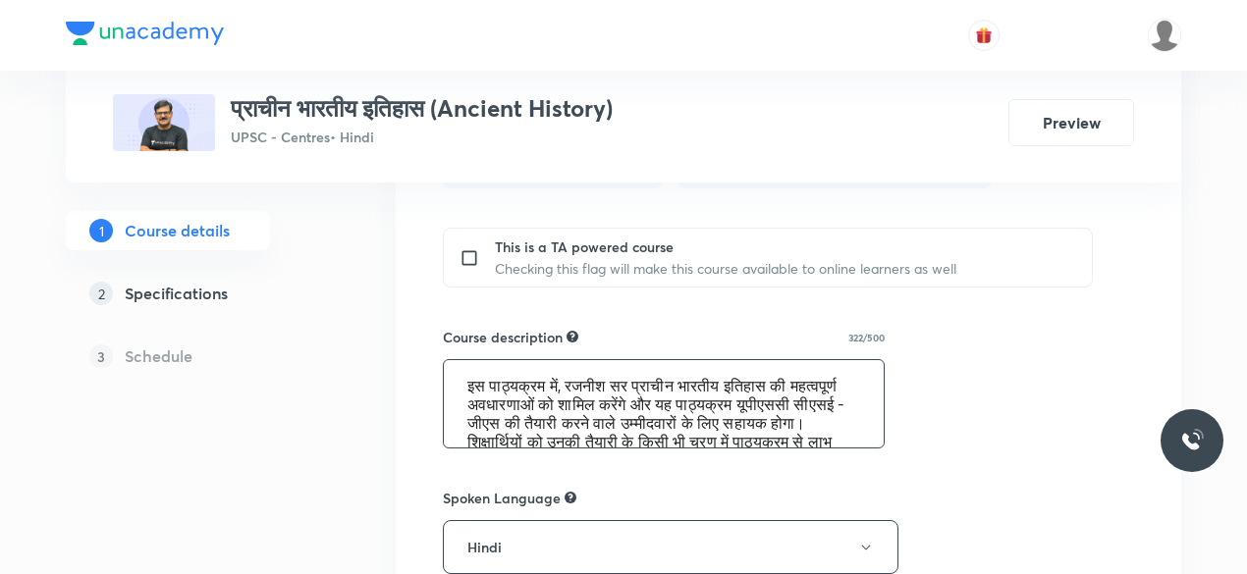
scroll to position [55, 0]
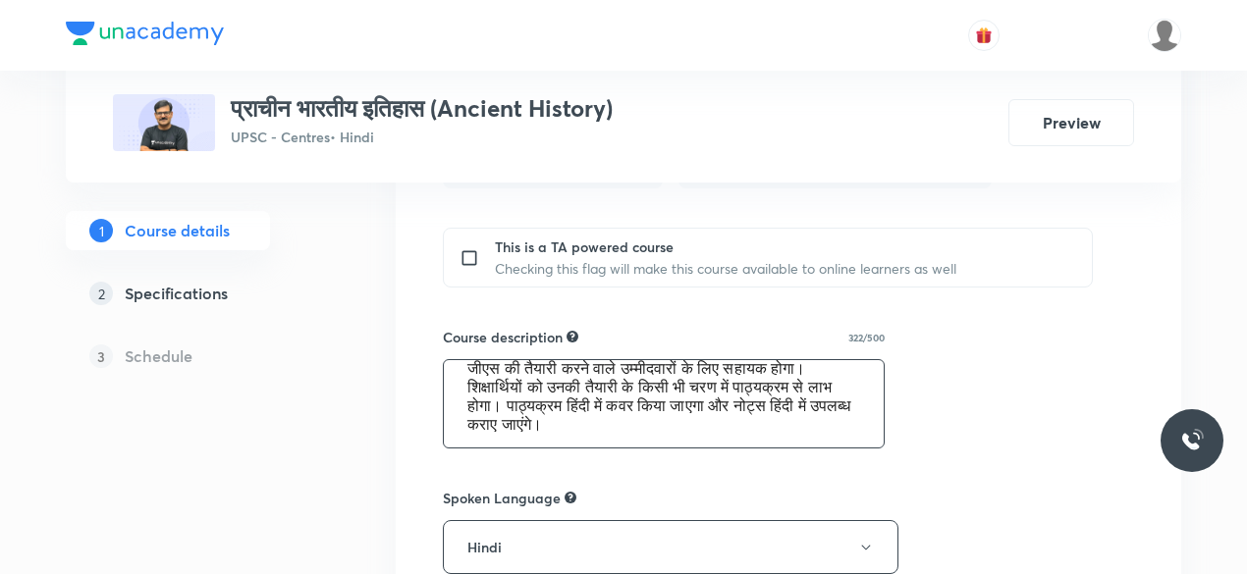
drag, startPoint x: 467, startPoint y: 380, endPoint x: 790, endPoint y: 459, distance: 332.5
click at [790, 459] on div "Course title 39/80 प्राचीन भारतीय इतिहास (Ancient History) ​ Educator type Unac…" at bounding box center [788, 300] width 691 height 1487
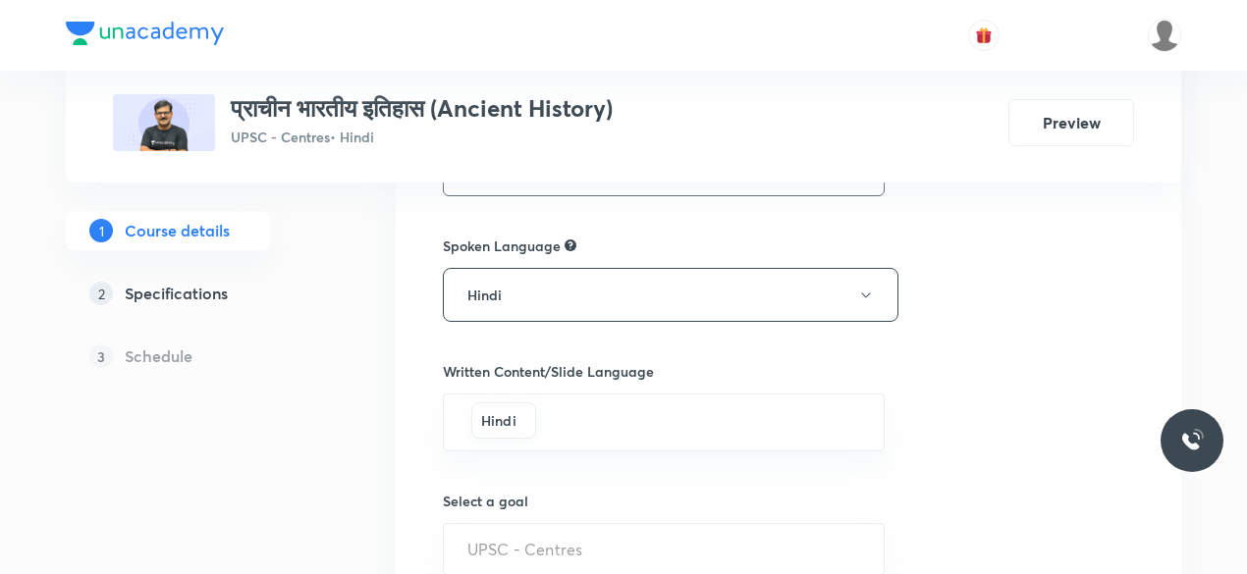
scroll to position [1122, 0]
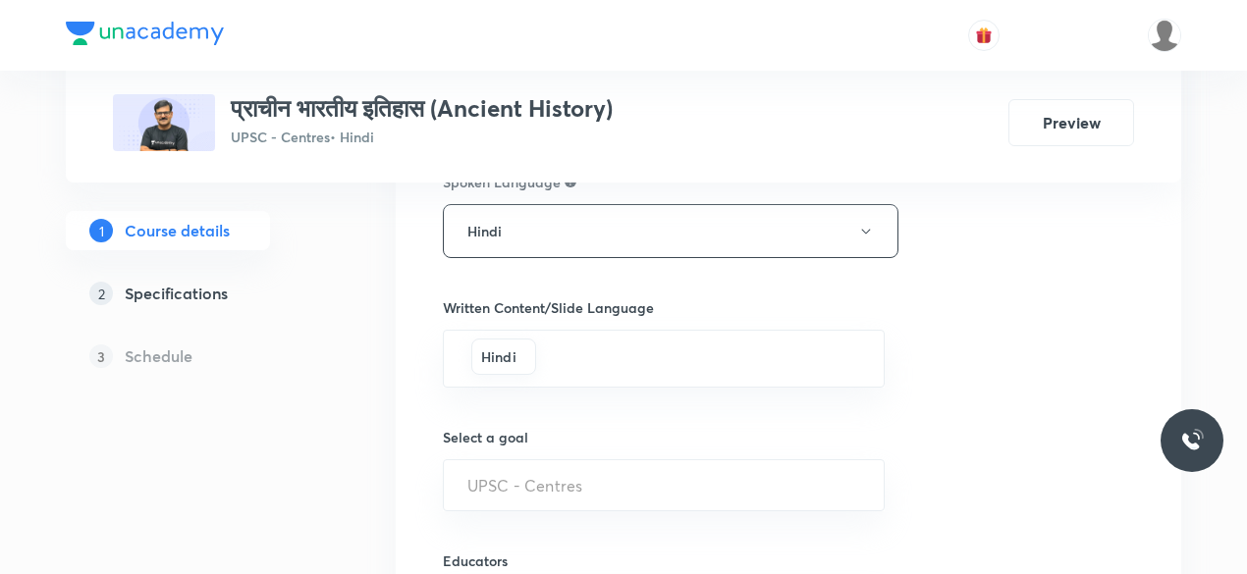
click at [186, 299] on h5 "Specifications" at bounding box center [176, 294] width 103 height 24
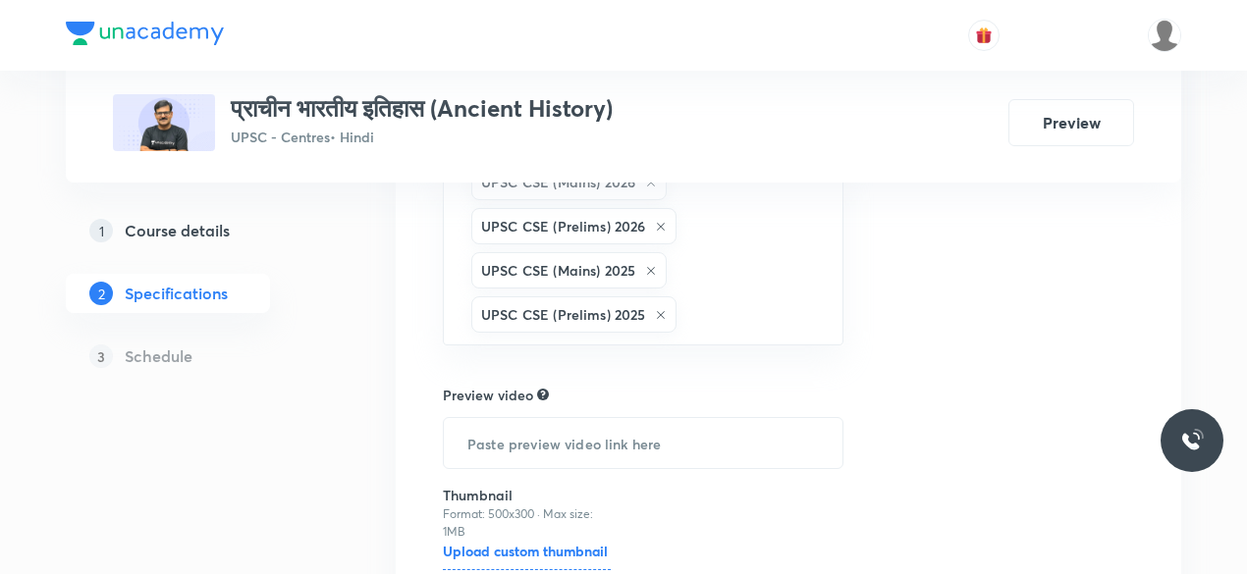
scroll to position [685, 0]
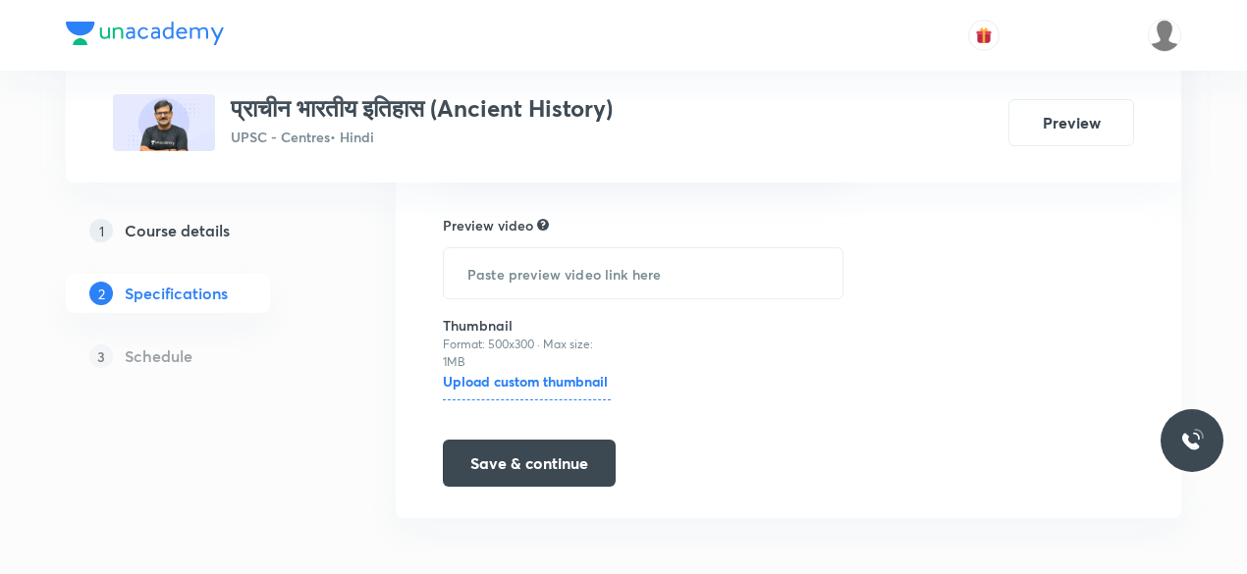
click at [164, 370] on div "3 Schedule" at bounding box center [199, 356] width 267 height 39
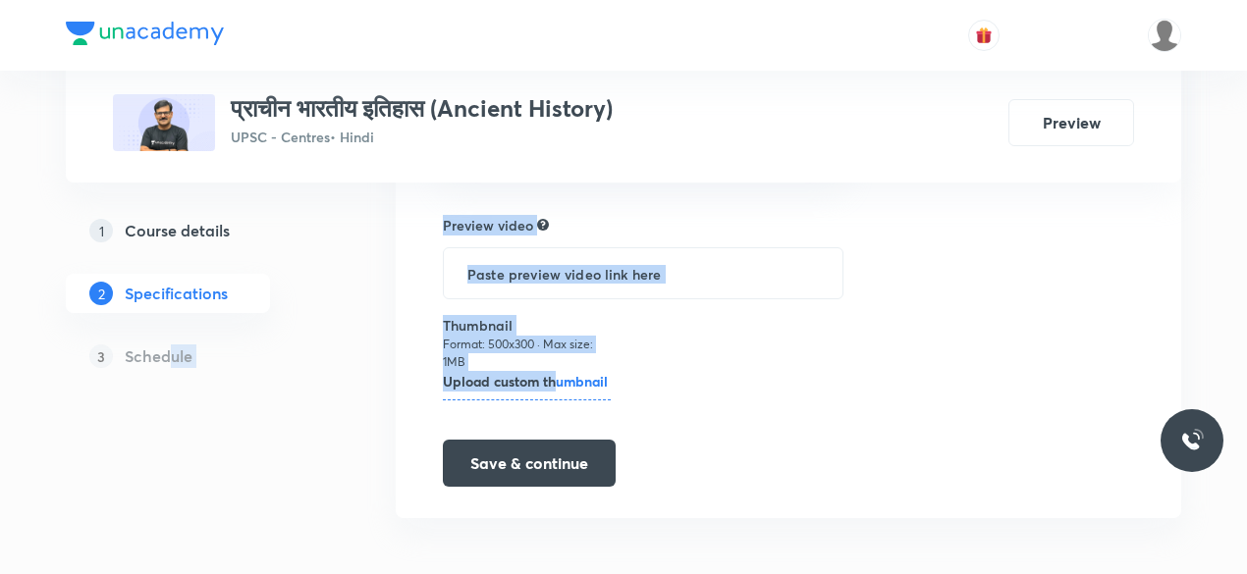
drag, startPoint x: 166, startPoint y: 355, endPoint x: 554, endPoint y: 392, distance: 389.6
click at [548, 438] on button "Save & continue" at bounding box center [529, 461] width 173 height 47
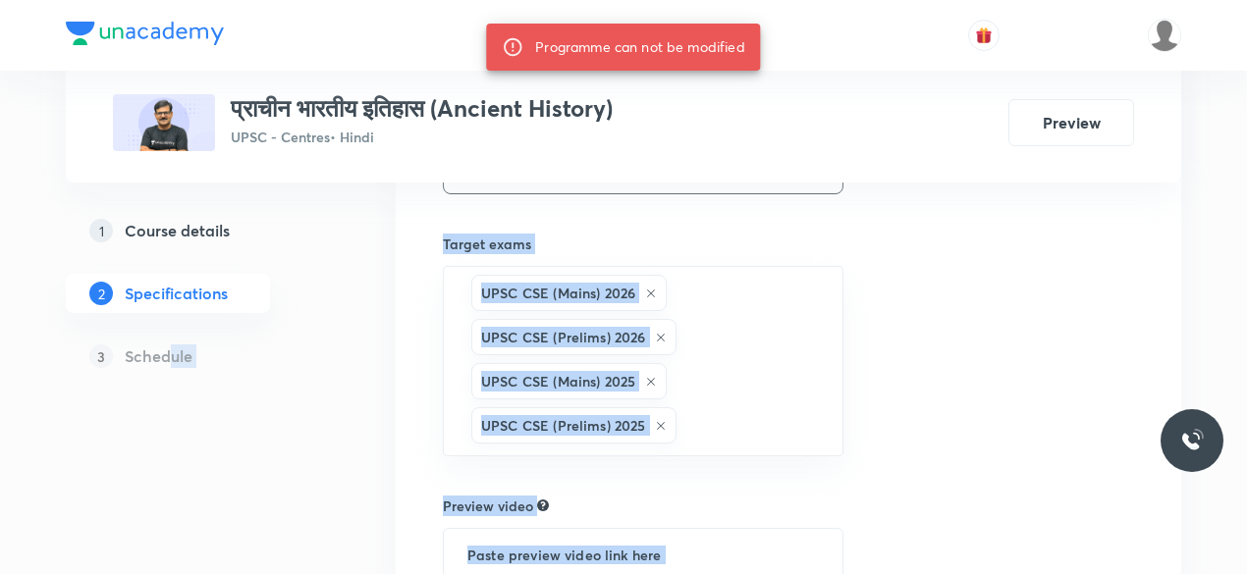
scroll to position [391, 0]
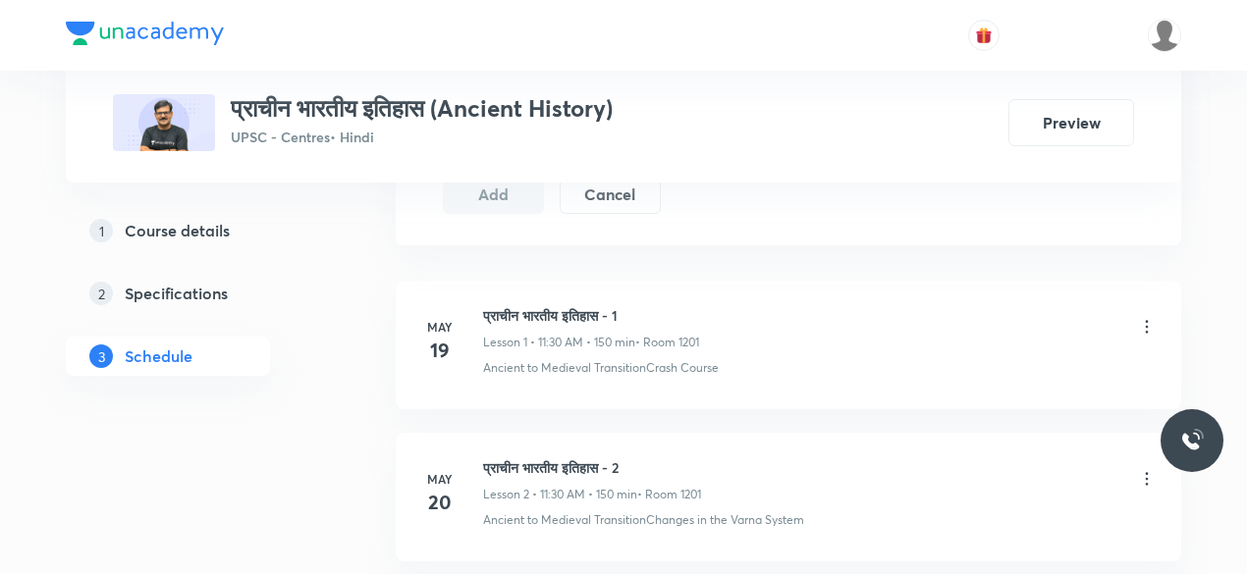
scroll to position [1136, 0]
drag, startPoint x: 638, startPoint y: 307, endPoint x: 480, endPoint y: 300, distance: 158.2
click at [480, 301] on div "[DATE] प्राचीन भारतीय इतिहास - 1 Lesson 1 • 11:30 AM • 150 min • Room 1201 Anci…" at bounding box center [788, 337] width 736 height 72
copy h6 "प्राचीन भारतीय इतिहास - 1"
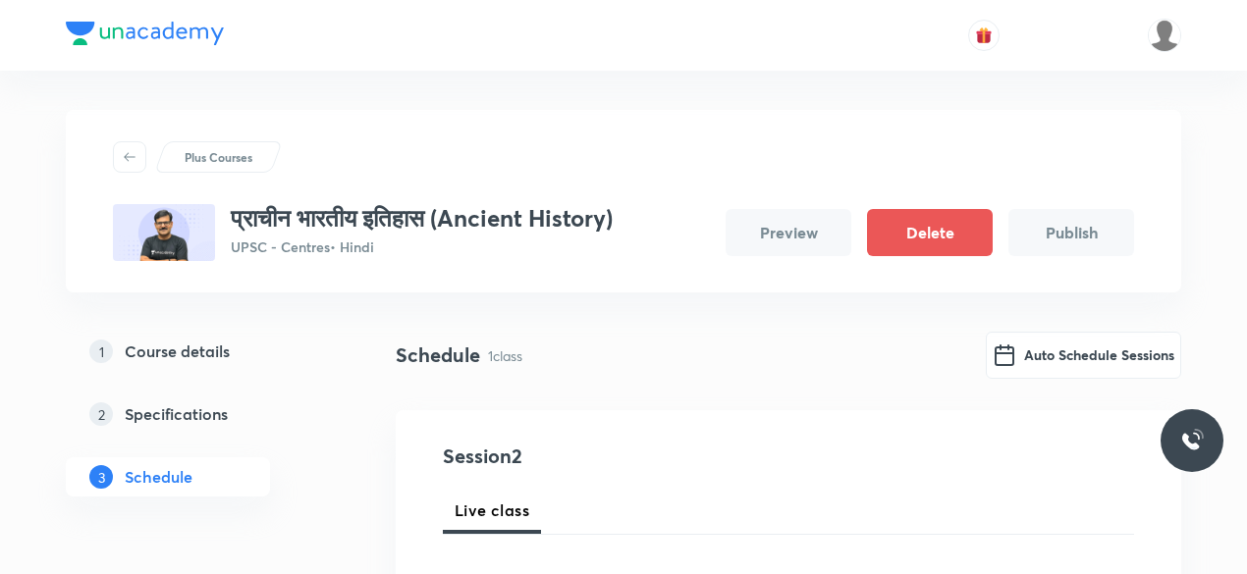
click at [1043, 235] on button "Publish" at bounding box center [1071, 232] width 126 height 47
click at [793, 242] on button "Preview" at bounding box center [789, 232] width 126 height 47
click at [1066, 359] on button "Auto Schedule Sessions" at bounding box center [1083, 353] width 195 height 47
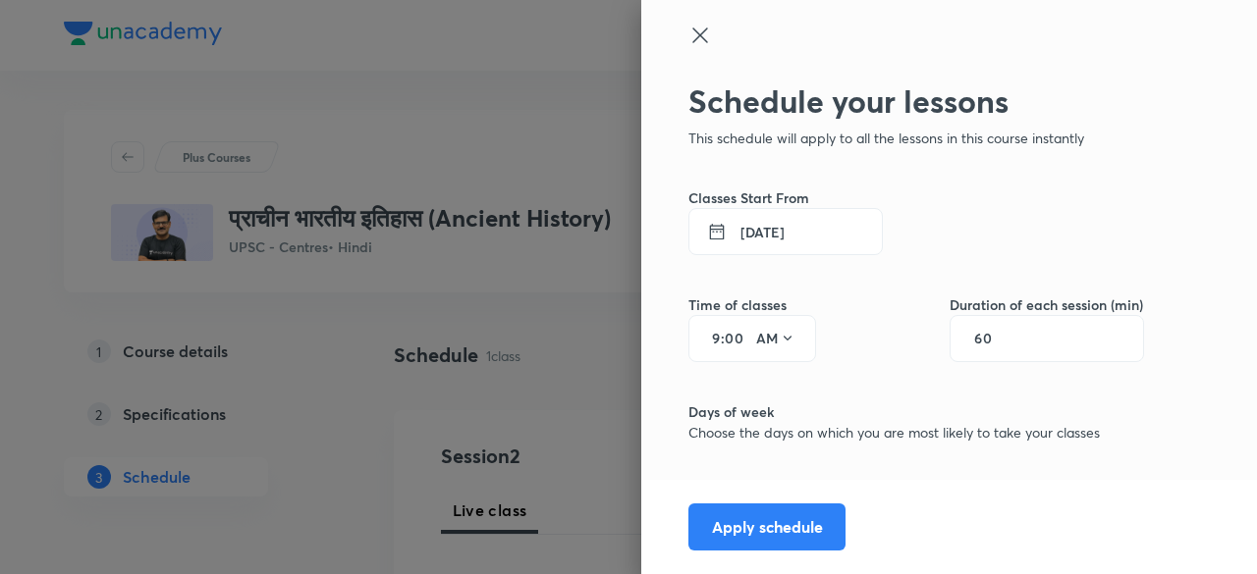
click at [790, 226] on button "[DATE]" at bounding box center [785, 231] width 194 height 47
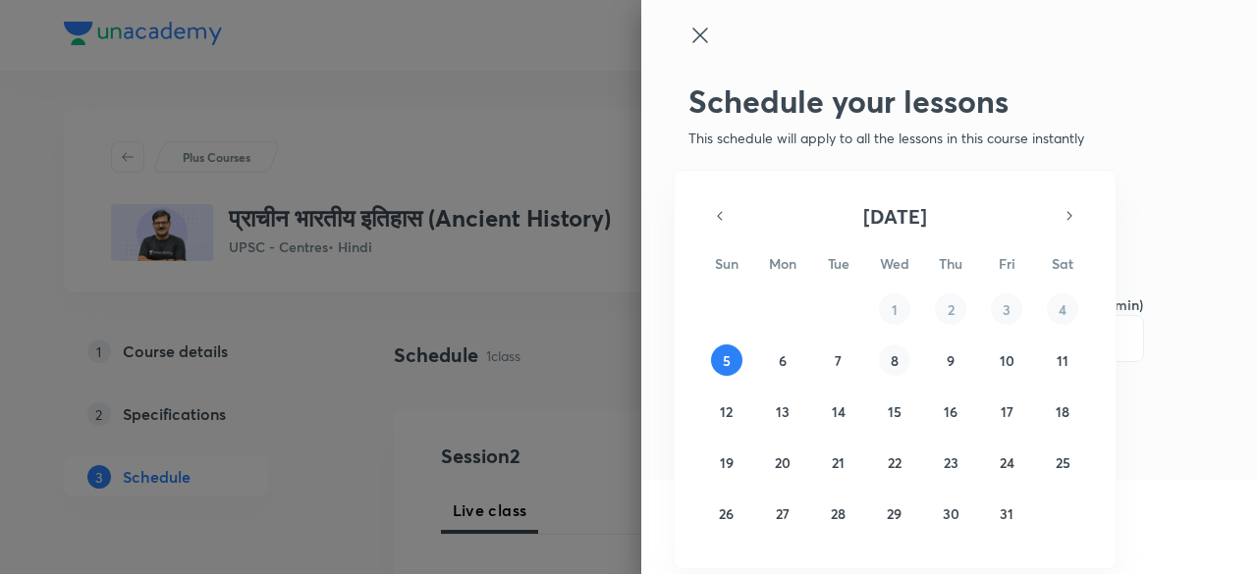
click at [897, 360] on abbr "8" at bounding box center [895, 361] width 8 height 19
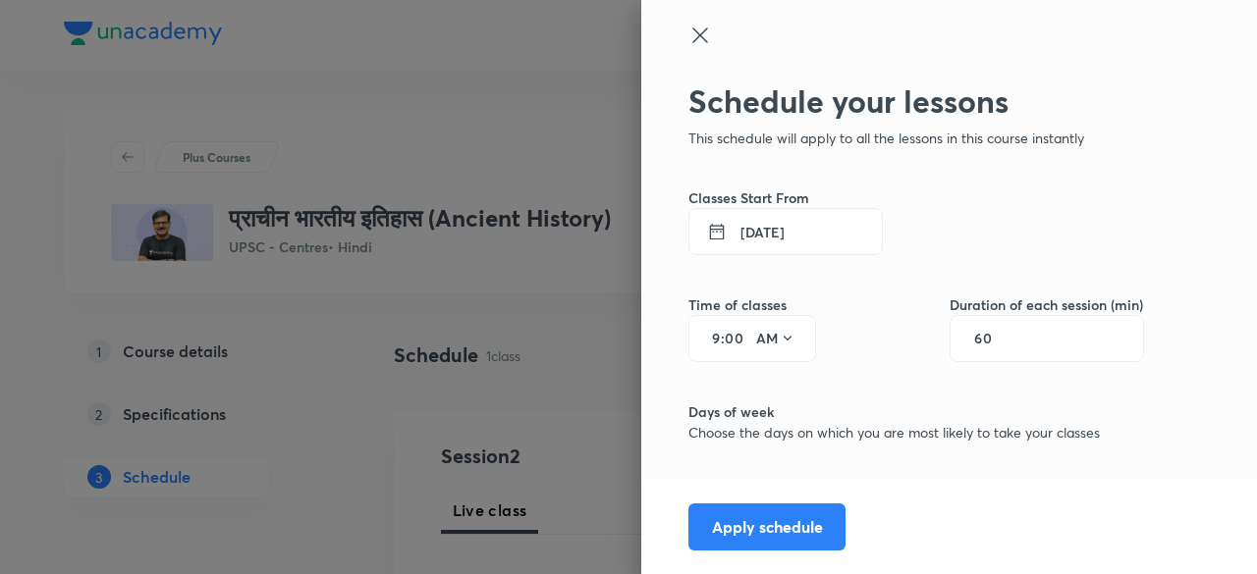
click at [703, 342] on input "9" at bounding box center [709, 339] width 24 height 16
type input "11"
type input "0"
type input "30"
click at [987, 345] on input "60" at bounding box center [992, 339] width 37 height 16
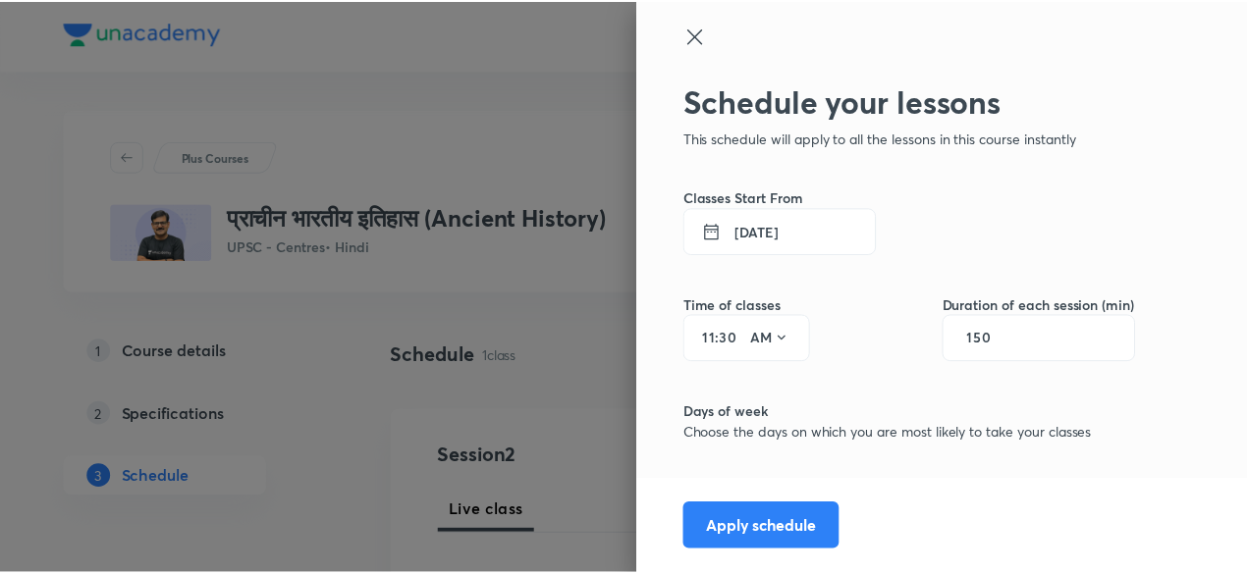
scroll to position [151, 0]
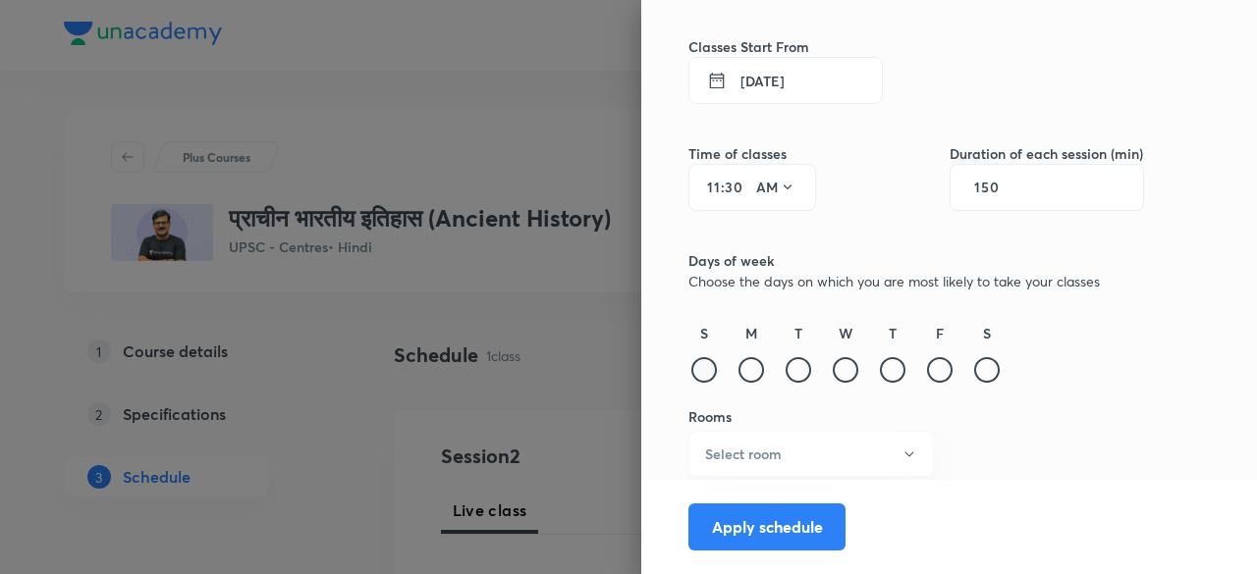
type input "150"
click at [691, 371] on div at bounding box center [704, 370] width 26 height 26
click at [738, 374] on div at bounding box center [751, 370] width 26 height 26
click at [795, 371] on div "T" at bounding box center [798, 355] width 31 height 64
click at [789, 371] on div at bounding box center [799, 370] width 26 height 26
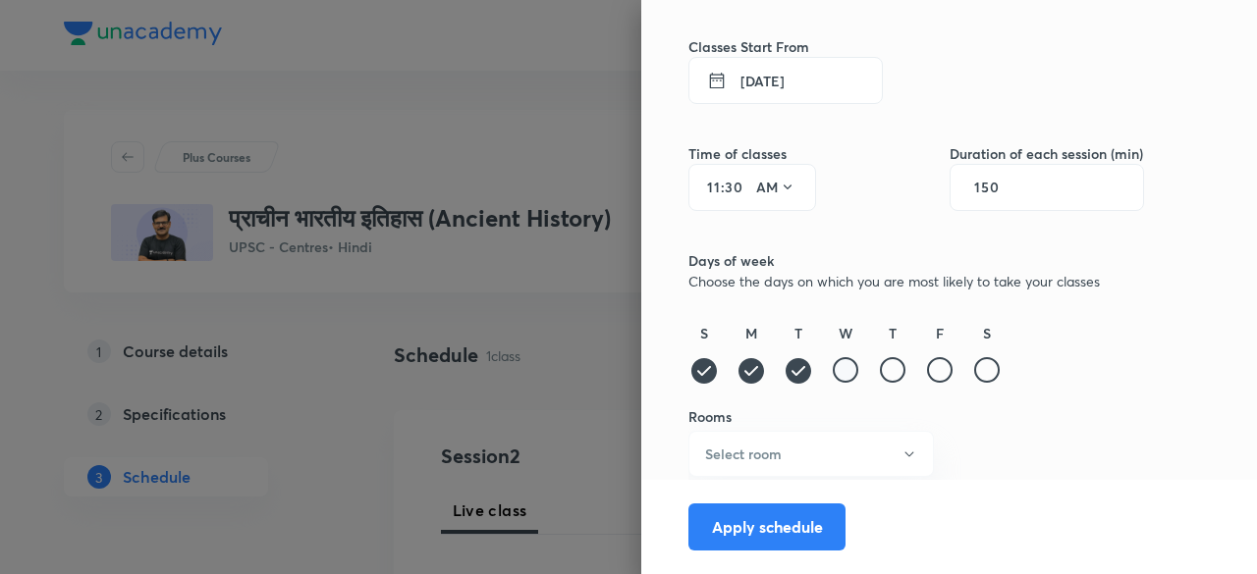
click at [833, 366] on div at bounding box center [846, 370] width 26 height 26
click at [890, 365] on div at bounding box center [893, 370] width 26 height 26
click at [927, 368] on div at bounding box center [940, 370] width 26 height 26
click at [978, 368] on div at bounding box center [987, 370] width 26 height 26
click at [829, 453] on button "Select room" at bounding box center [810, 454] width 245 height 46
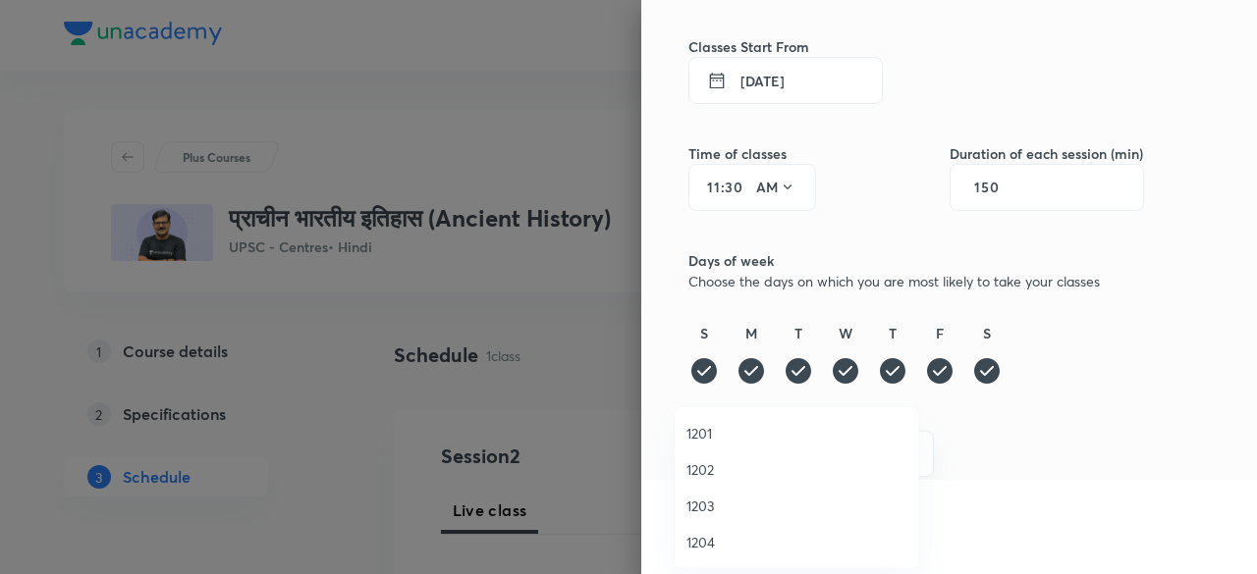
click at [715, 431] on span "1201" at bounding box center [796, 433] width 220 height 21
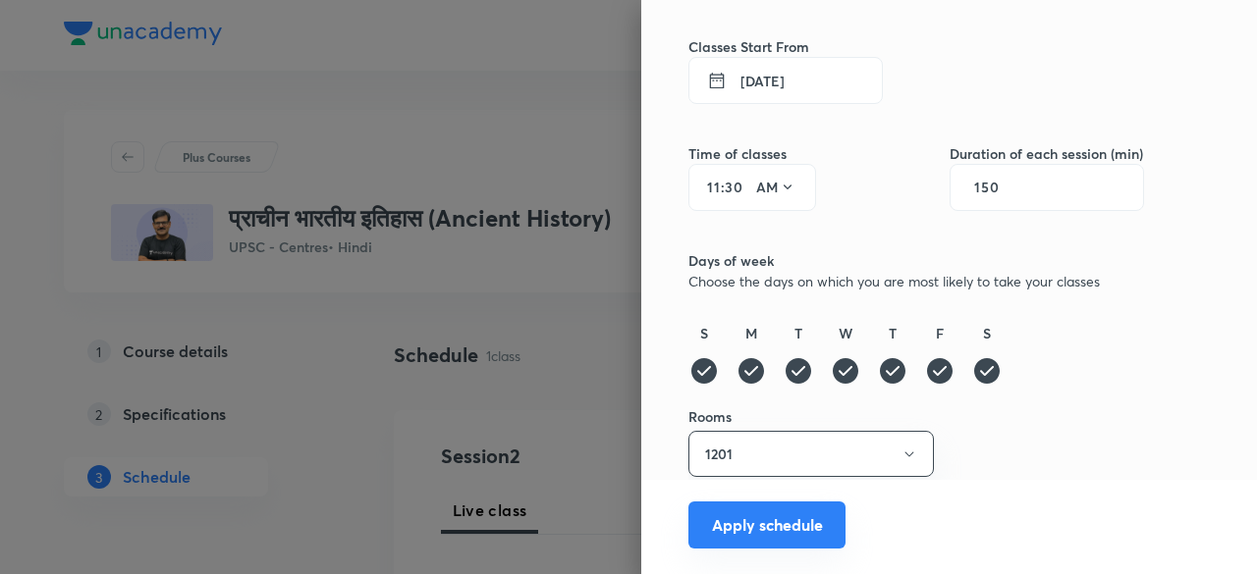
click at [753, 518] on button "Apply schedule" at bounding box center [766, 525] width 157 height 47
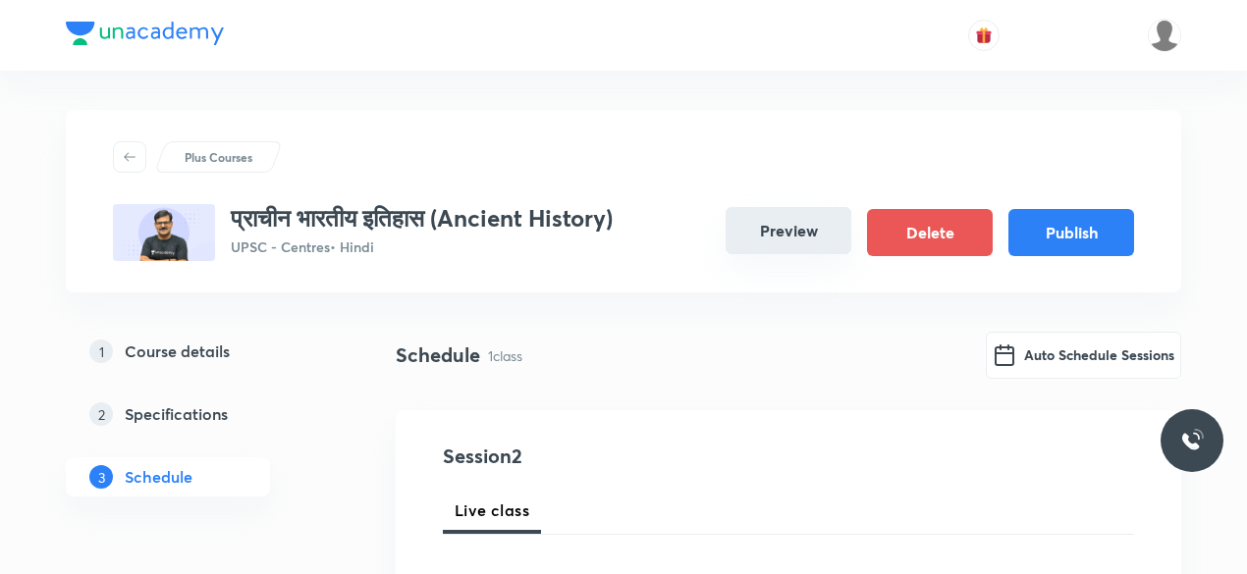
click at [817, 233] on button "Preview" at bounding box center [789, 230] width 126 height 47
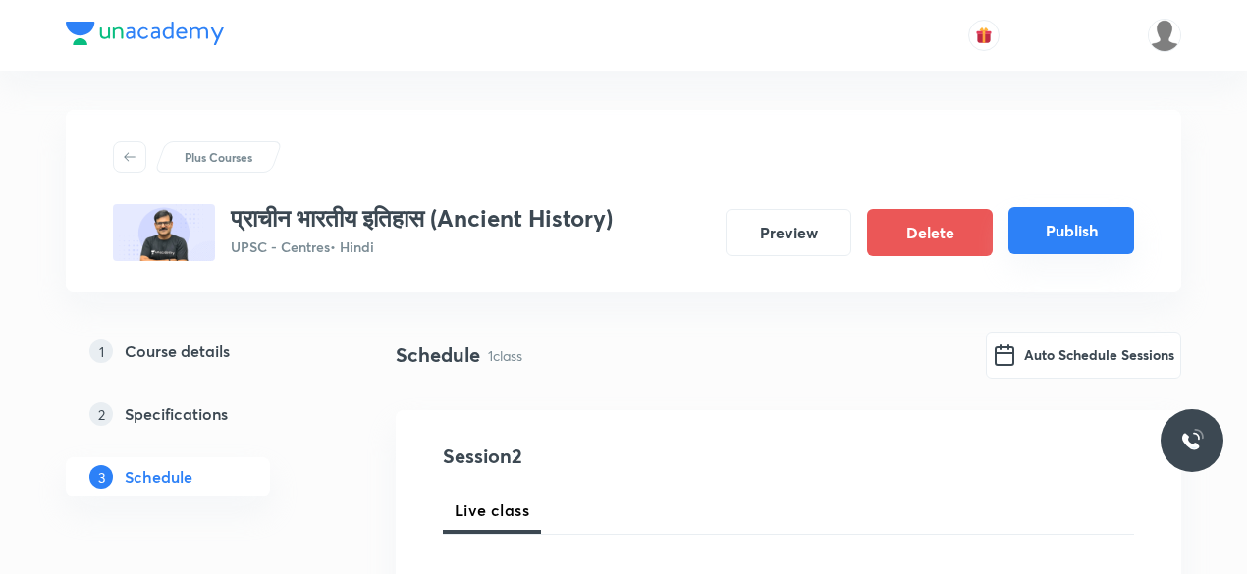
click at [1078, 245] on button "Publish" at bounding box center [1071, 230] width 126 height 47
